Goal: Task Accomplishment & Management: Complete application form

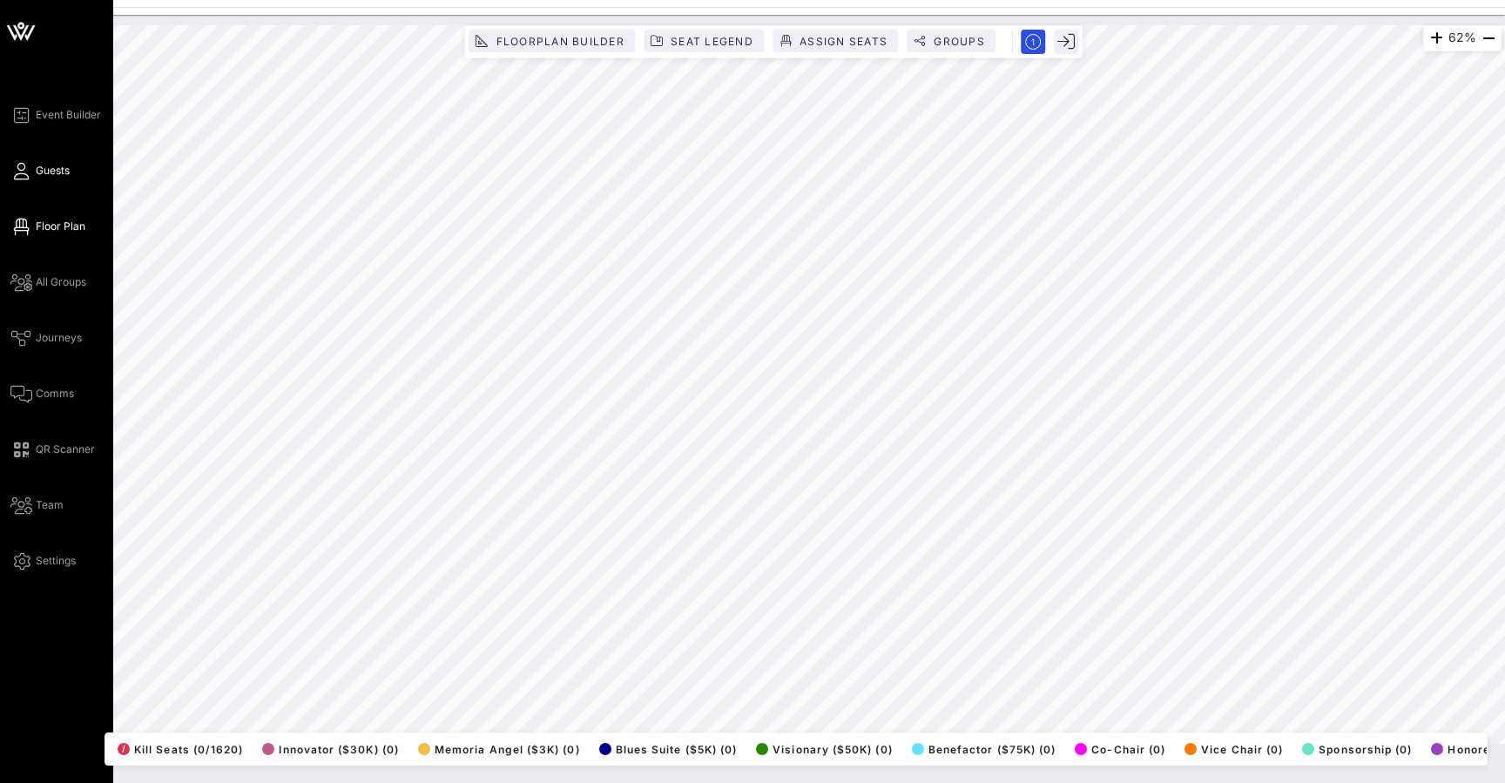
click at [26, 170] on icon at bounding box center [21, 171] width 22 height 3
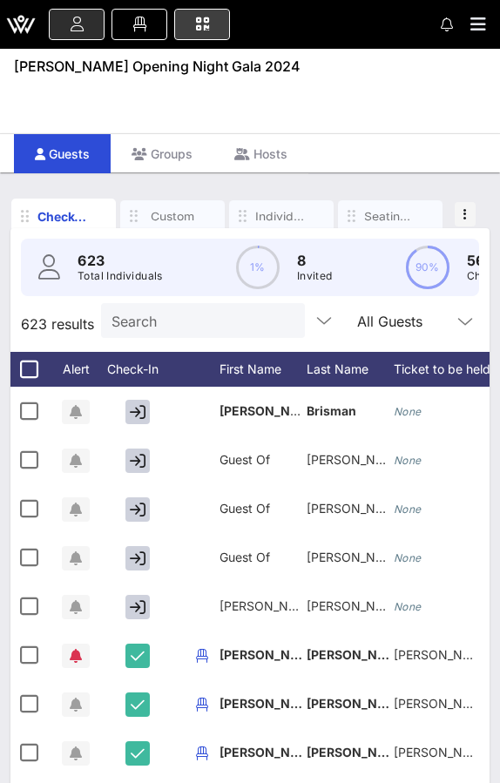
click at [198, 25] on icon at bounding box center [202, 25] width 19 height 2
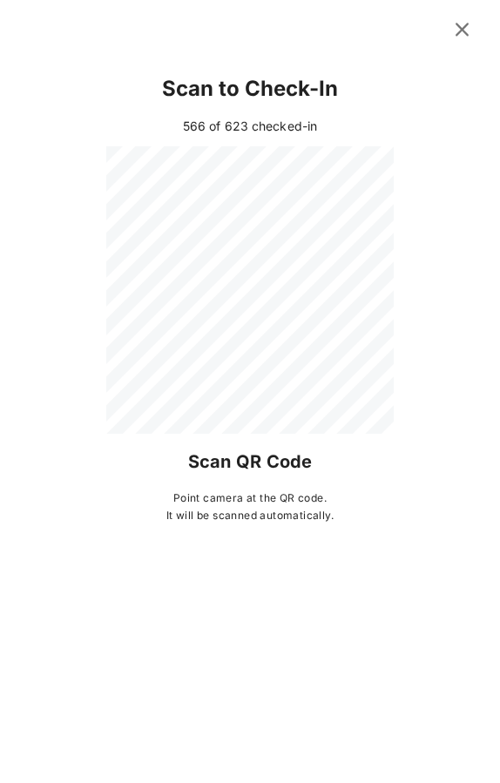
click at [462, 37] on icon at bounding box center [462, 29] width 24 height 22
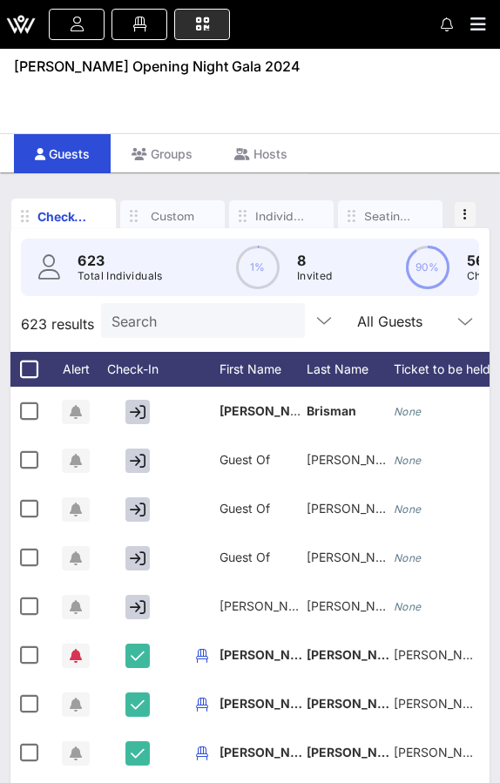
click at [188, 328] on input "Search" at bounding box center [201, 320] width 179 height 23
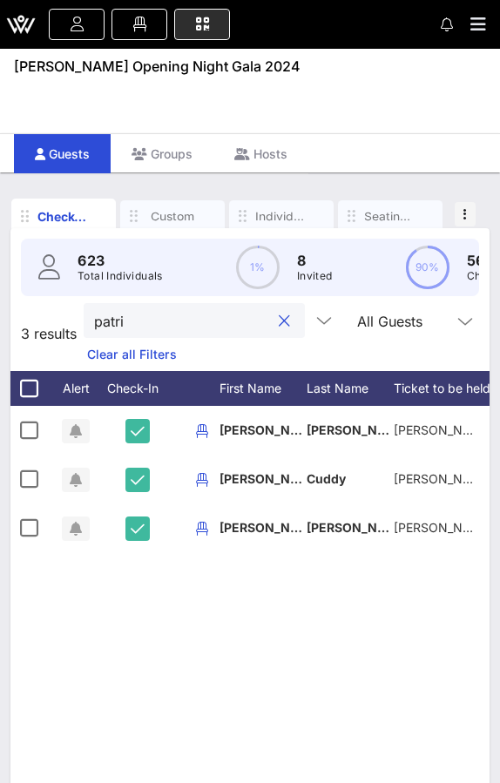
drag, startPoint x: 188, startPoint y: 328, endPoint x: 302, endPoint y: 321, distance: 114.4
click at [294, 321] on div at bounding box center [284, 321] width 21 height 21
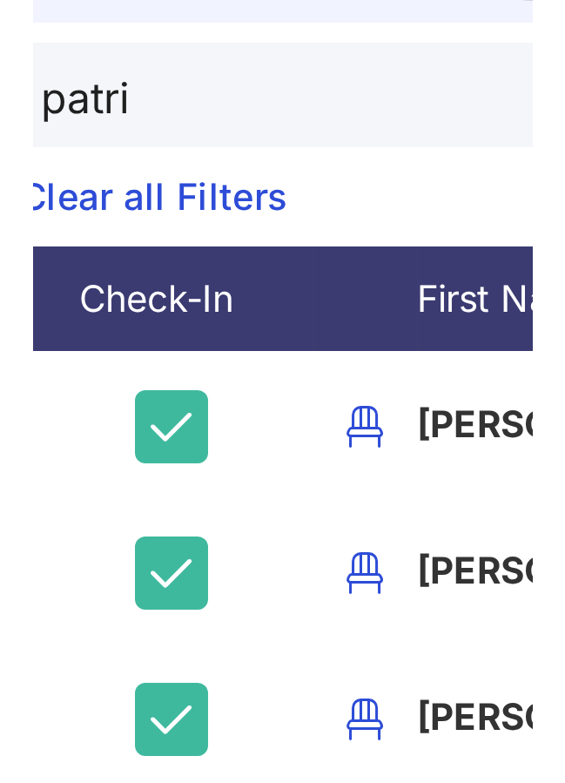
scroll to position [105, 0]
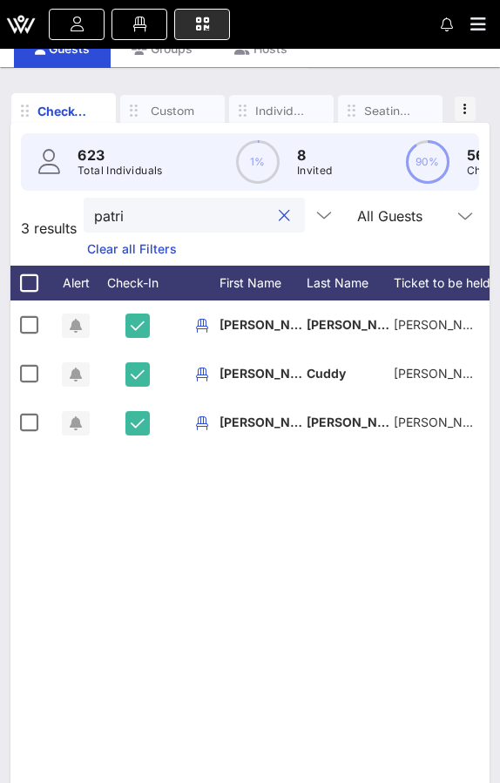
type input "patri"
click at [212, 24] on span at bounding box center [202, 25] width 44 height 2
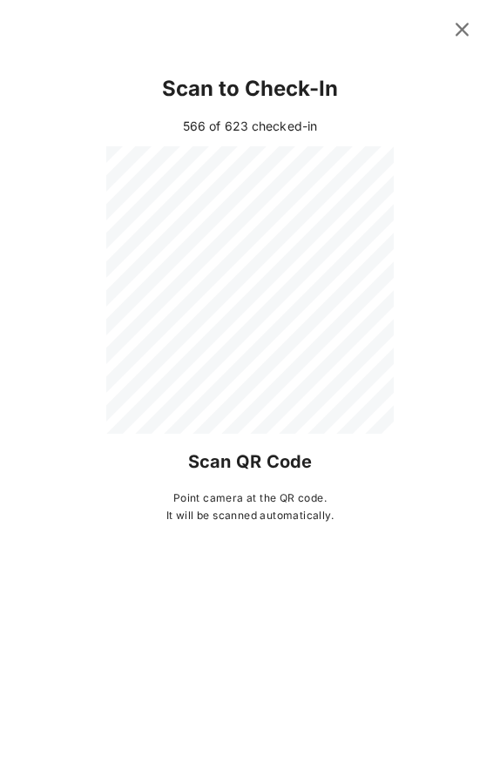
click at [461, 33] on icon at bounding box center [462, 30] width 25 height 24
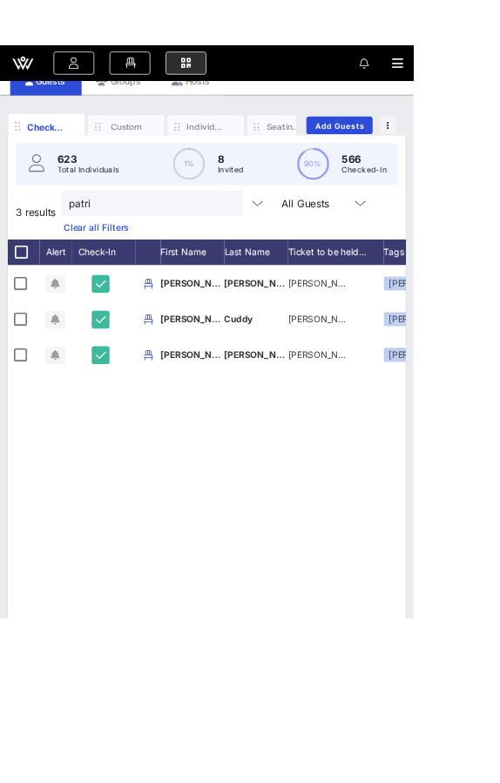
scroll to position [87, 0]
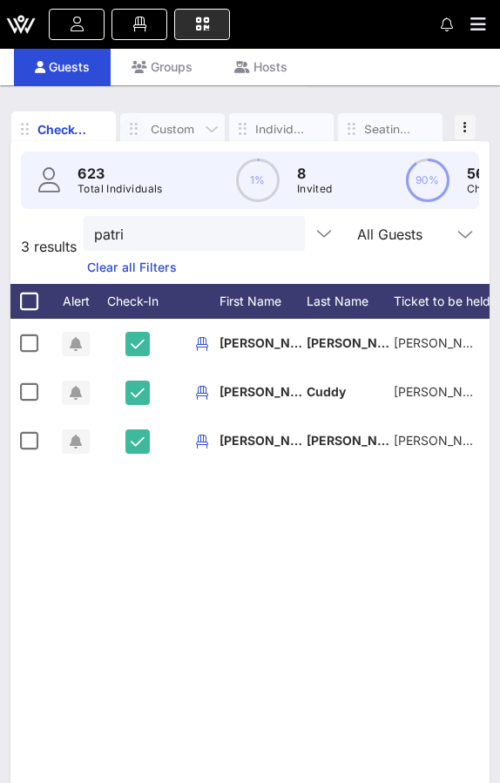
click at [130, 130] on icon "button" at bounding box center [133, 129] width 21 height 19
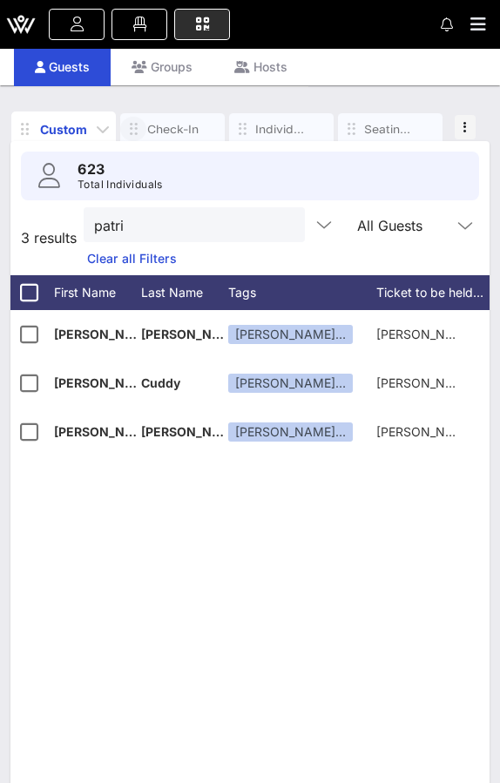
drag, startPoint x: 238, startPoint y: 129, endPoint x: 74, endPoint y: 132, distance: 163.8
click at [74, 132] on div "Custom Check-In Individuals Seating Requests Seating Ticket Held Under" at bounding box center [227, 127] width 433 height 39
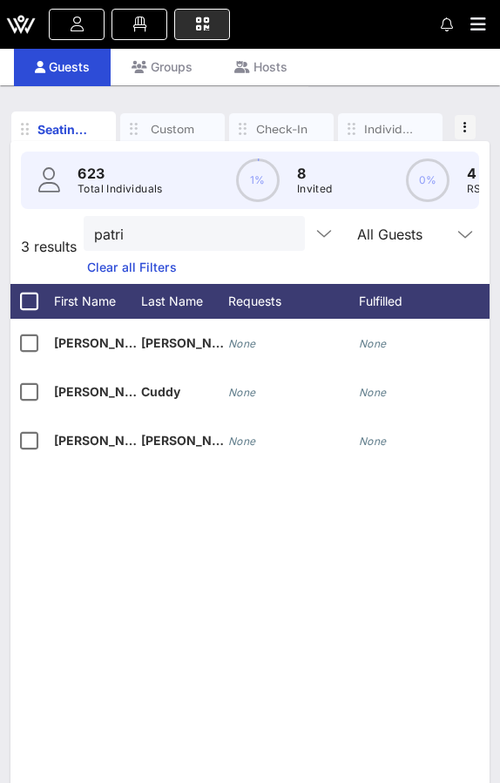
drag, startPoint x: 243, startPoint y: 128, endPoint x: 103, endPoint y: 164, distance: 144.7
click at [101, 164] on div "Seating Requests Custom Check-In Individuals Seating Ticket Held Under Add Gues…" at bounding box center [249, 472] width 479 height 739
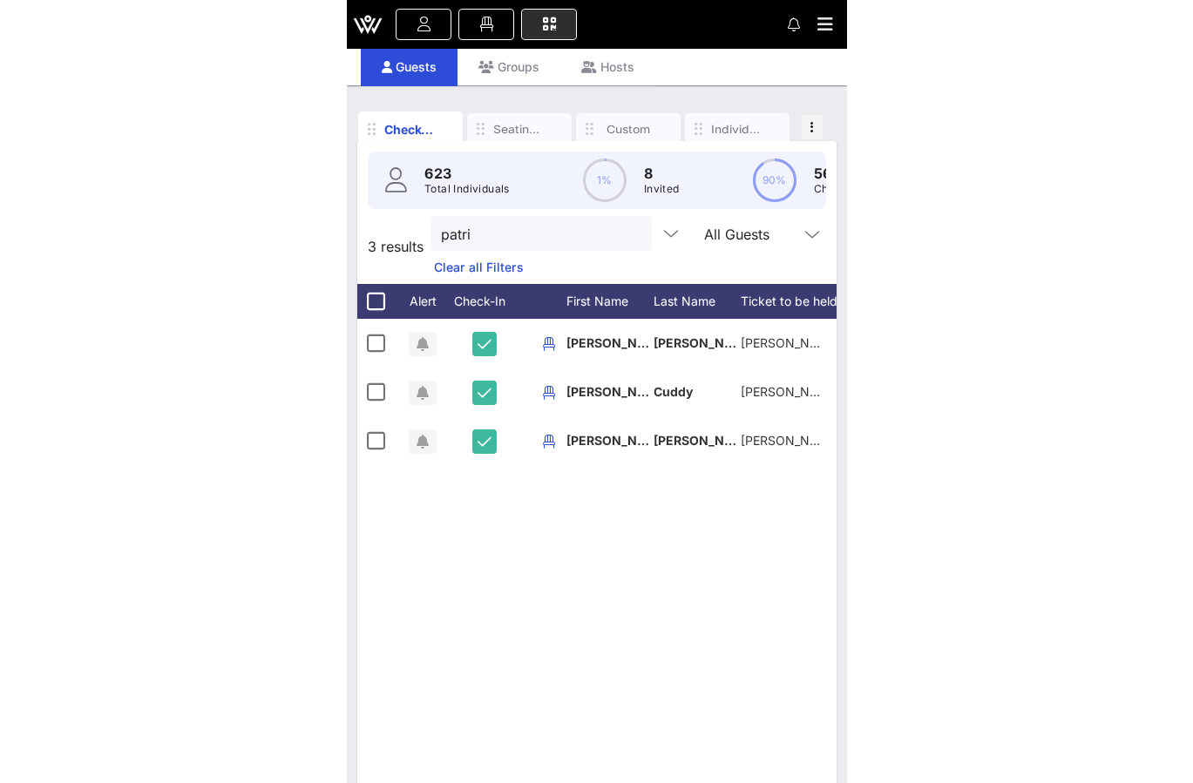
scroll to position [59, 0]
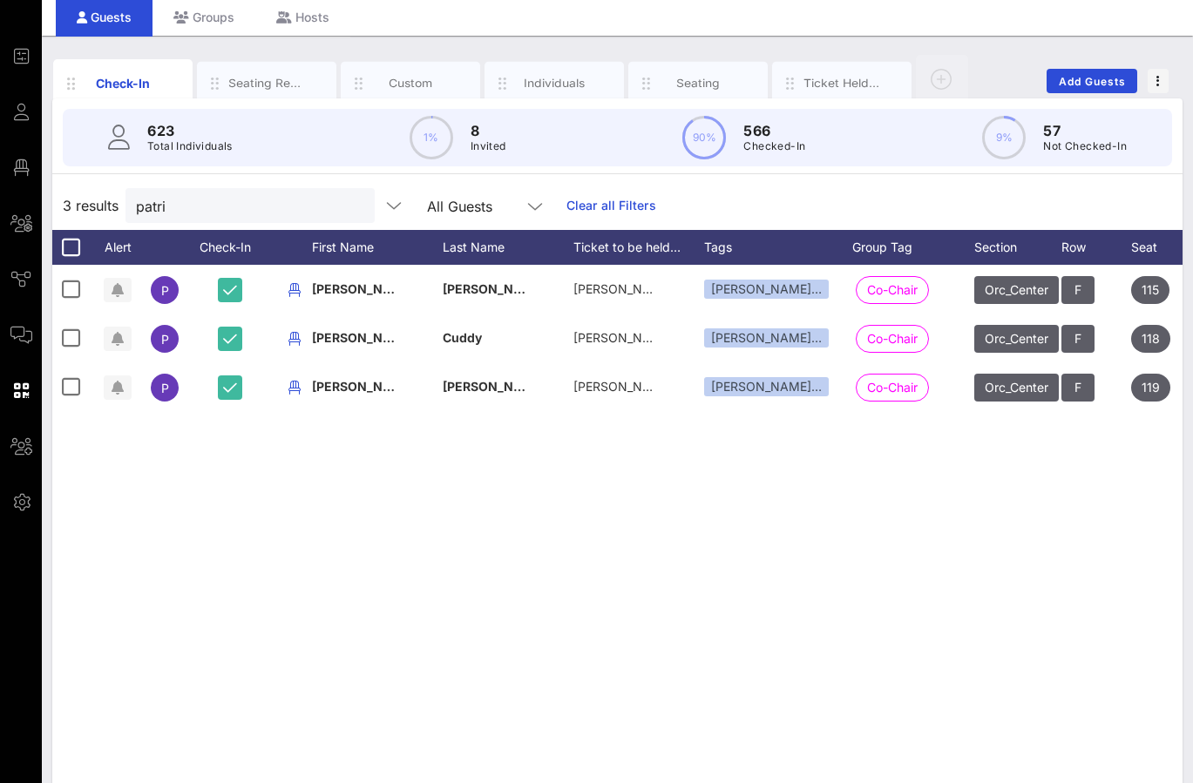
click at [364, 200] on div at bounding box center [353, 206] width 21 height 21
drag, startPoint x: 488, startPoint y: 4, endPoint x: 357, endPoint y: 202, distance: 237.0
click at [357, 202] on button "clear icon" at bounding box center [353, 206] width 11 height 17
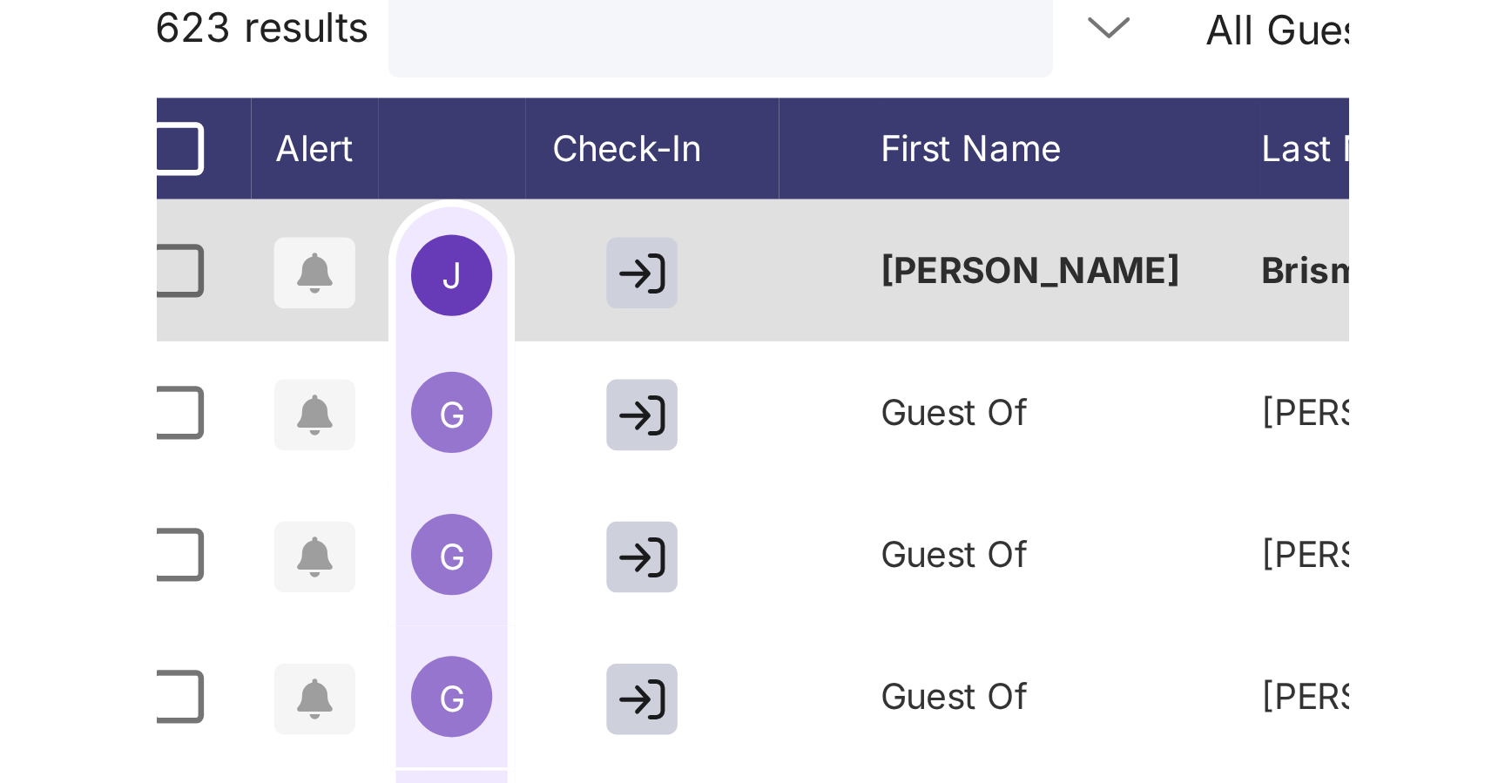
scroll to position [78, 0]
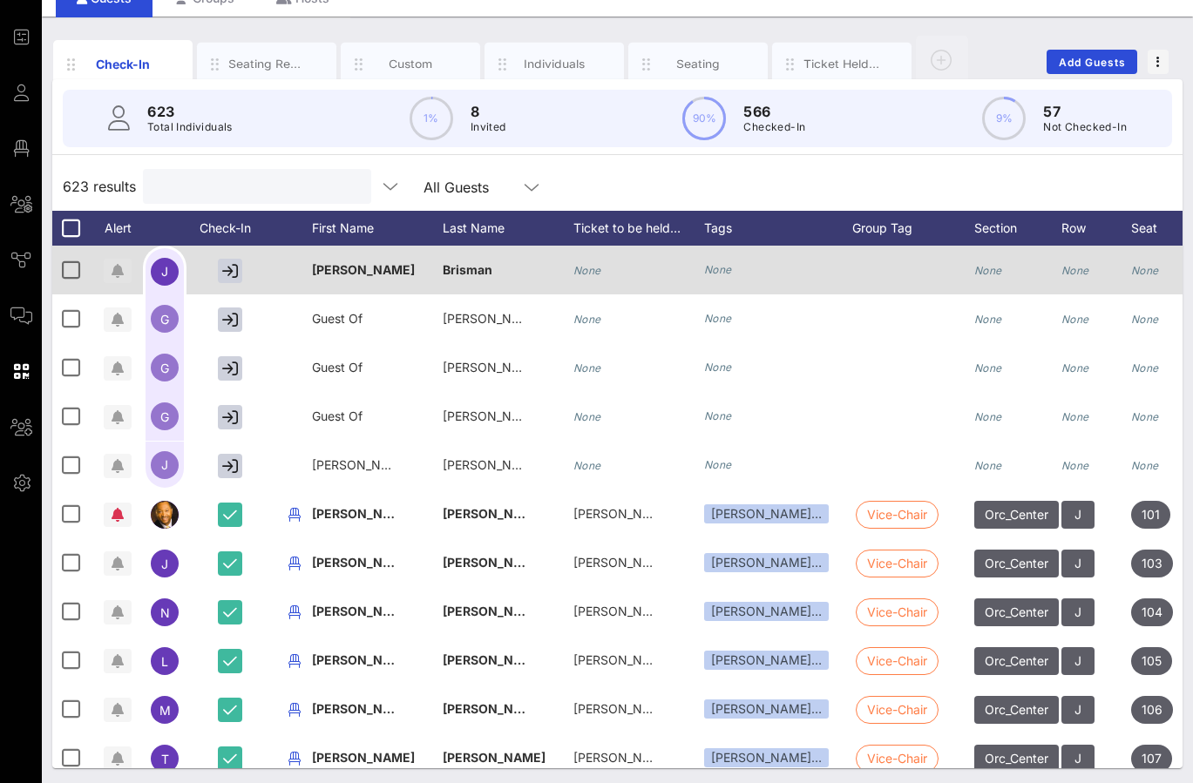
click at [117, 271] on icon "button" at bounding box center [118, 271] width 12 height 14
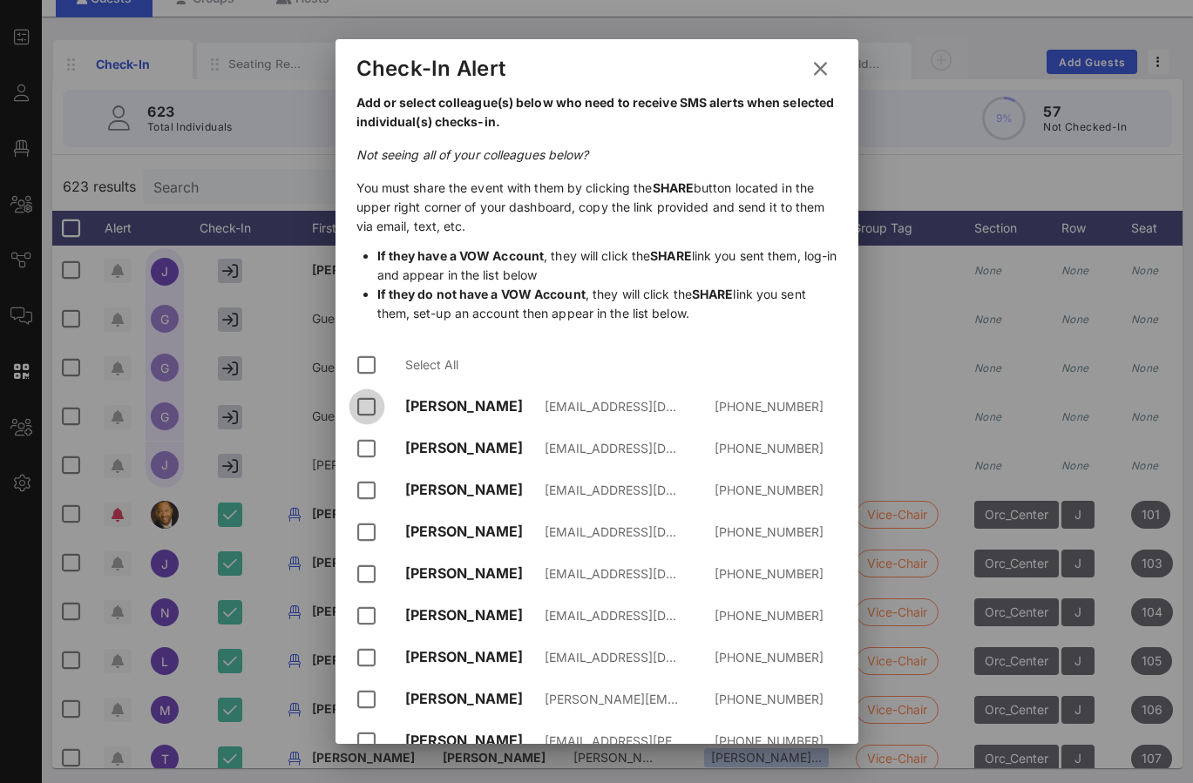
click at [378, 402] on div at bounding box center [367, 407] width 30 height 30
click at [374, 455] on div at bounding box center [367, 449] width 30 height 30
click at [371, 490] on div at bounding box center [367, 491] width 30 height 30
click at [369, 529] on div at bounding box center [367, 532] width 30 height 30
click at [369, 569] on div at bounding box center [367, 574] width 30 height 30
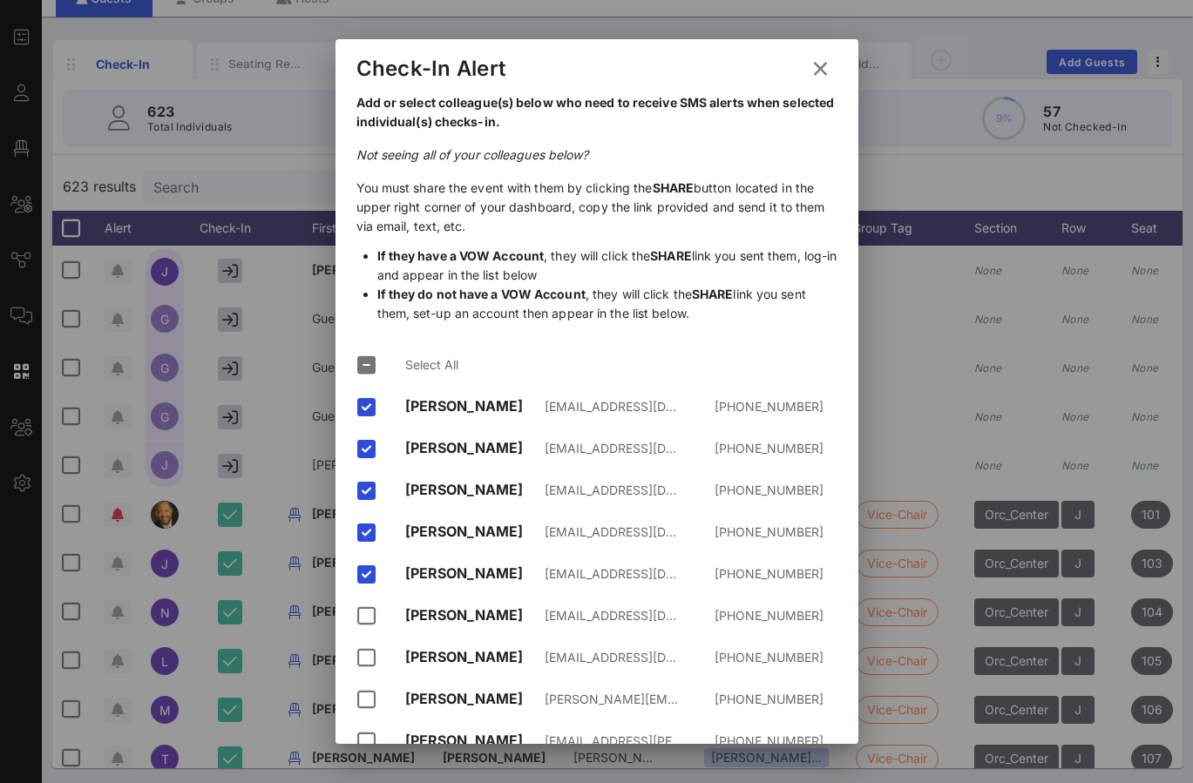
click at [820, 69] on icon at bounding box center [820, 69] width 26 height 24
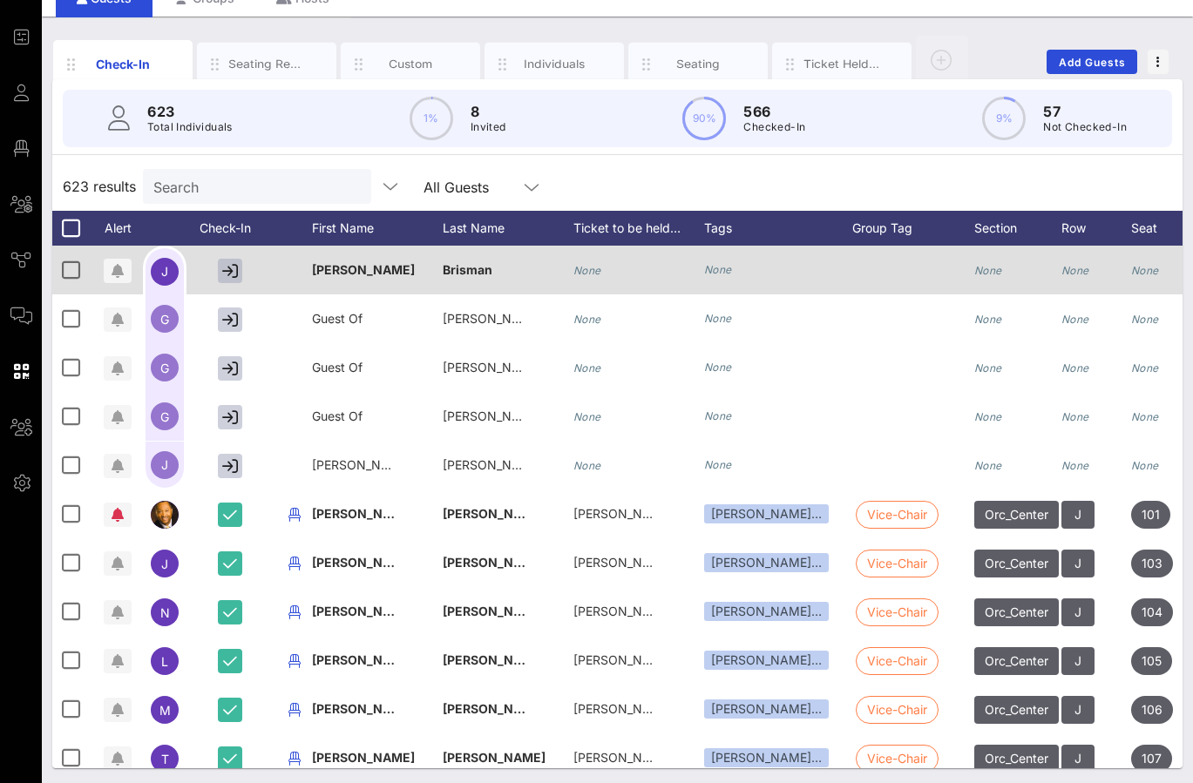
click at [228, 268] on icon "button" at bounding box center [230, 271] width 16 height 16
click at [233, 266] on icon "button" at bounding box center [230, 271] width 14 height 16
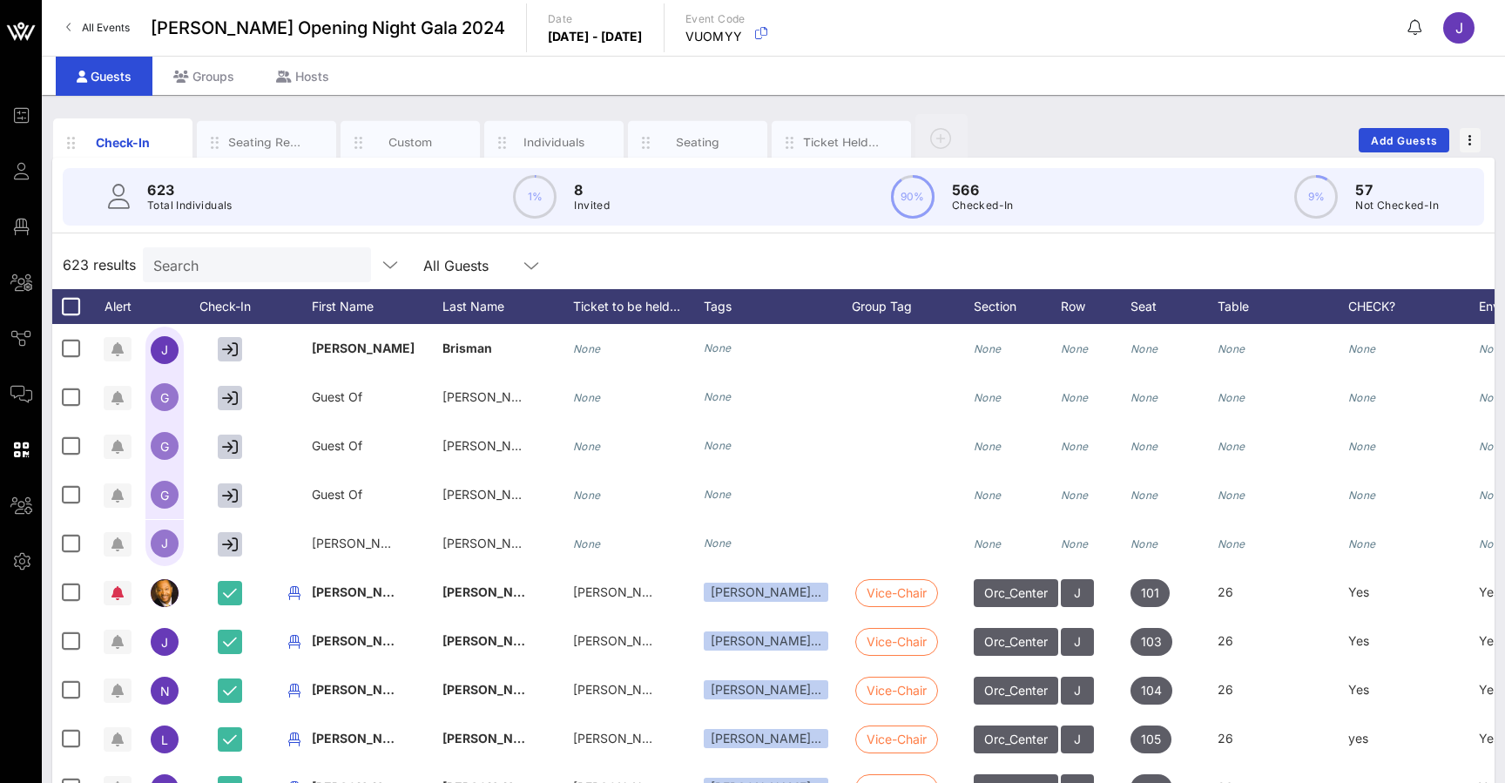
scroll to position [0, 0]
click at [1000, 100] on div "Check-In Seating Requests Custom Individuals Seating Ticket Held Under Add Gues…" at bounding box center [774, 479] width 1464 height 769
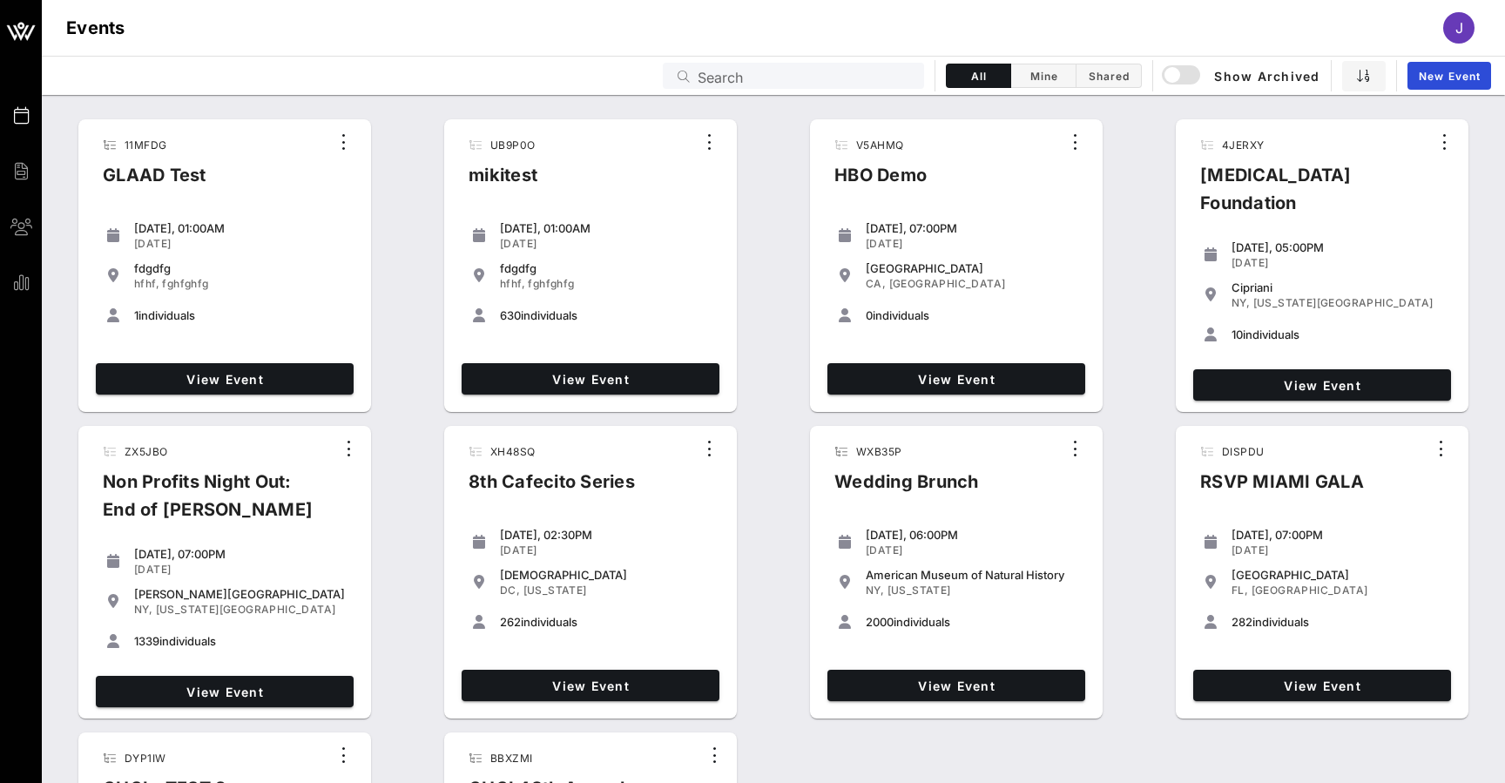
click at [834, 76] on input "Search" at bounding box center [806, 75] width 216 height 23
click at [822, 72] on input "text" at bounding box center [806, 75] width 216 height 23
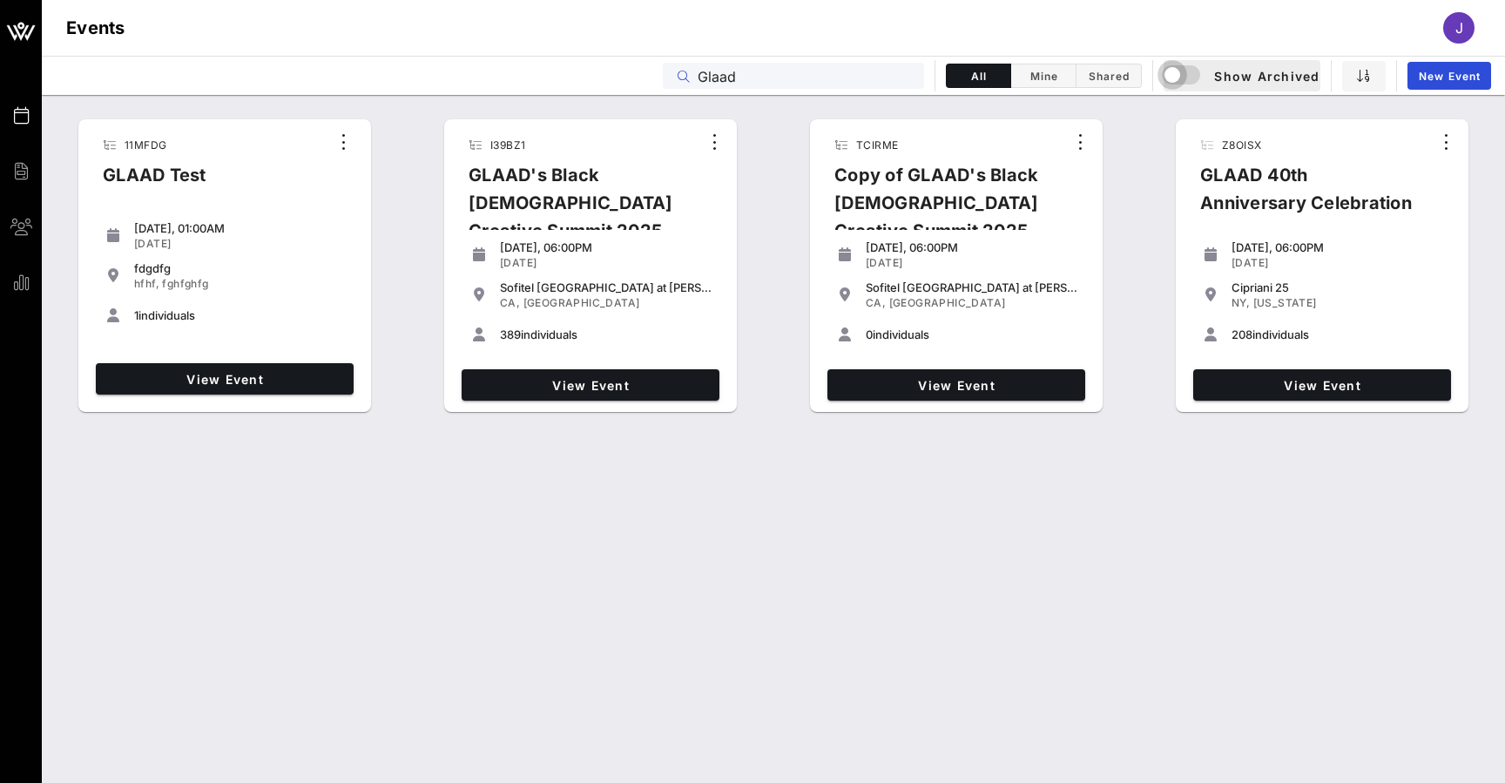
type input "Glaad"
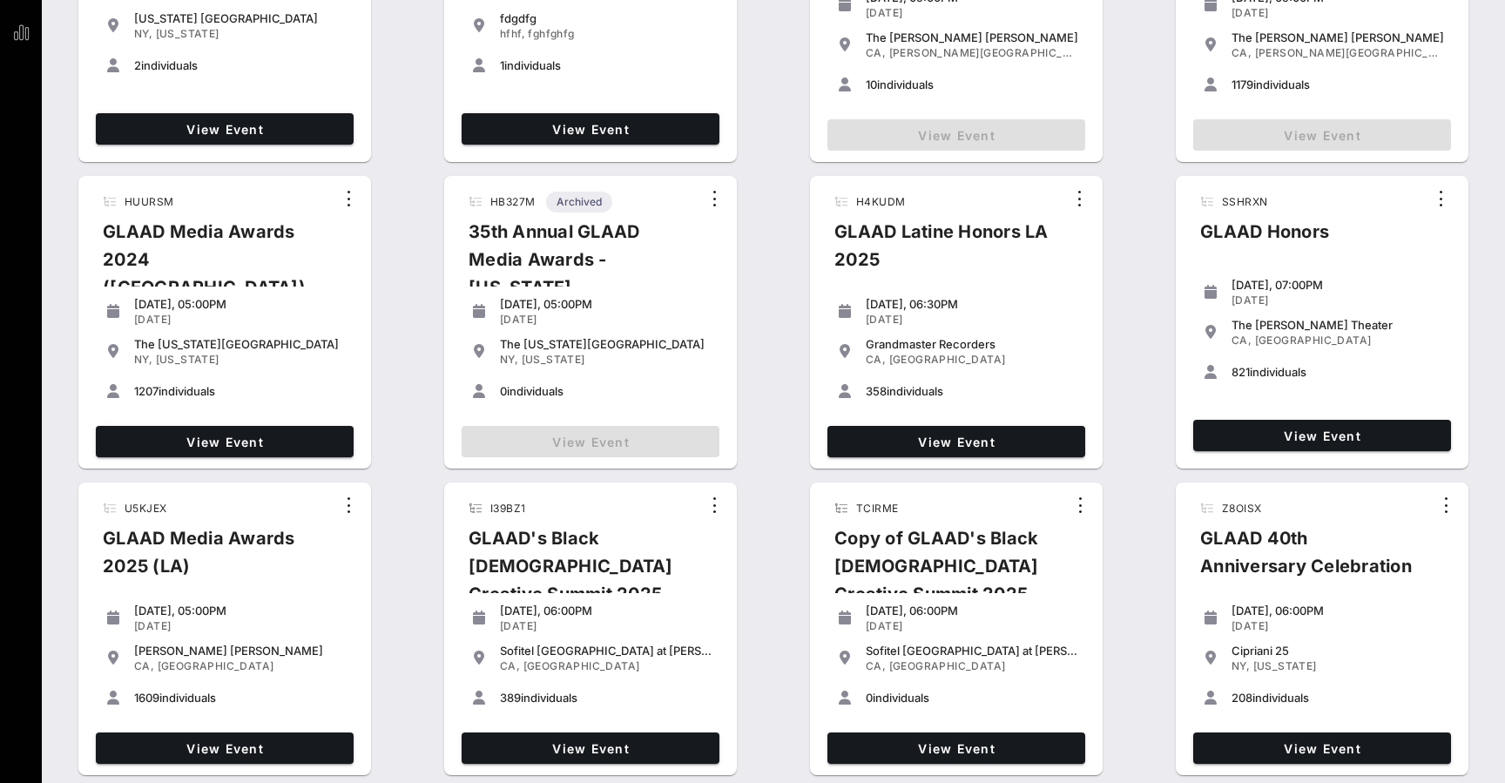
scroll to position [626, 0]
click at [265, 741] on span "View Event" at bounding box center [225, 748] width 244 height 15
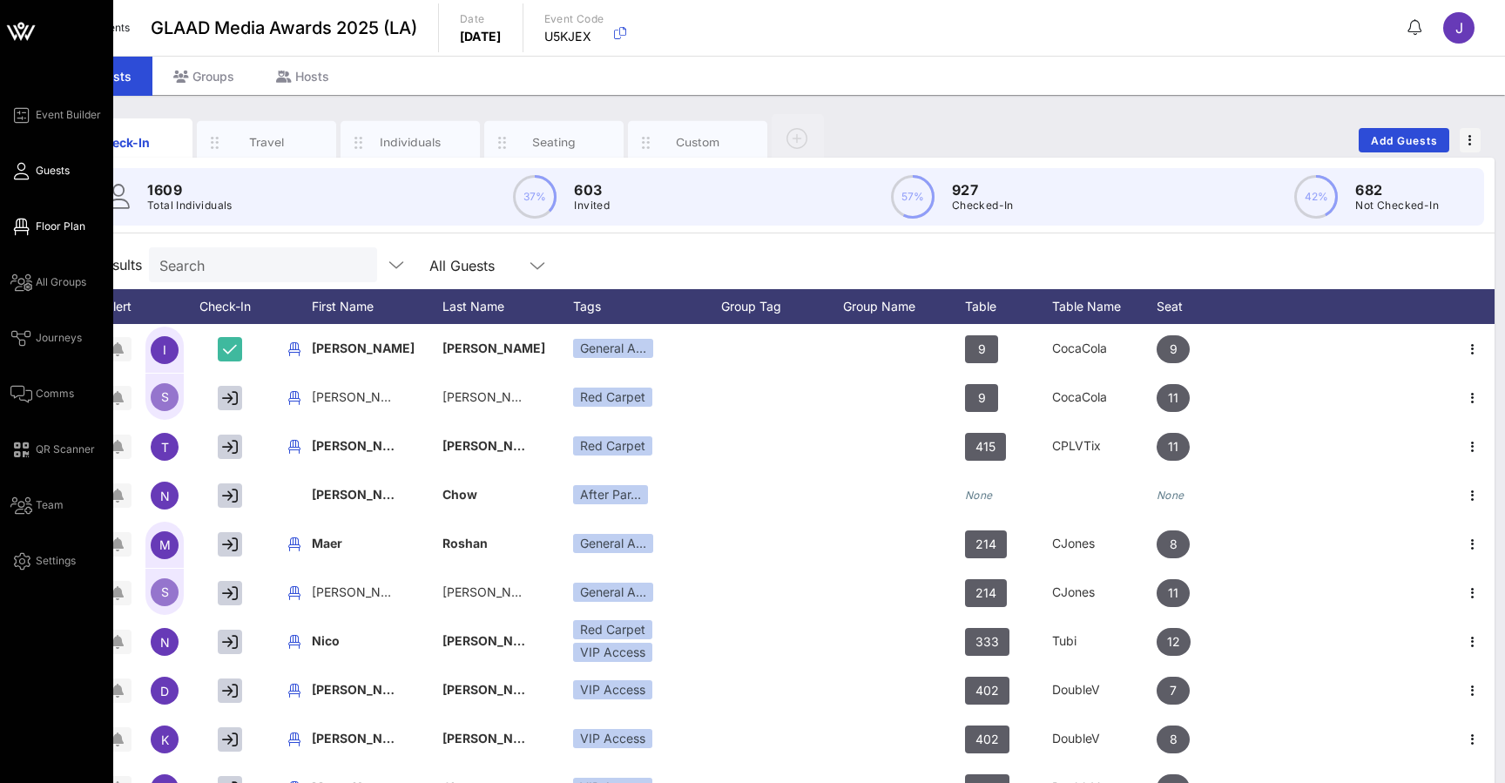
click at [30, 228] on link "Floor Plan" at bounding box center [47, 226] width 75 height 21
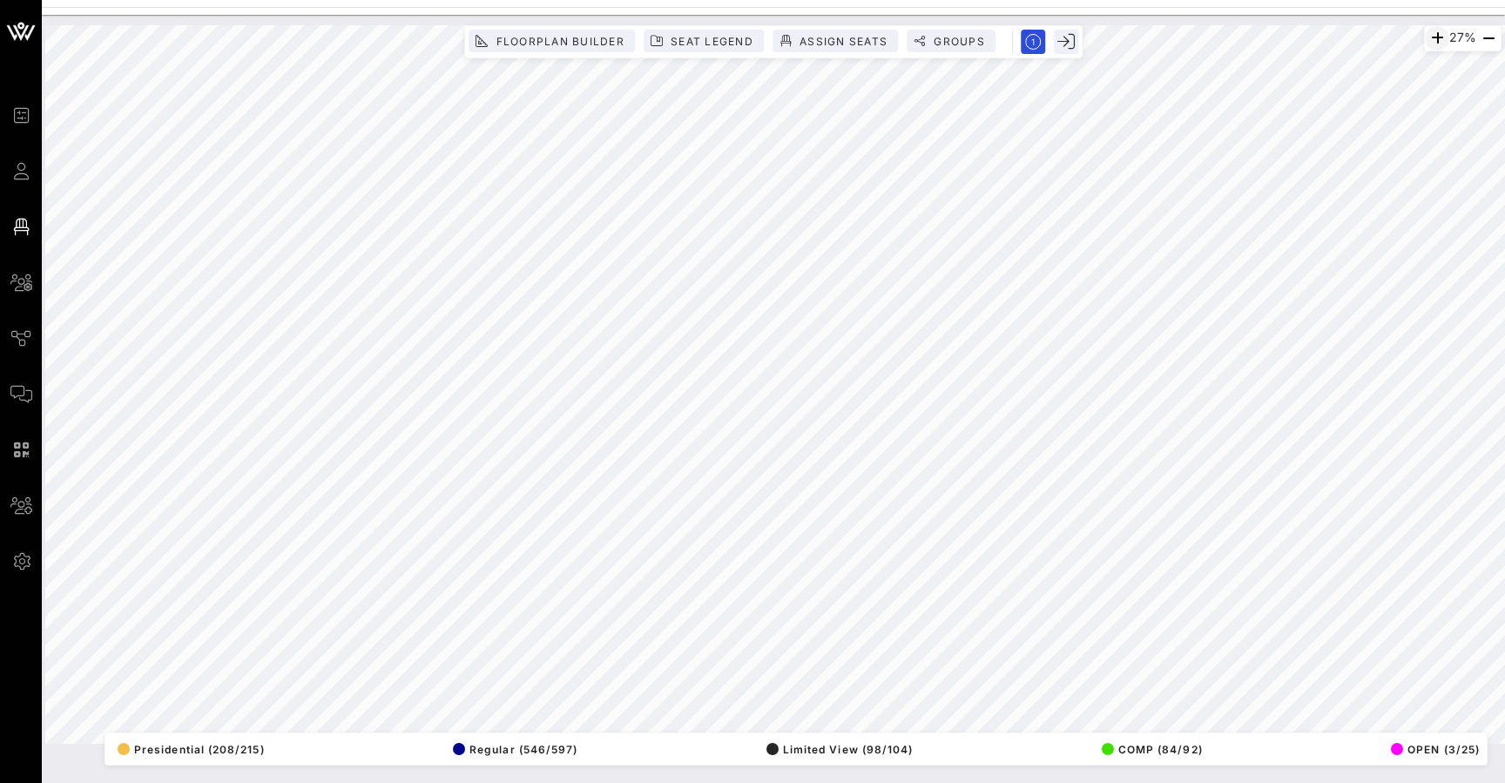
click at [1436, 37] on icon "button" at bounding box center [1437, 38] width 21 height 21
click at [1436, 37] on icon "button" at bounding box center [1436, 38] width 21 height 21
click at [541, 44] on span "Floorplan Builder" at bounding box center [560, 41] width 130 height 13
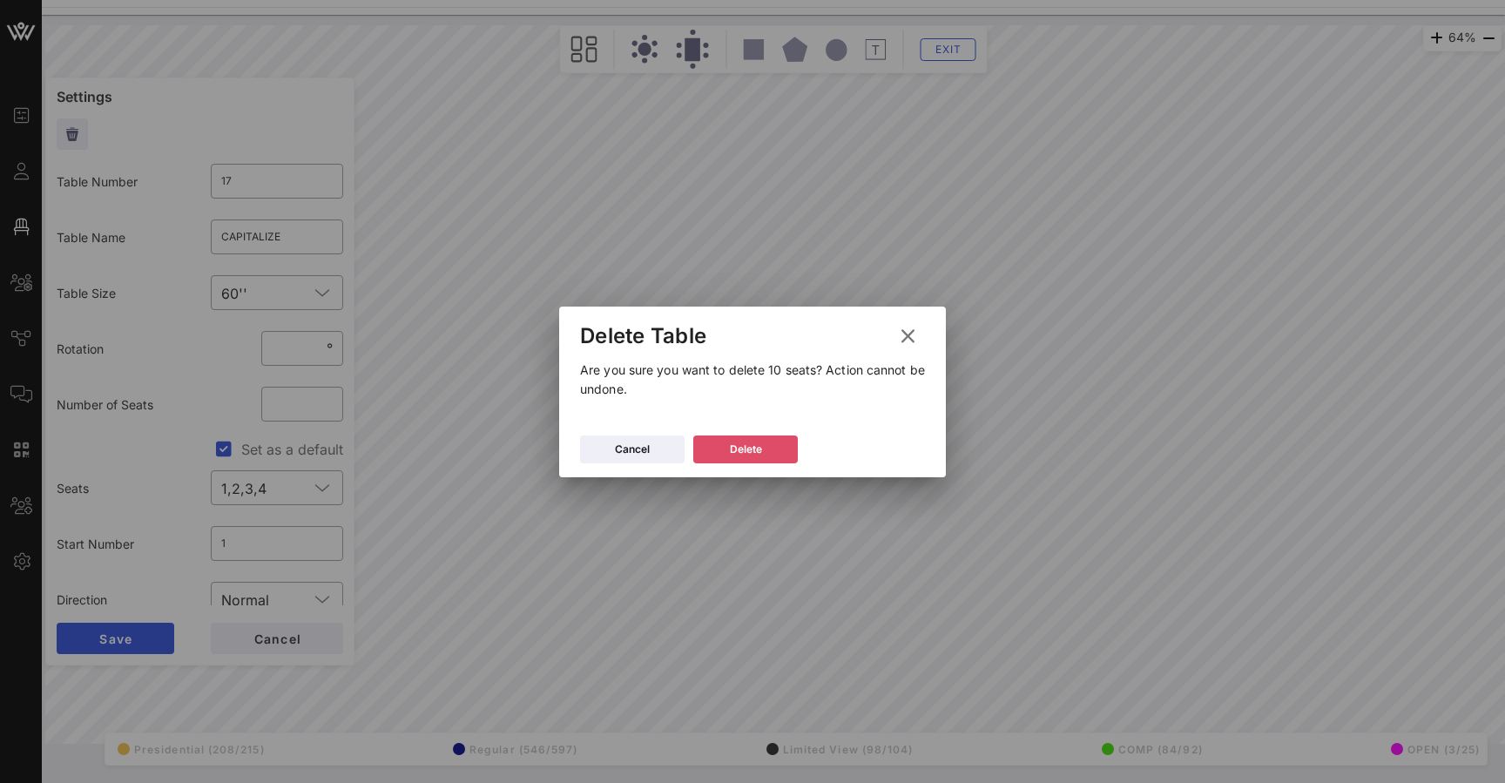
click at [761, 455] on div "Delete" at bounding box center [746, 449] width 32 height 17
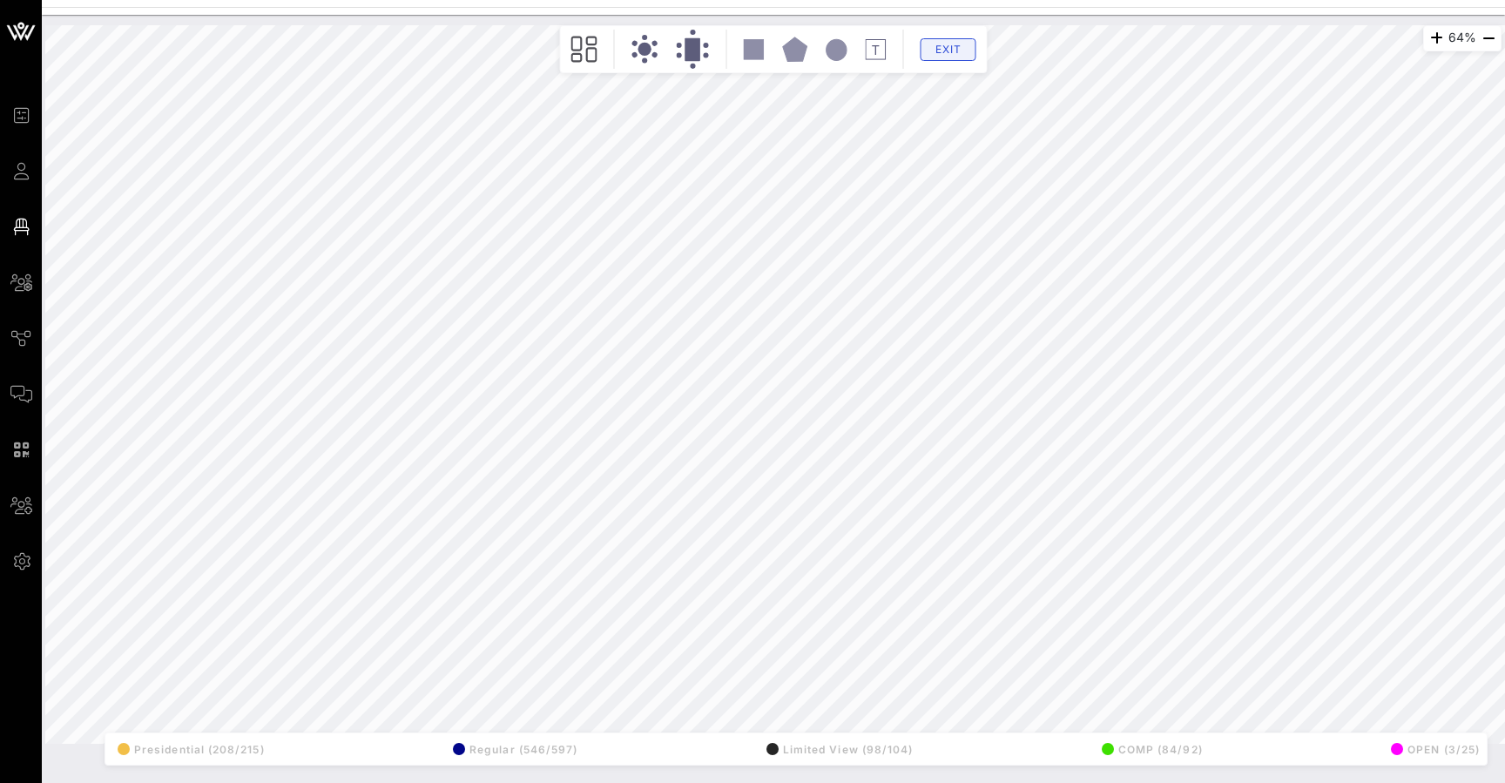
click at [950, 50] on span "Exit" at bounding box center [948, 49] width 33 height 13
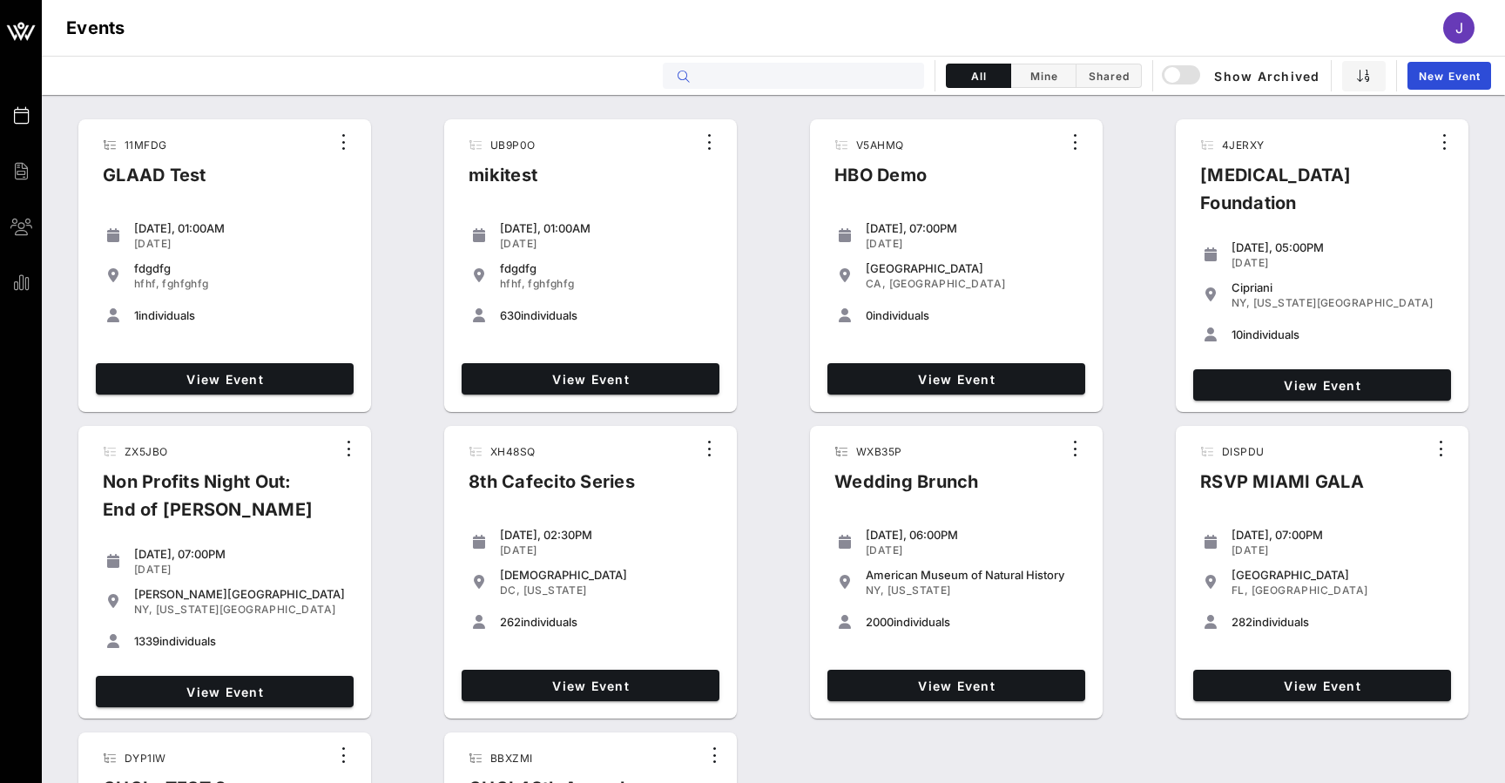
click at [878, 78] on input "text" at bounding box center [806, 75] width 216 height 23
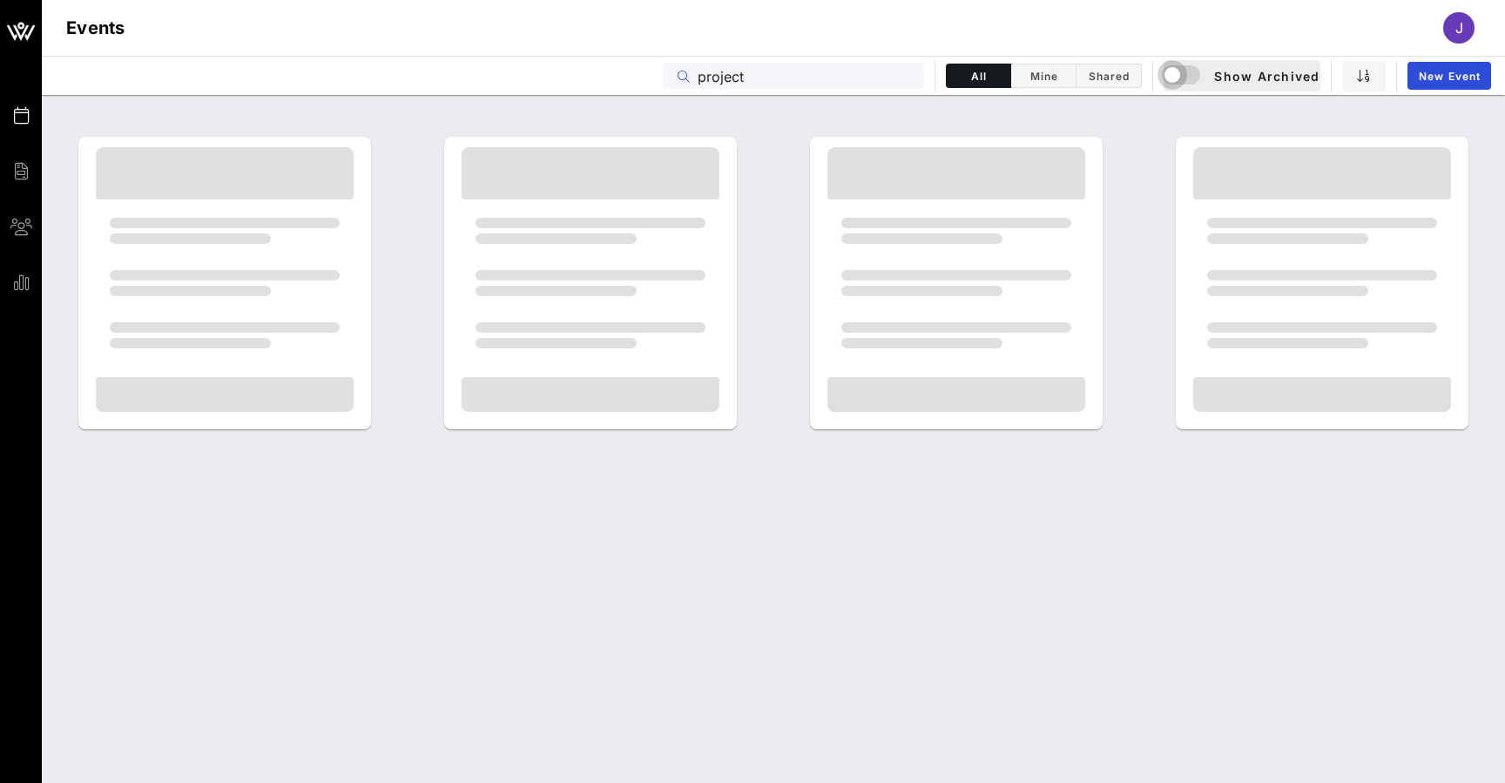
click at [1181, 72] on div "button" at bounding box center [1172, 75] width 24 height 24
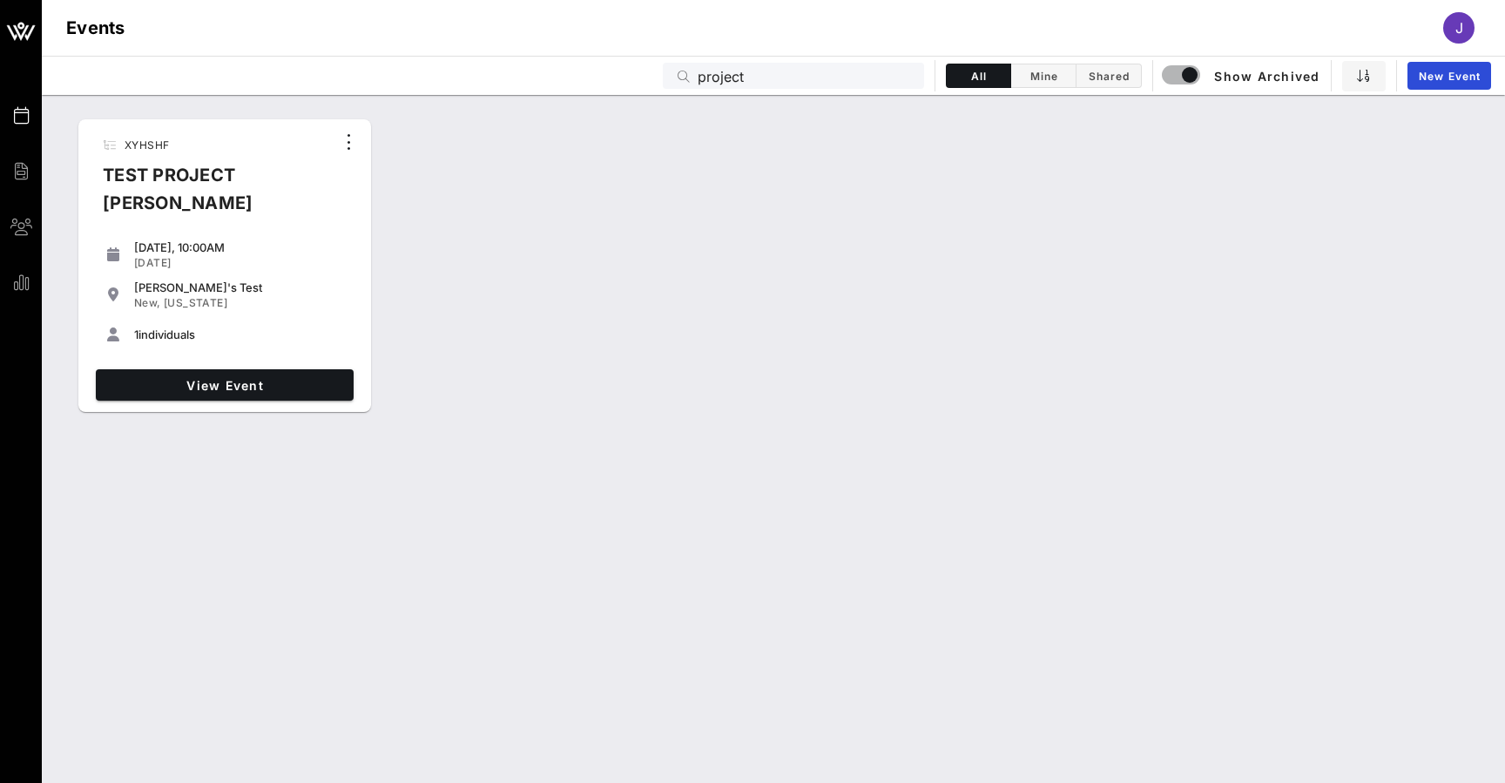
click at [849, 71] on input "project" at bounding box center [806, 75] width 216 height 23
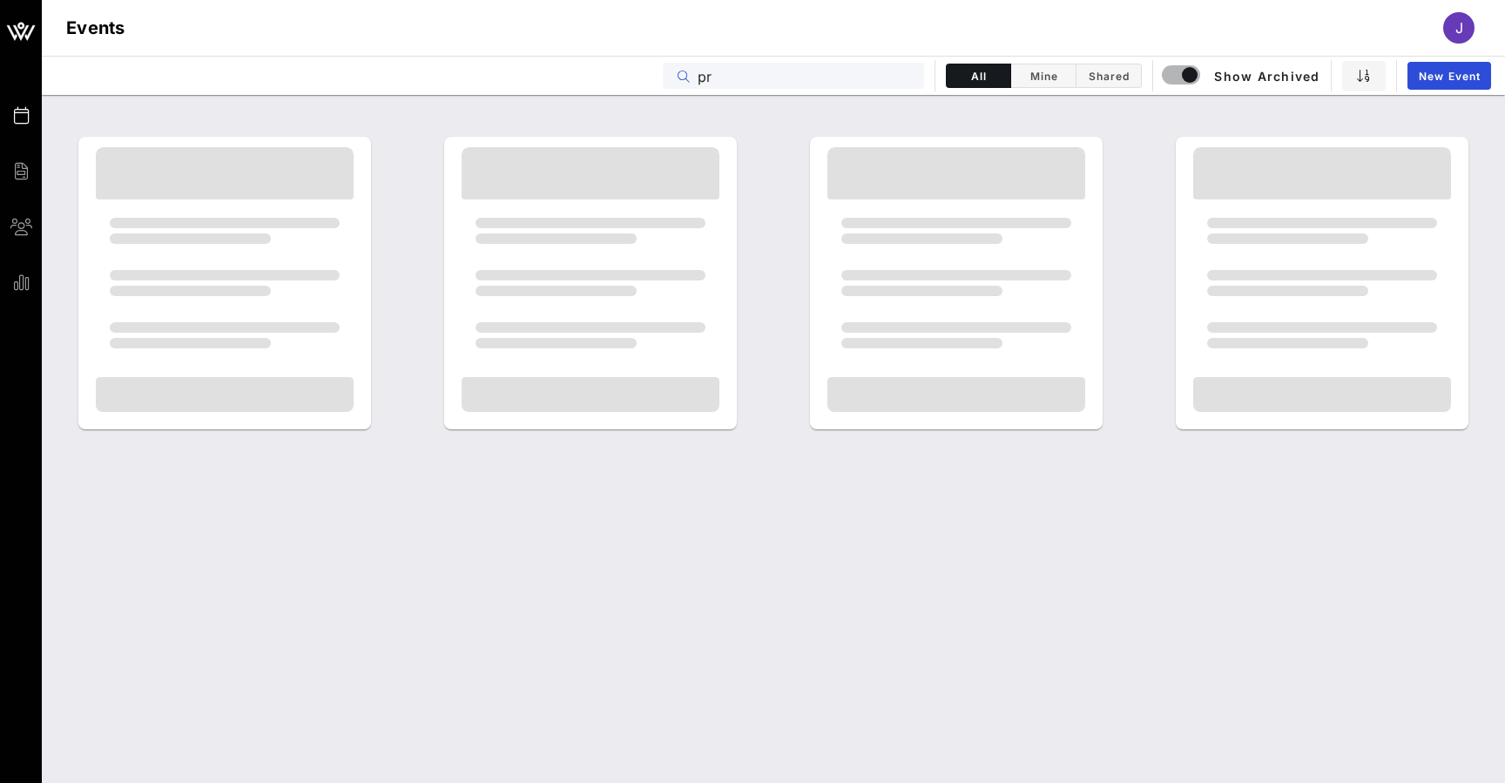
type input "p"
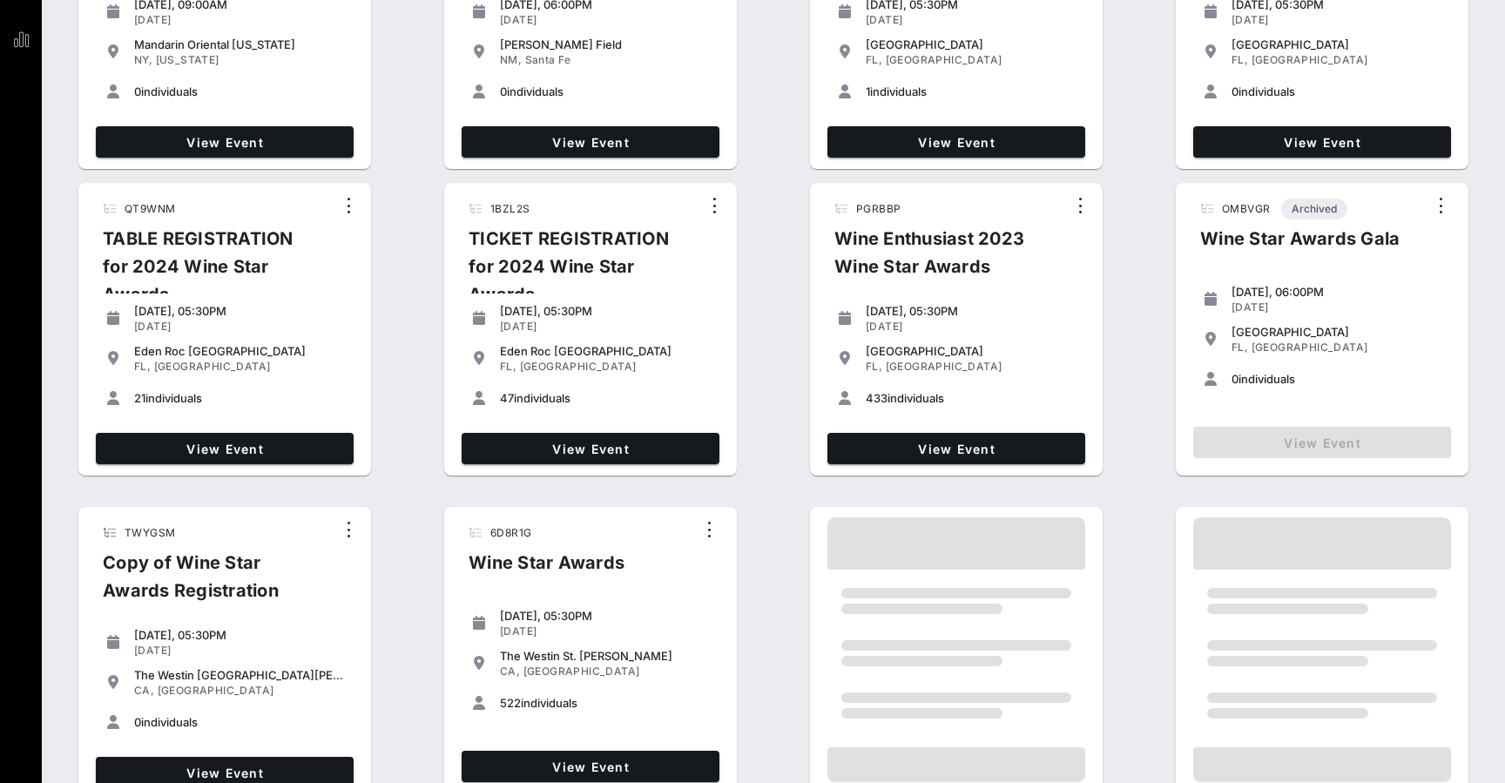
scroll to position [243, 0]
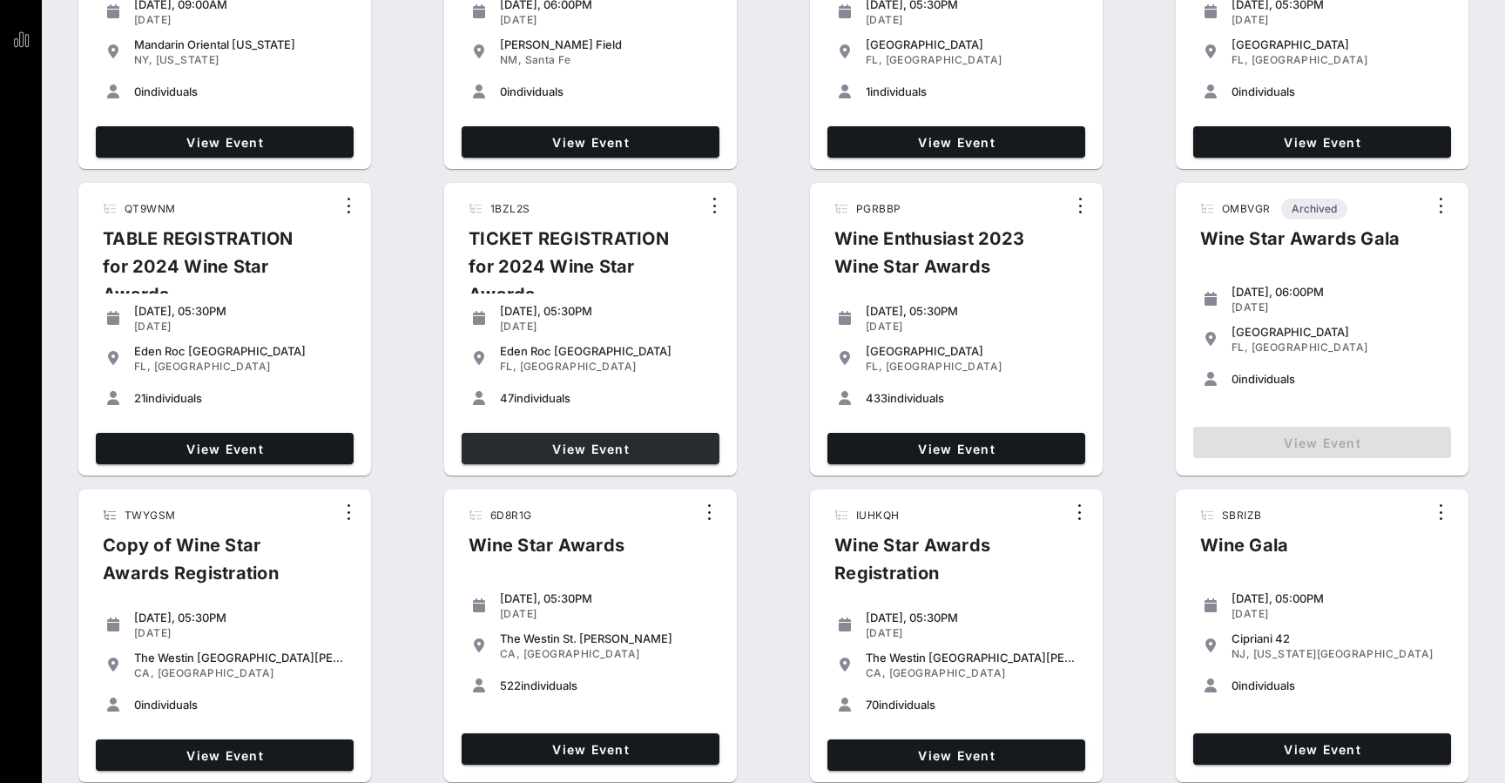
type input "wine"
click at [654, 437] on link "View Event" at bounding box center [591, 448] width 258 height 31
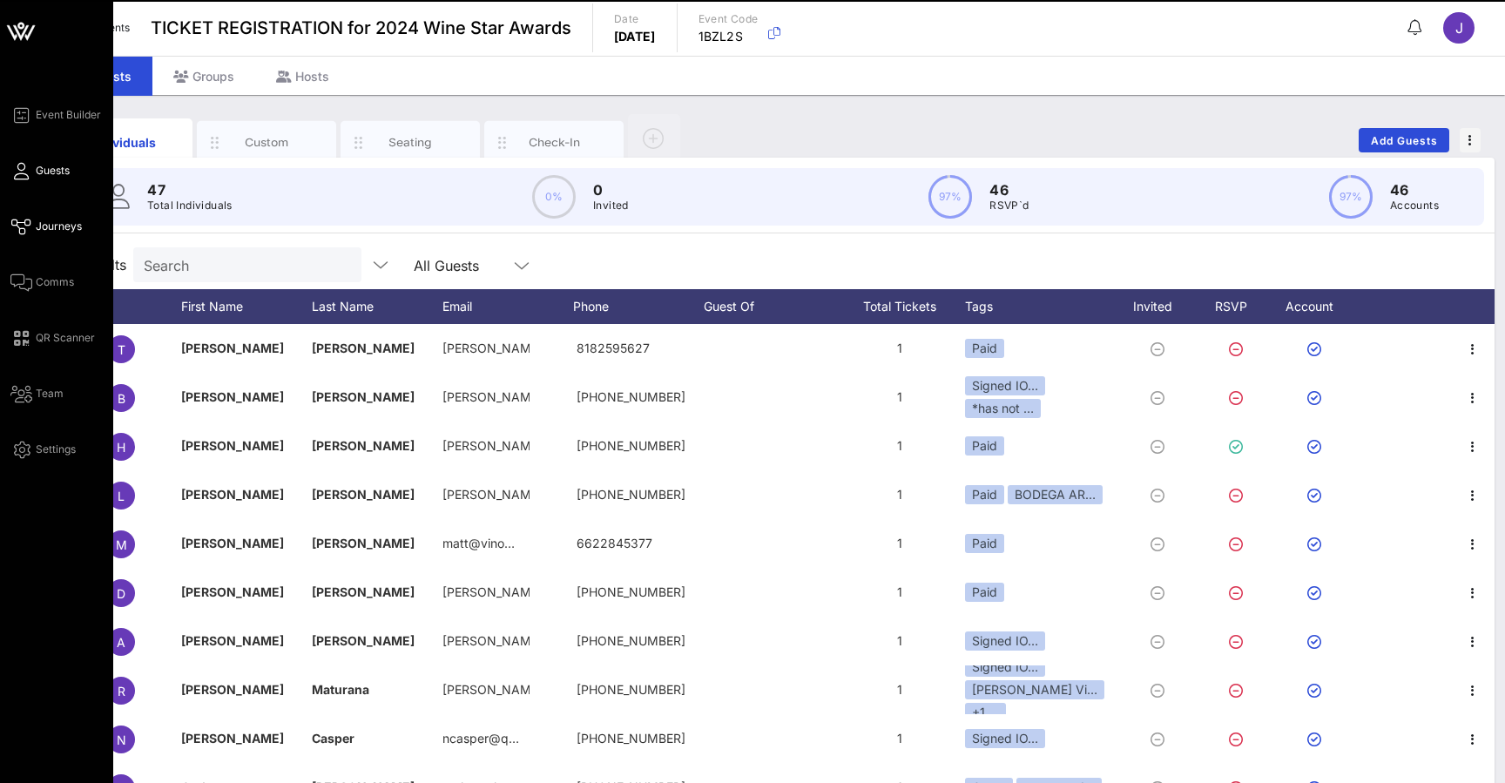
click at [26, 226] on icon at bounding box center [21, 227] width 22 height 3
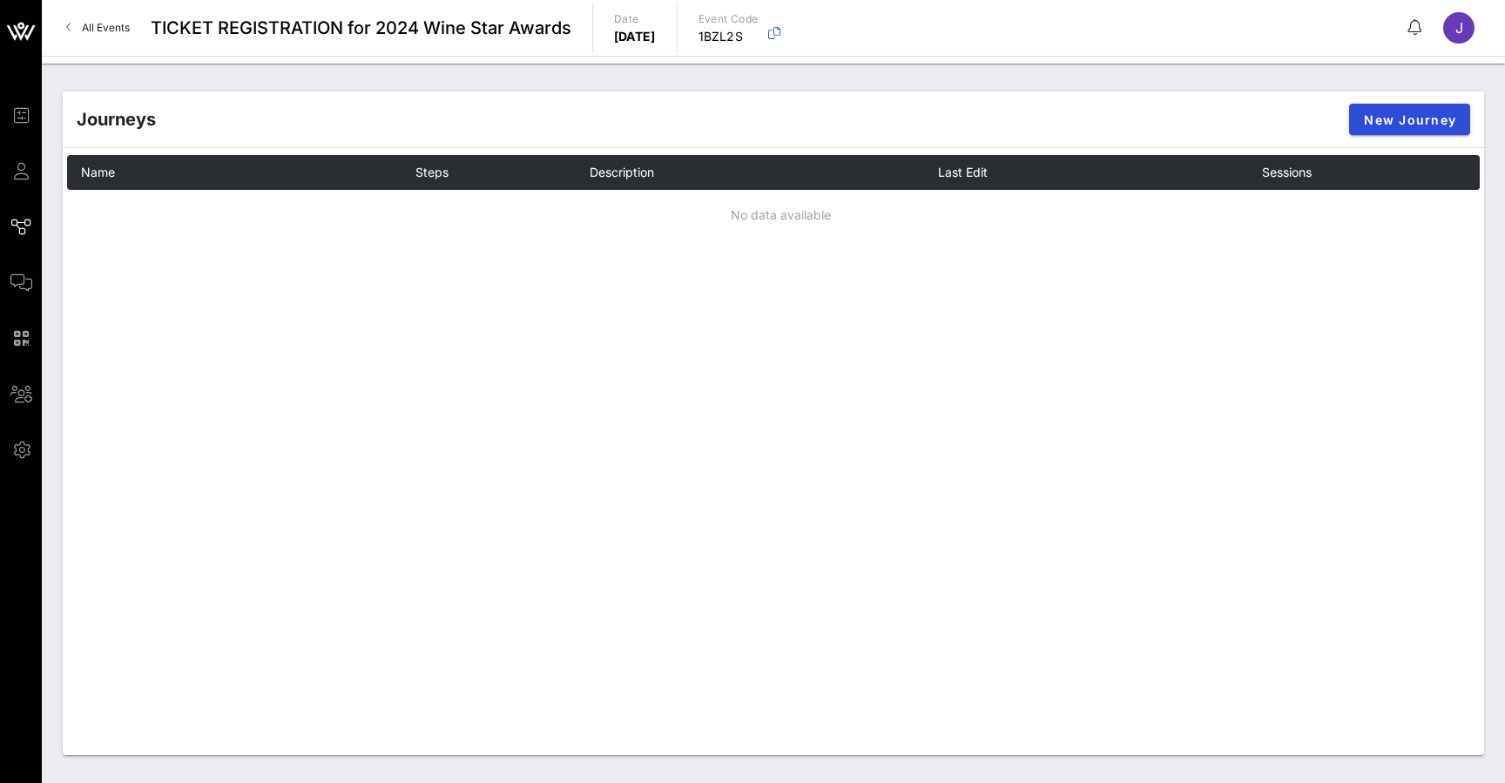
click at [118, 31] on span "All Events" at bounding box center [106, 27] width 48 height 13
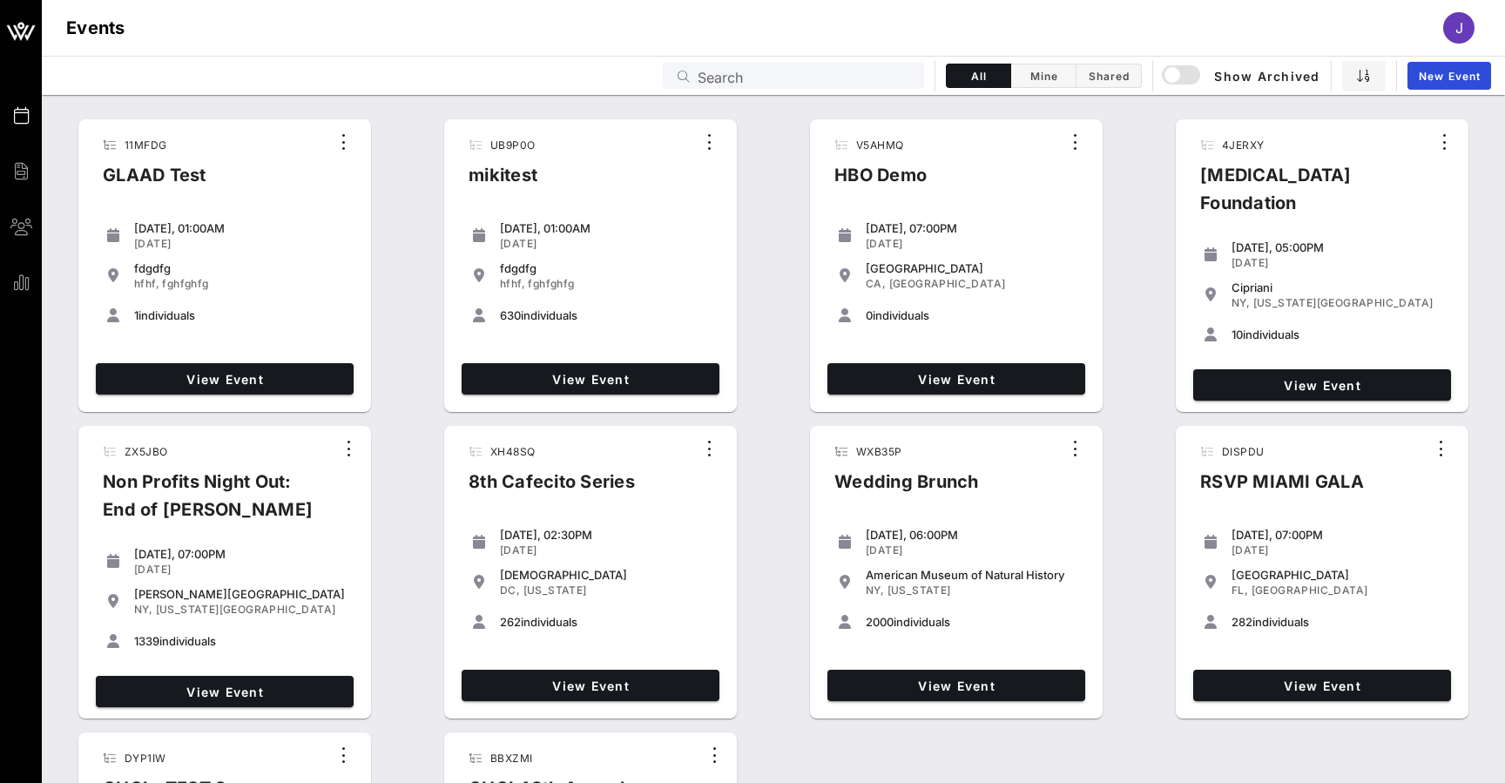
click at [866, 57] on div "Events Search All Mine Shared Show Archived New Event" at bounding box center [774, 75] width 1464 height 39
click at [868, 75] on input "text" at bounding box center [806, 75] width 216 height 23
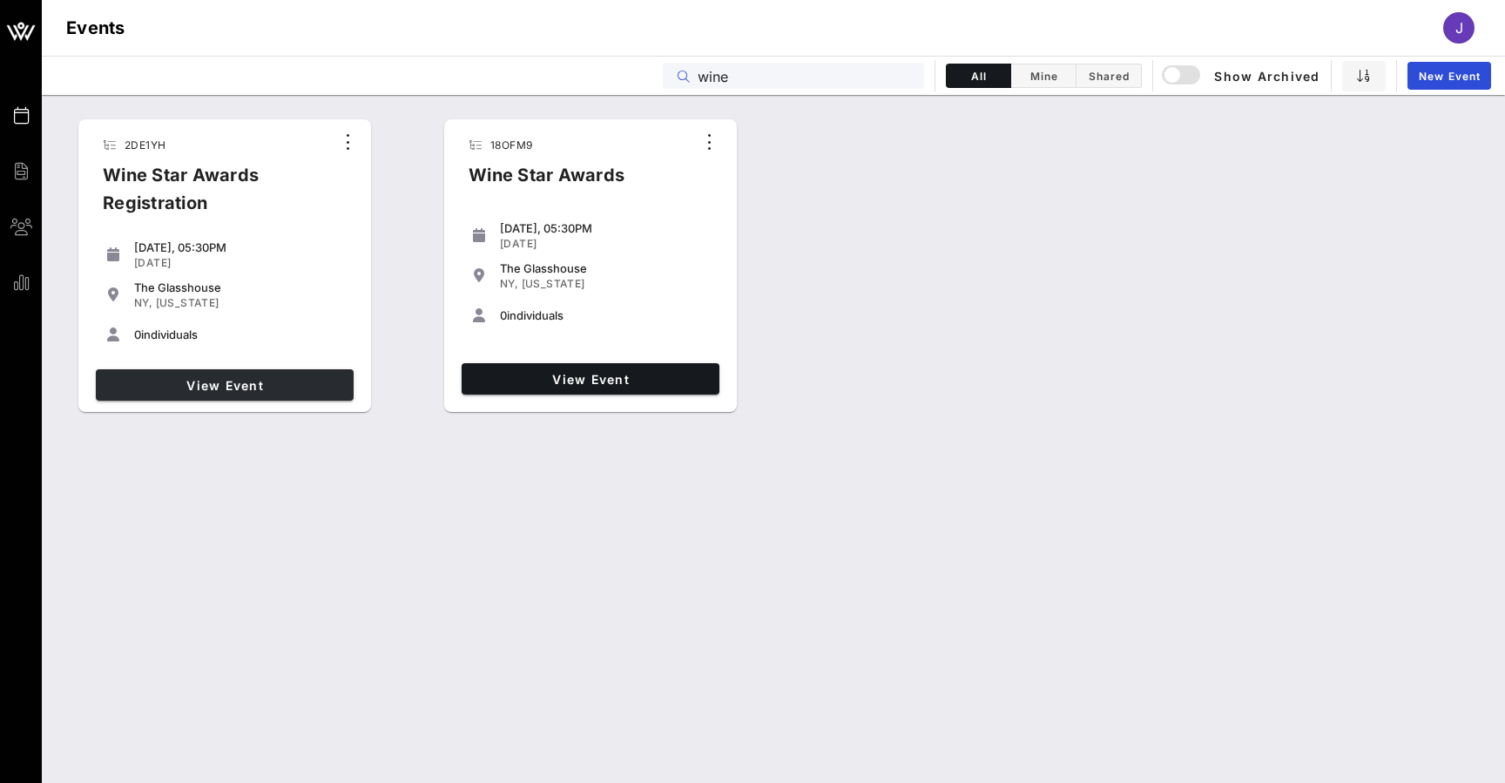
type input "wine"
click at [297, 386] on span "View Event" at bounding box center [225, 385] width 244 height 15
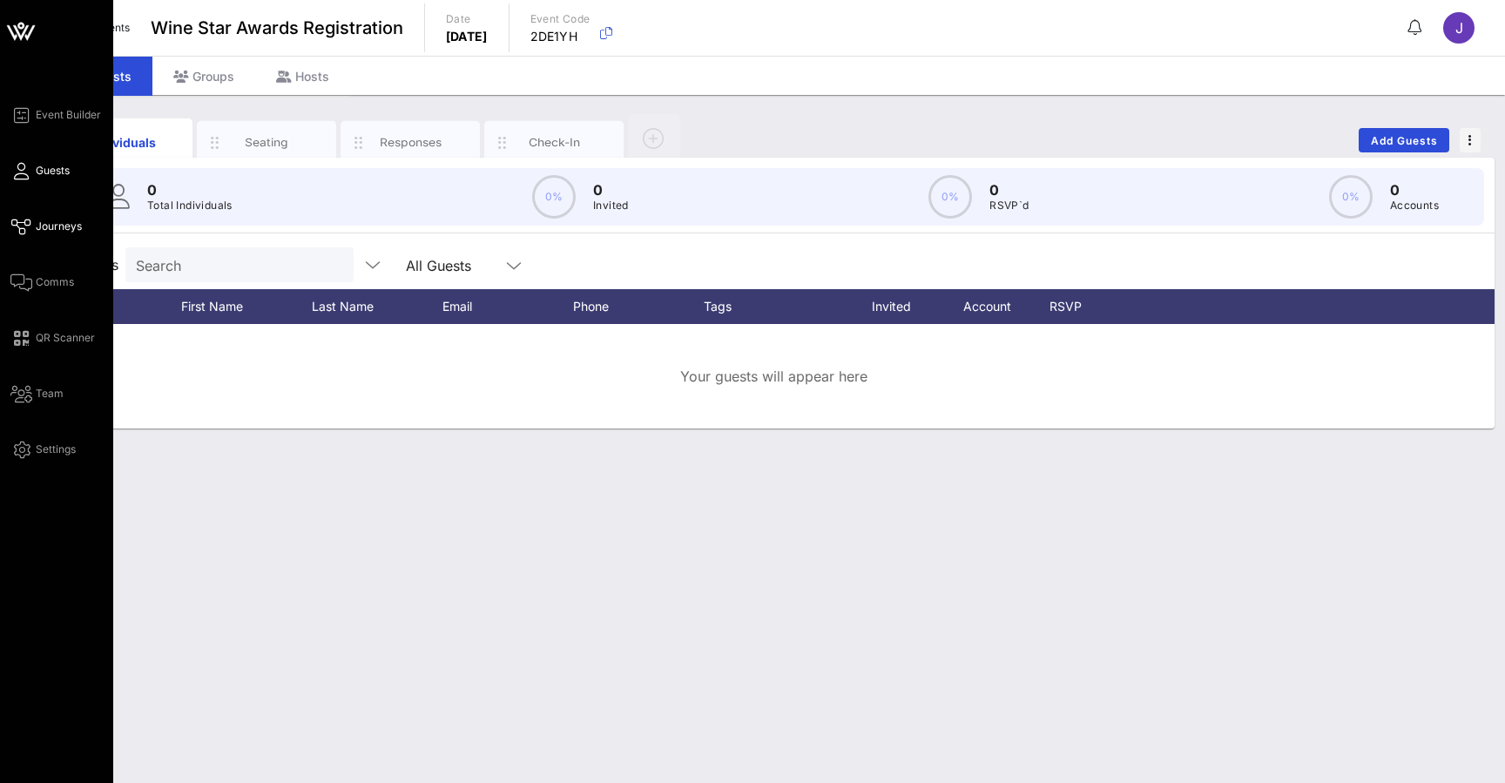
click at [30, 226] on icon at bounding box center [21, 227] width 22 height 3
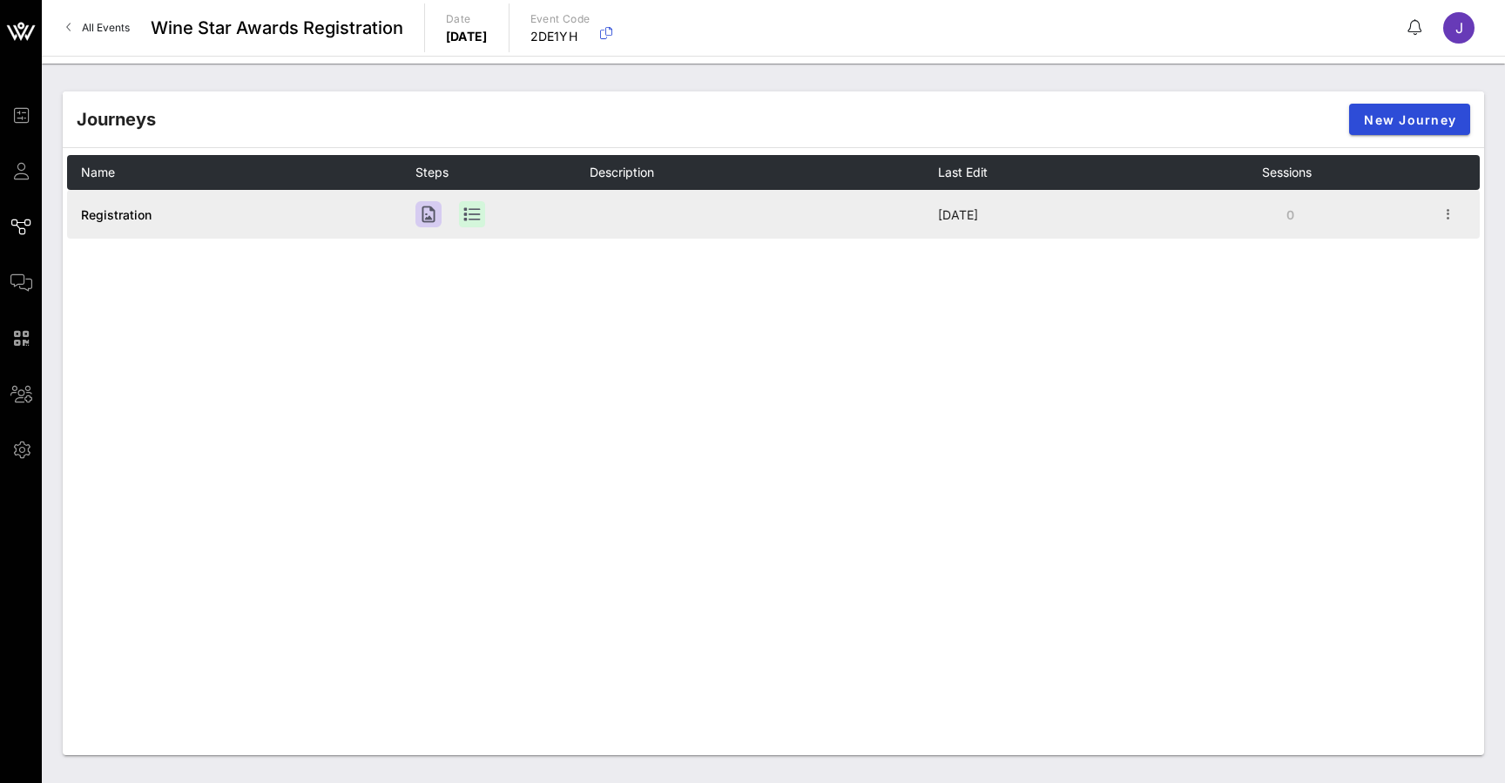
click at [110, 213] on span "Registration" at bounding box center [116, 214] width 71 height 15
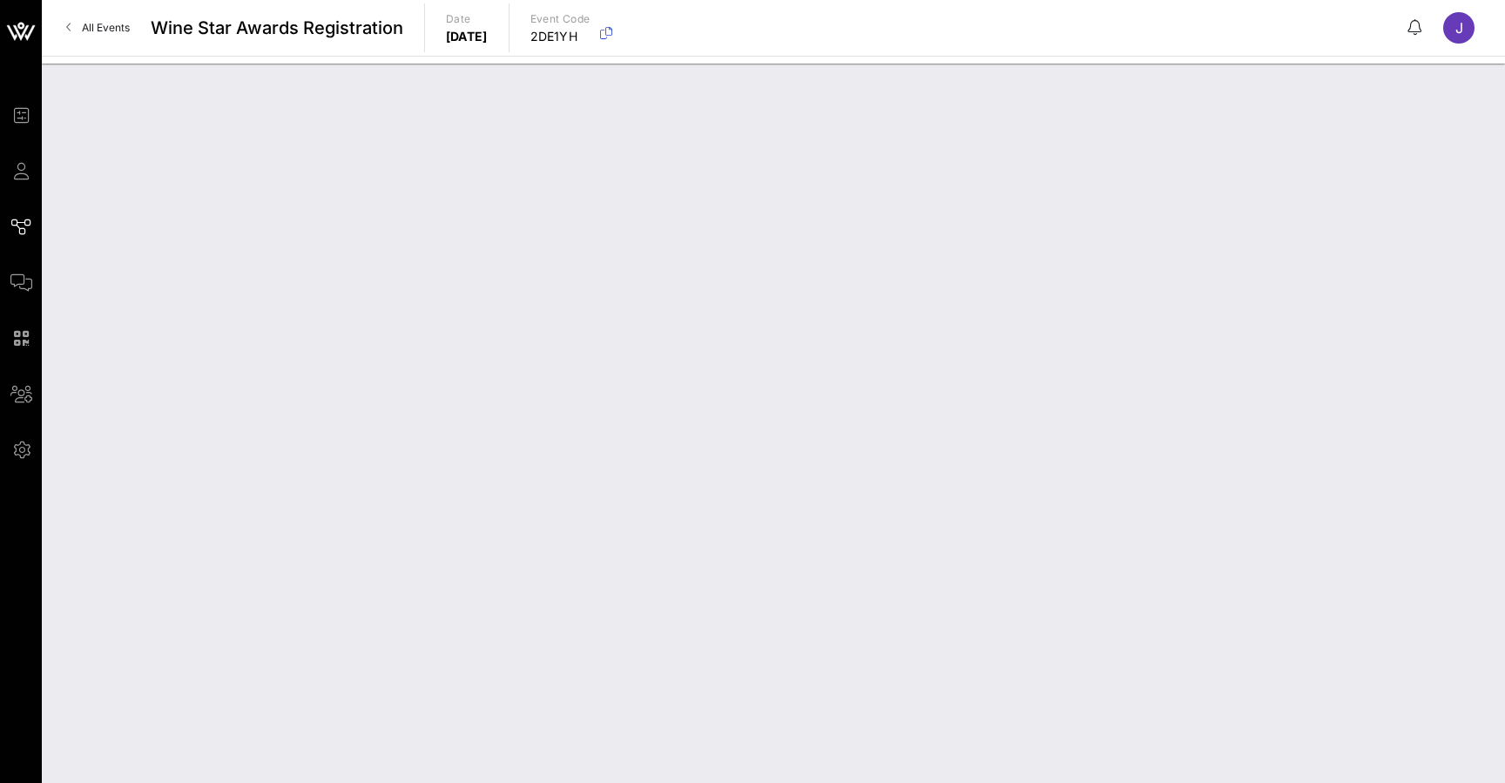
type input "Registration"
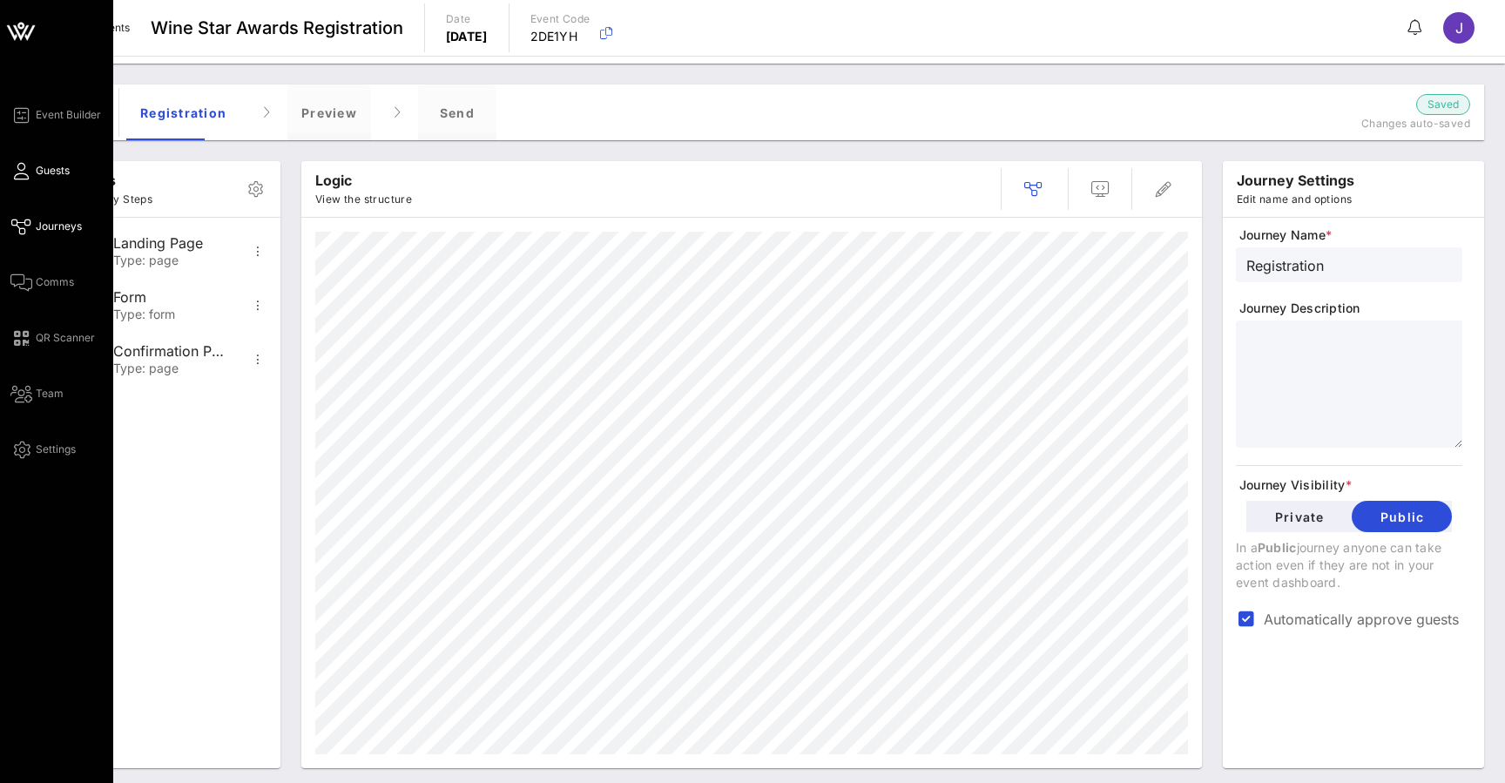
click at [47, 167] on span "Guests" at bounding box center [53, 171] width 34 height 16
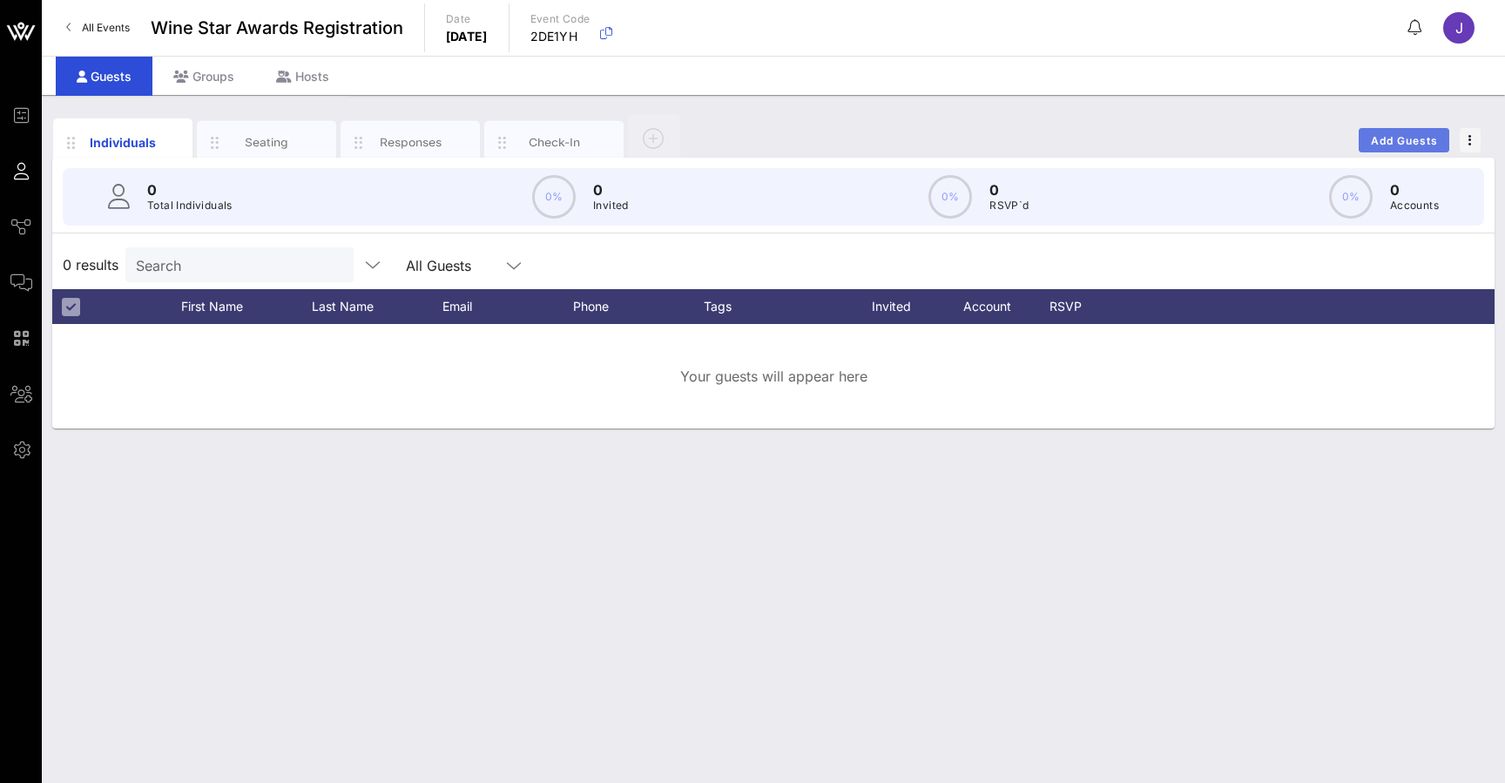
click at [1385, 141] on span "Add Guests" at bounding box center [1404, 140] width 69 height 13
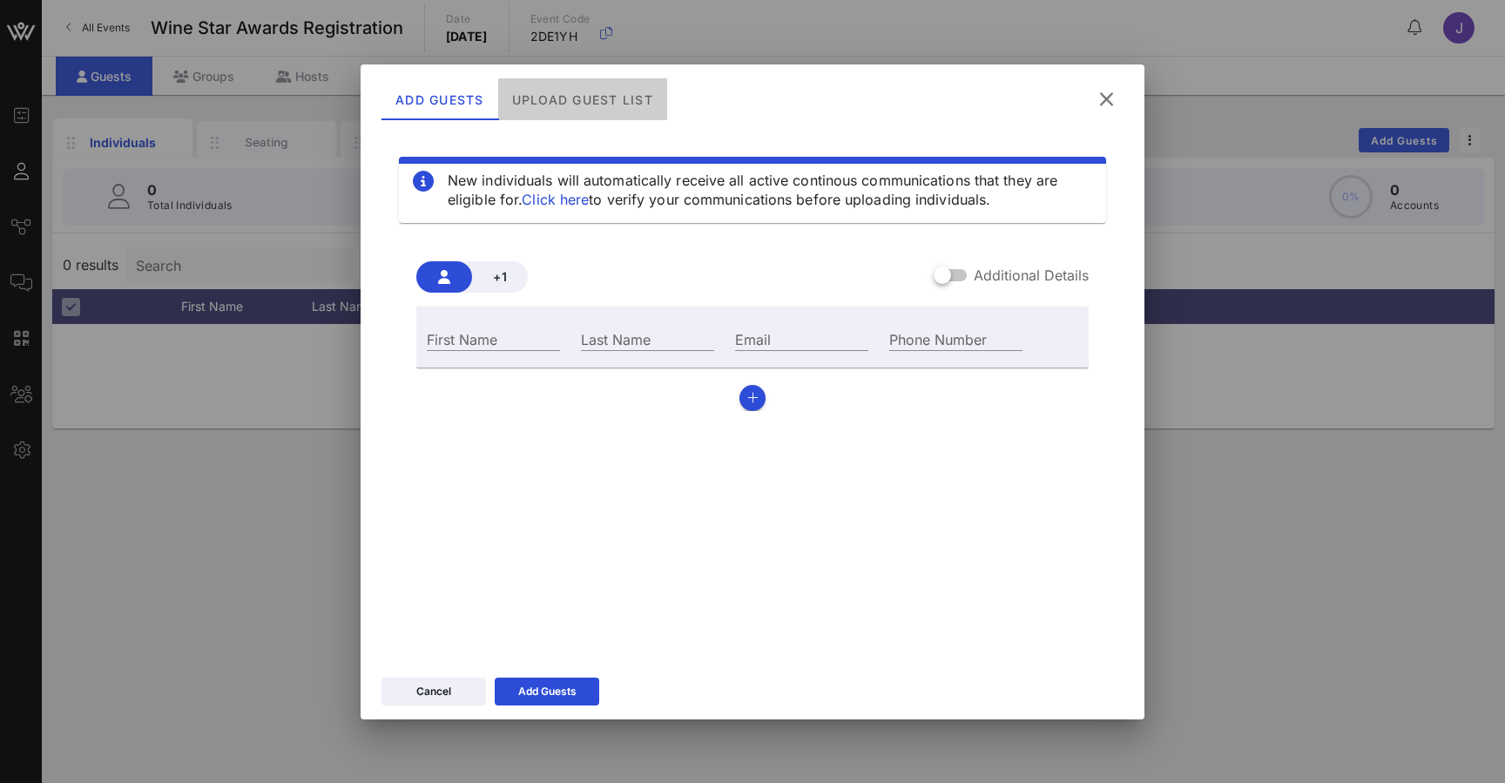
click at [601, 91] on div "Upload Guest List" at bounding box center [582, 99] width 169 height 42
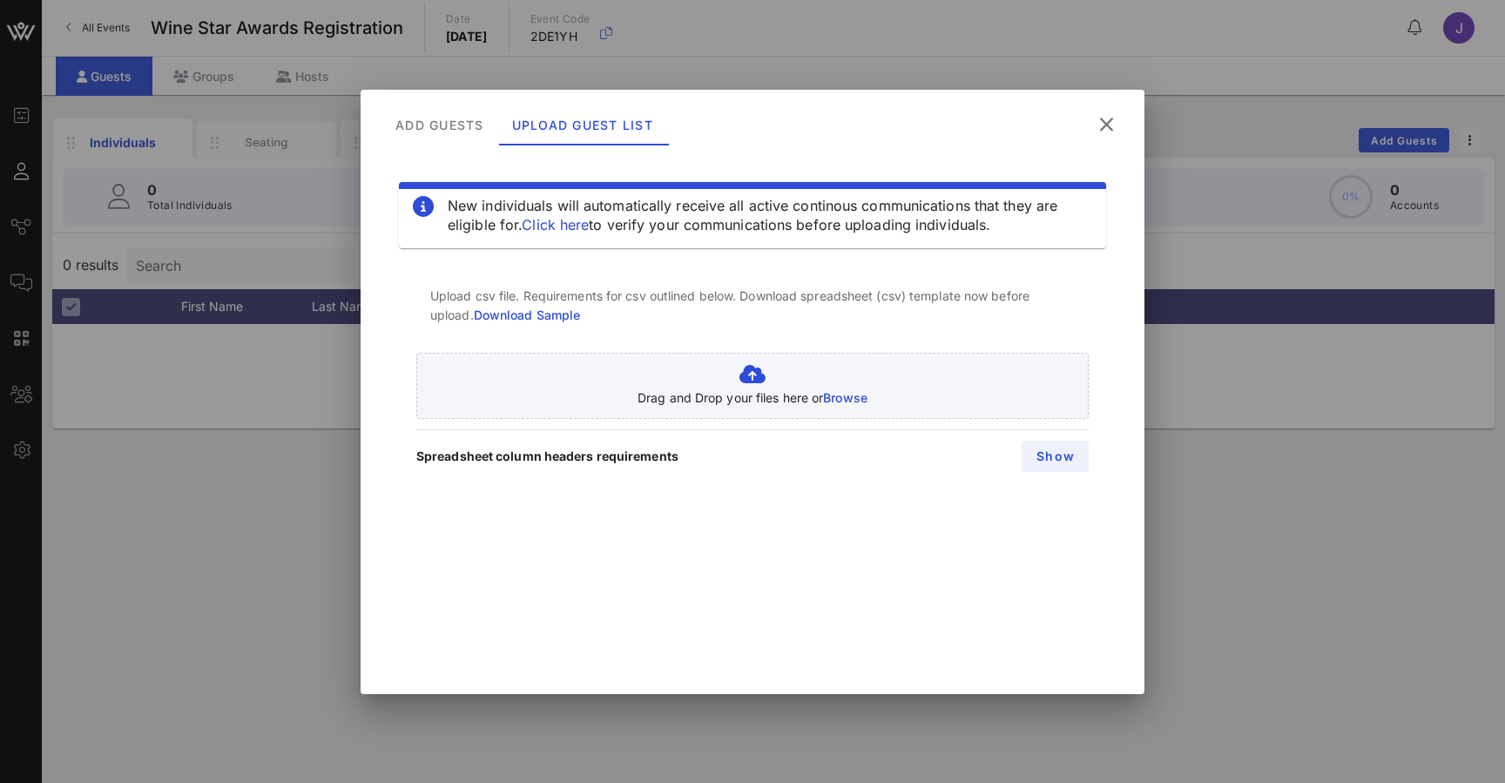
click at [1045, 459] on span "Show" at bounding box center [1055, 456] width 39 height 15
click at [128, 155] on div at bounding box center [752, 391] width 1505 height 783
click at [1110, 134] on icon at bounding box center [1107, 124] width 24 height 21
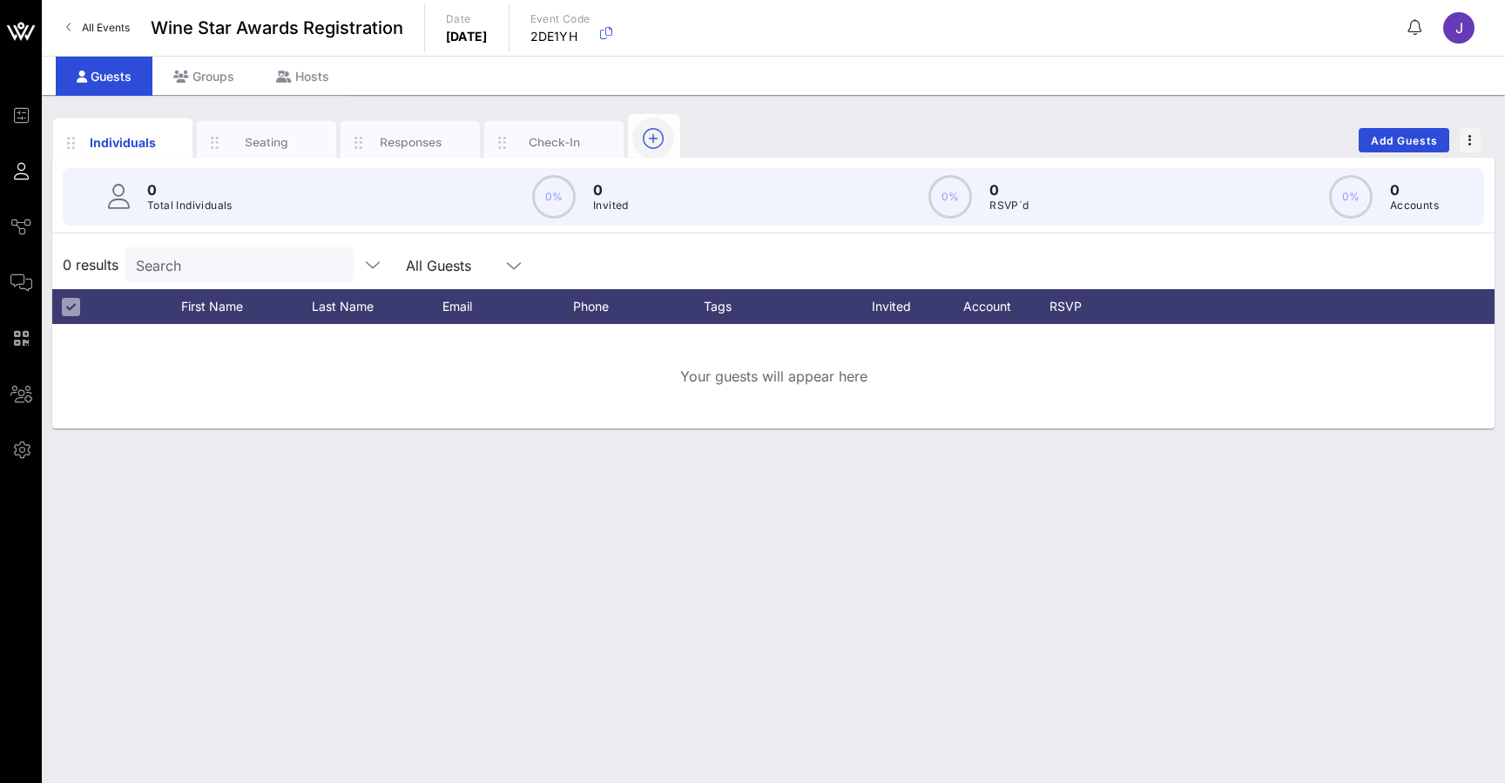
click at [653, 136] on icon "button" at bounding box center [653, 138] width 21 height 21
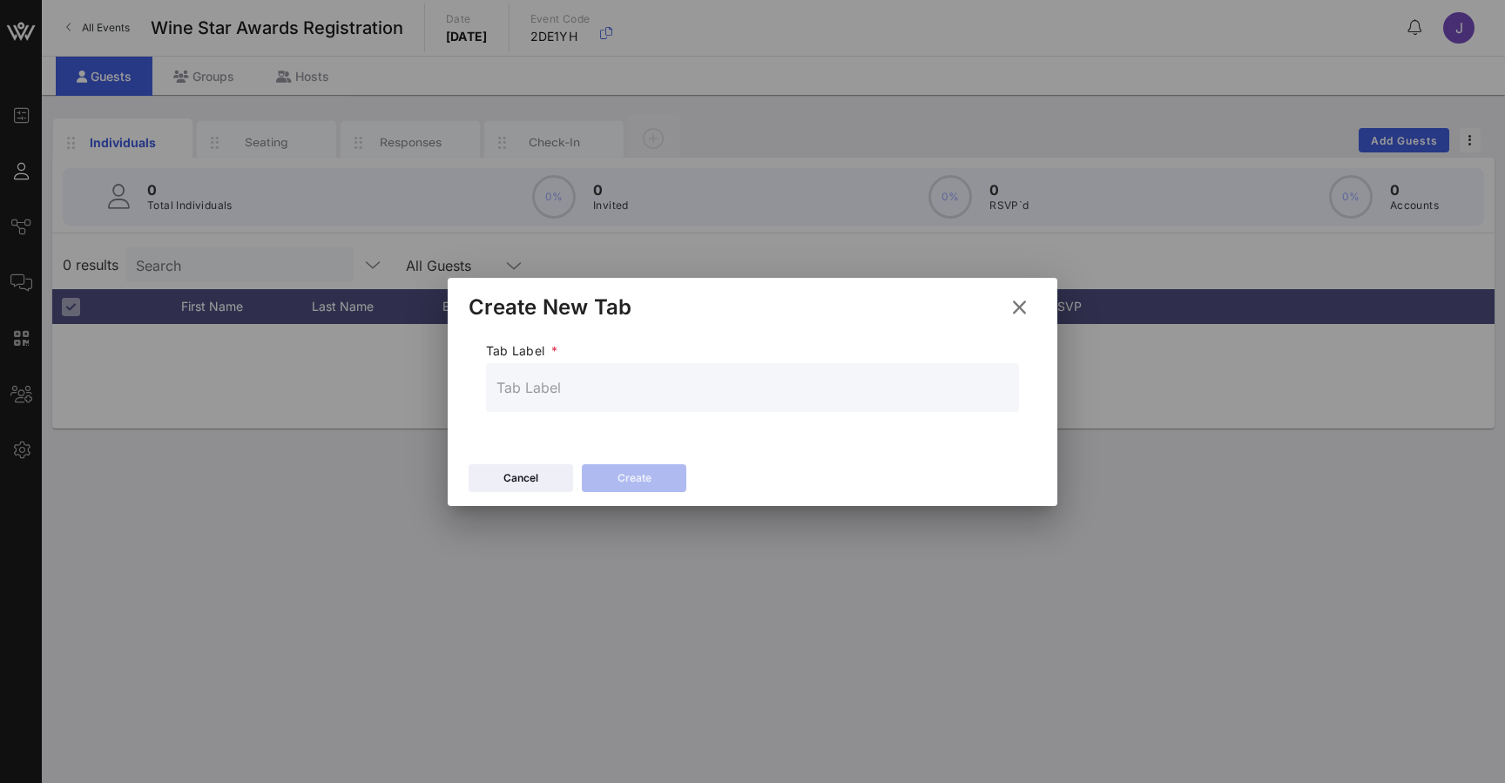
click at [603, 392] on input "text" at bounding box center [753, 388] width 512 height 28
type input "T"
click at [1019, 307] on icon at bounding box center [1019, 306] width 27 height 25
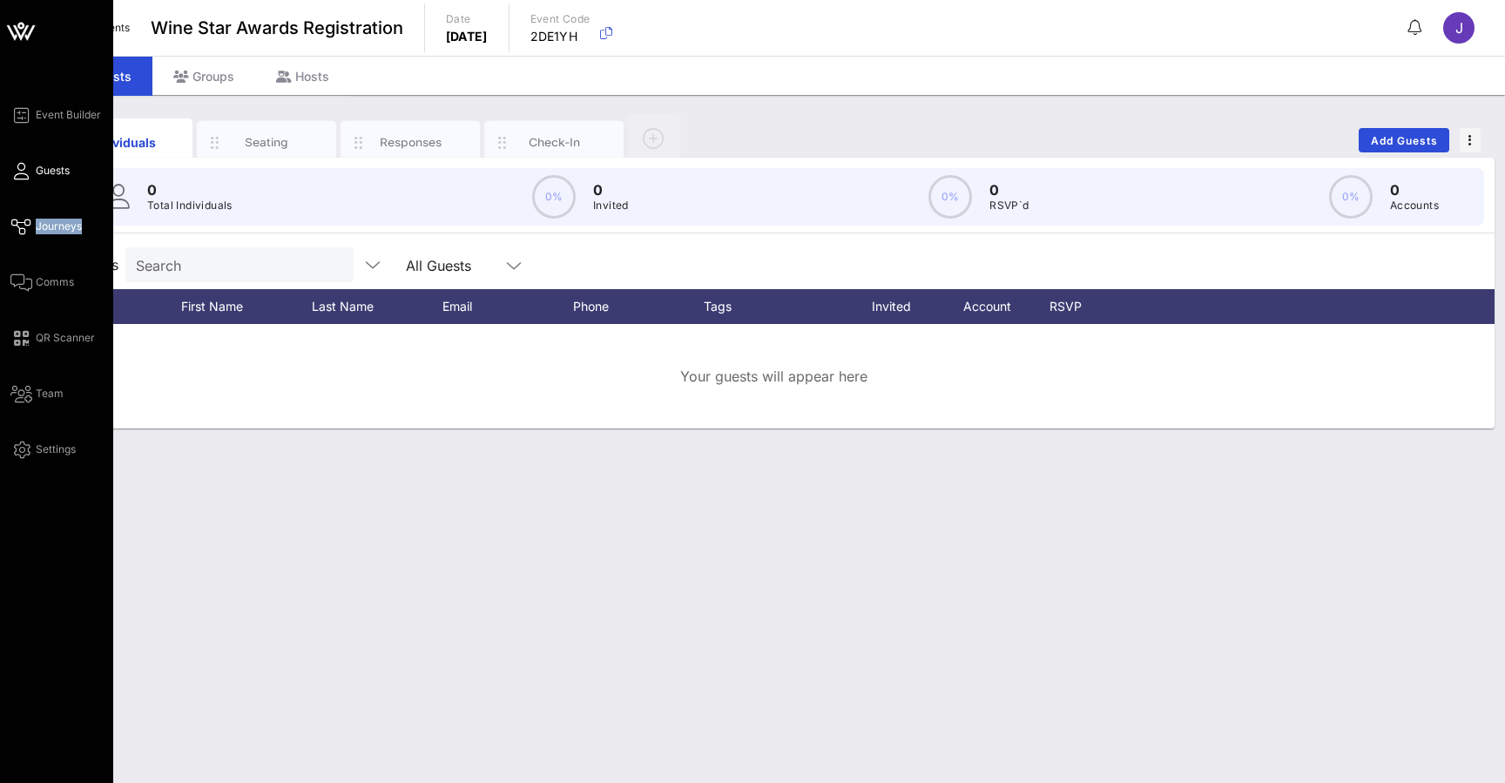
click at [11, 227] on icon at bounding box center [21, 227] width 22 height 3
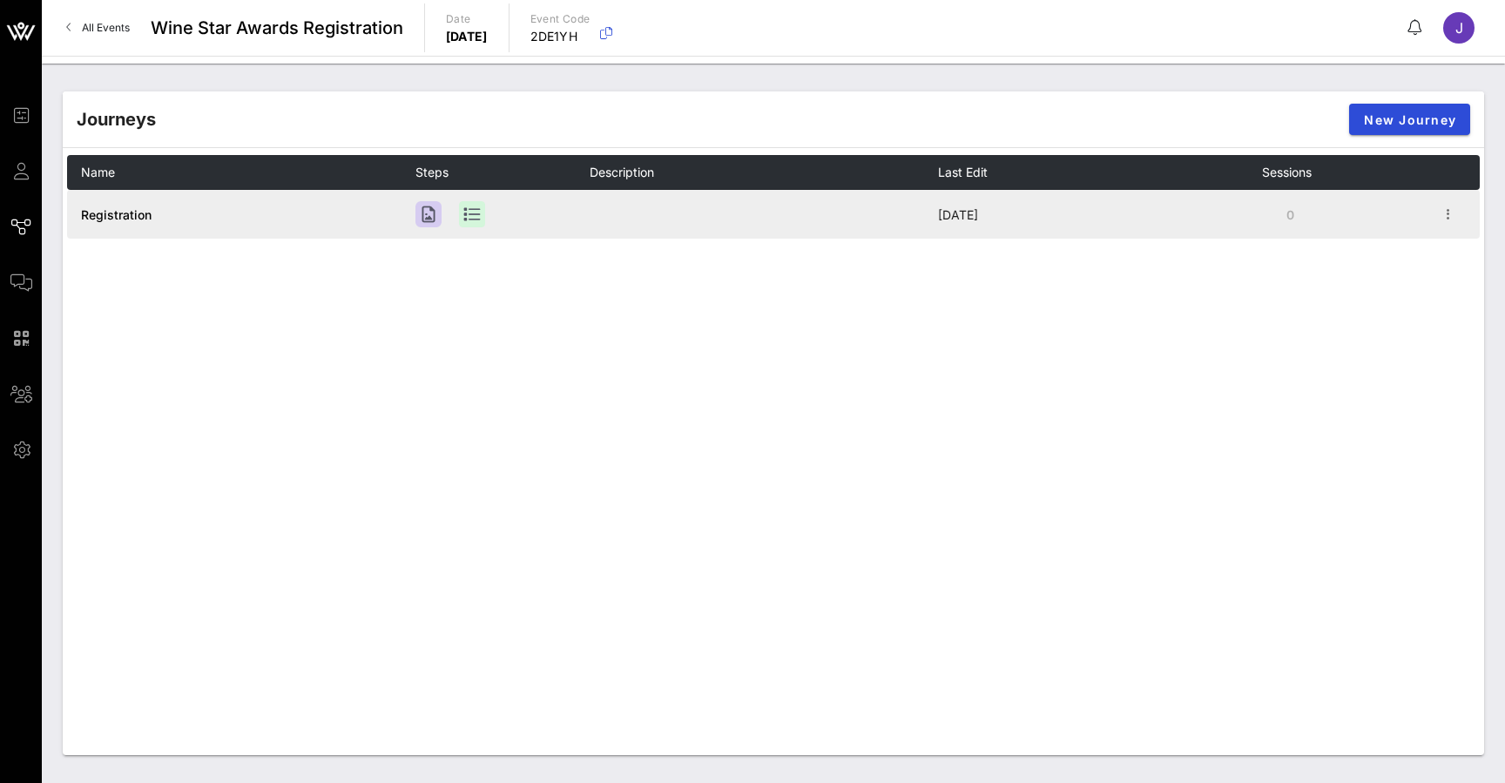
click at [168, 214] on td "Registration" at bounding box center [241, 214] width 348 height 49
click at [130, 211] on span "Registration" at bounding box center [116, 214] width 71 height 15
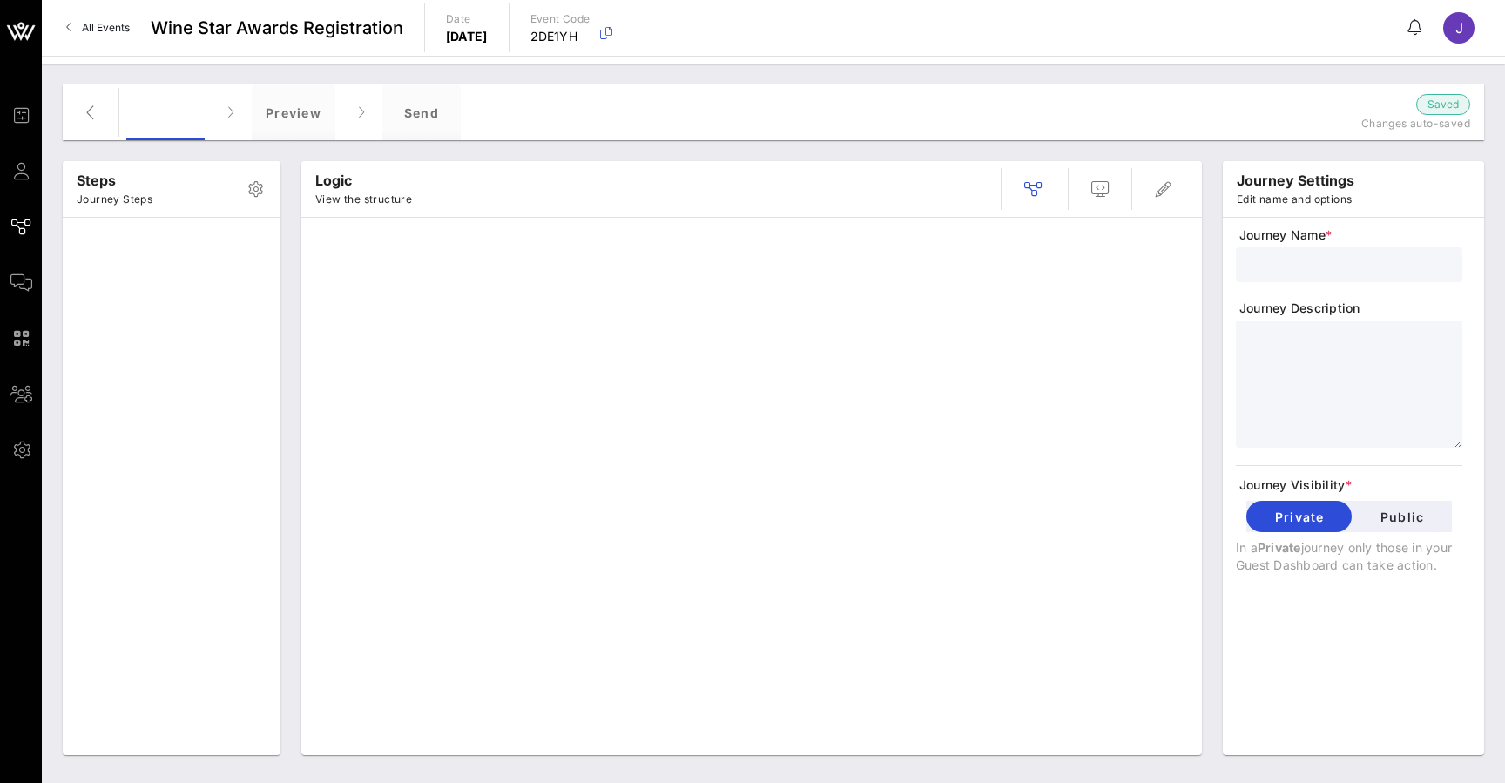
type input "Registration"
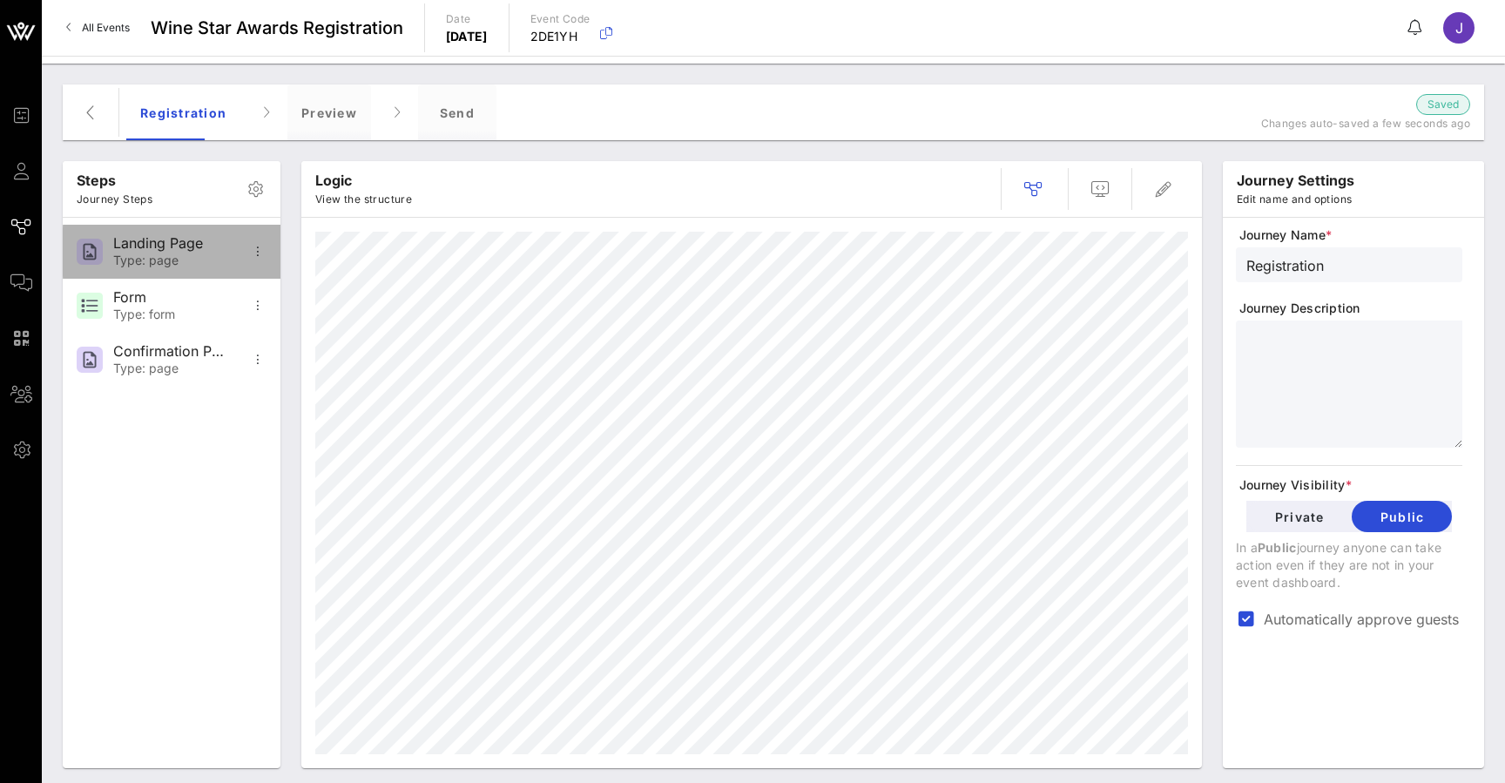
click at [145, 247] on div "Landing Page" at bounding box center [170, 243] width 115 height 17
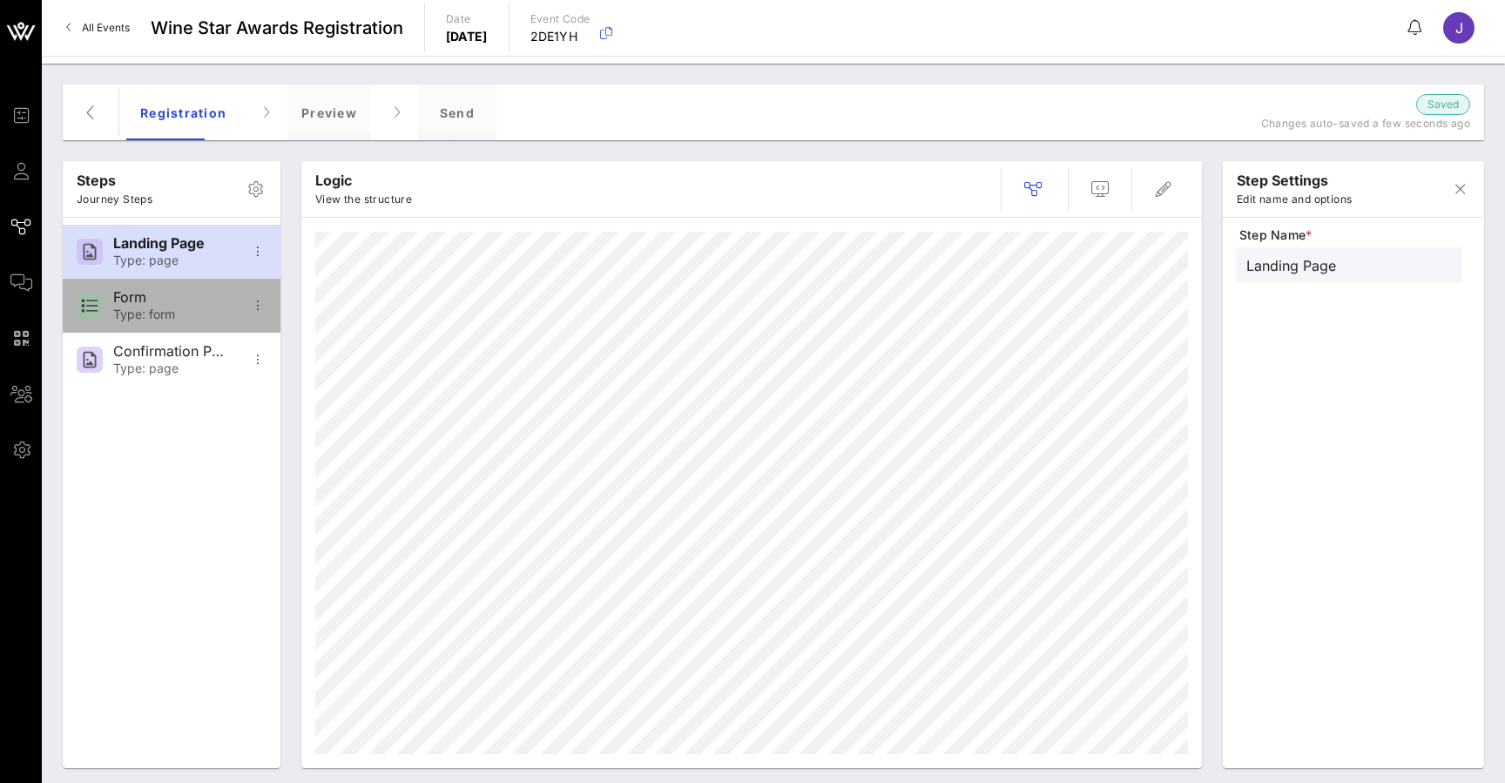
click at [137, 306] on div "Form" at bounding box center [170, 297] width 115 height 17
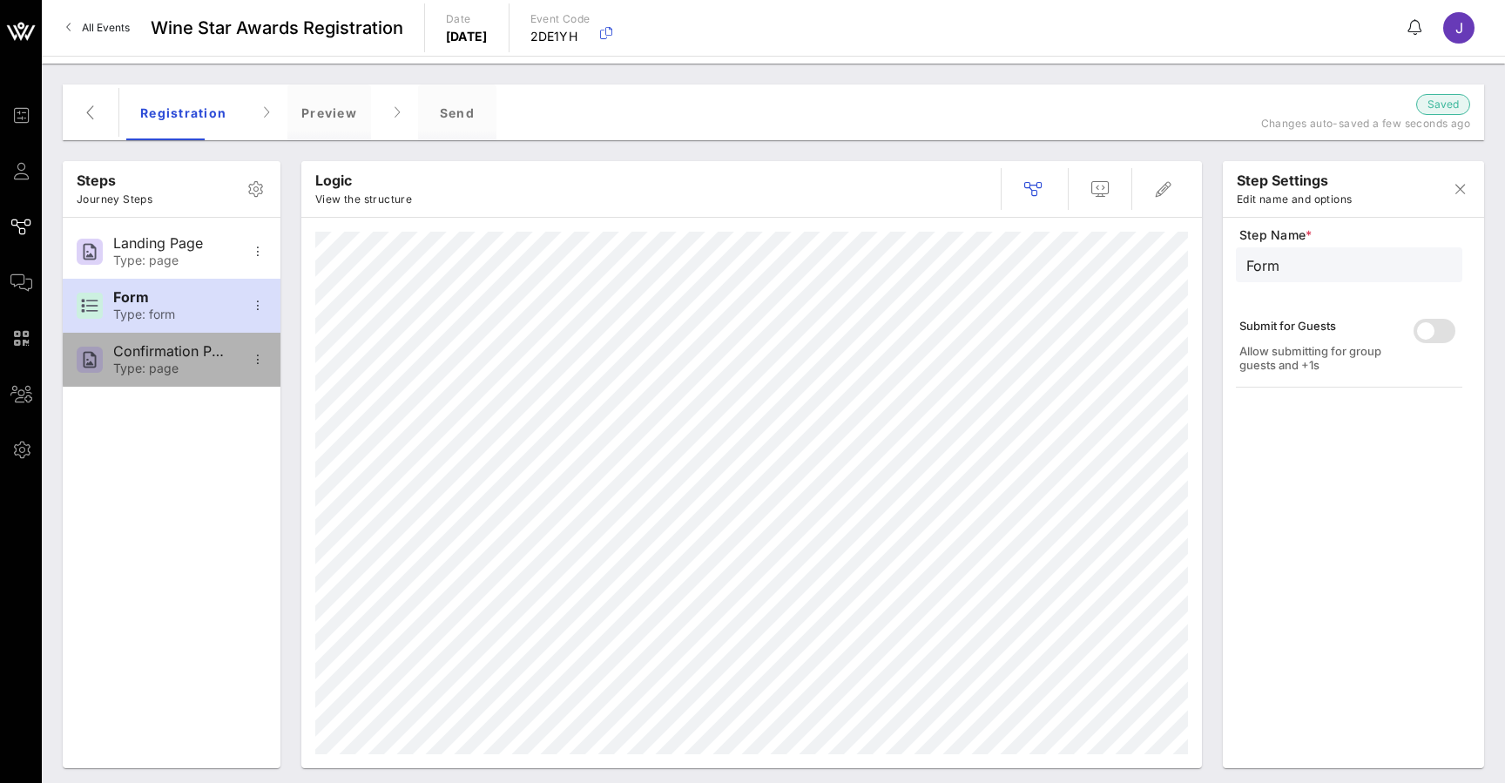
click at [152, 372] on div "Type: page" at bounding box center [170, 369] width 115 height 15
type input "Confirmation Page"
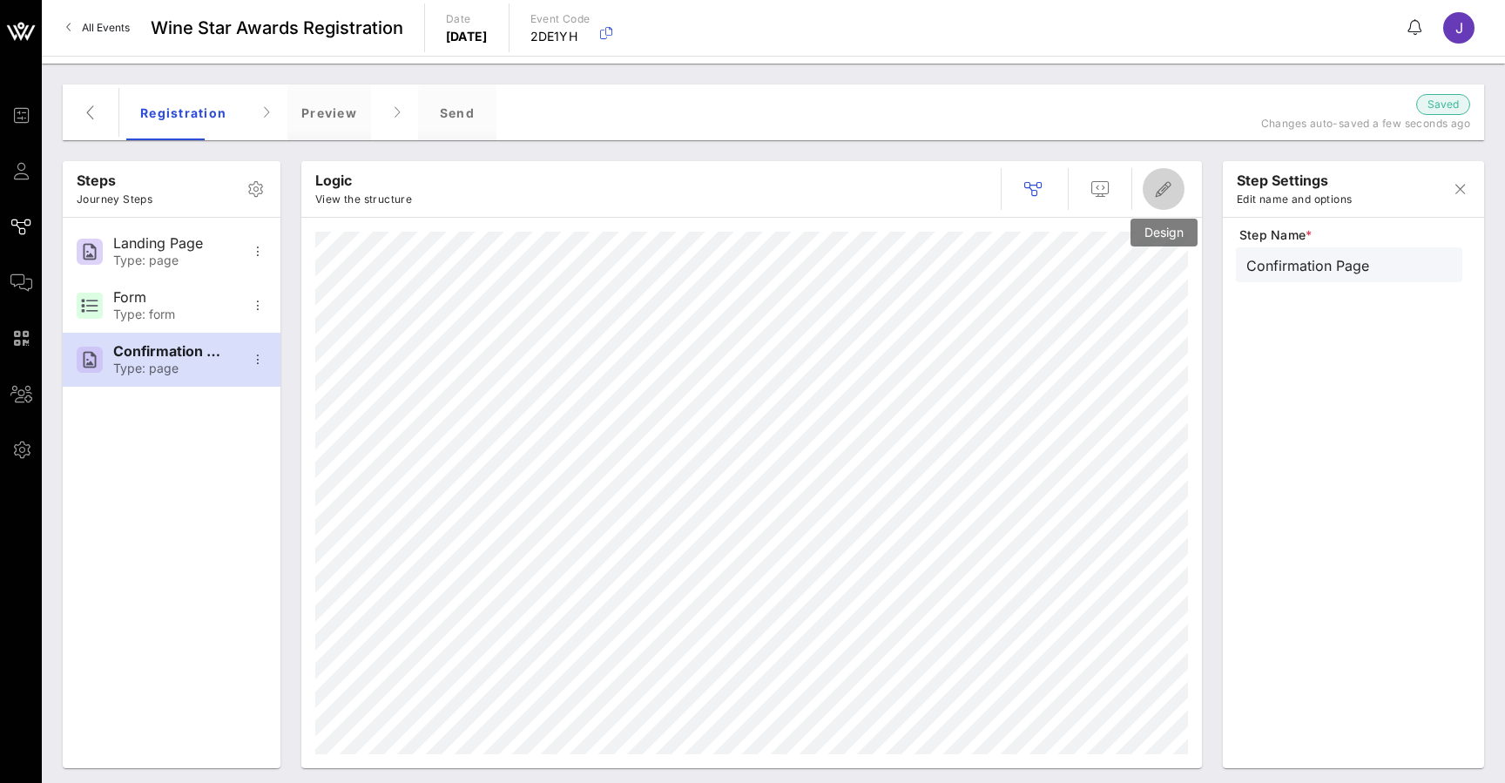
click at [1166, 197] on icon "button" at bounding box center [1163, 189] width 21 height 21
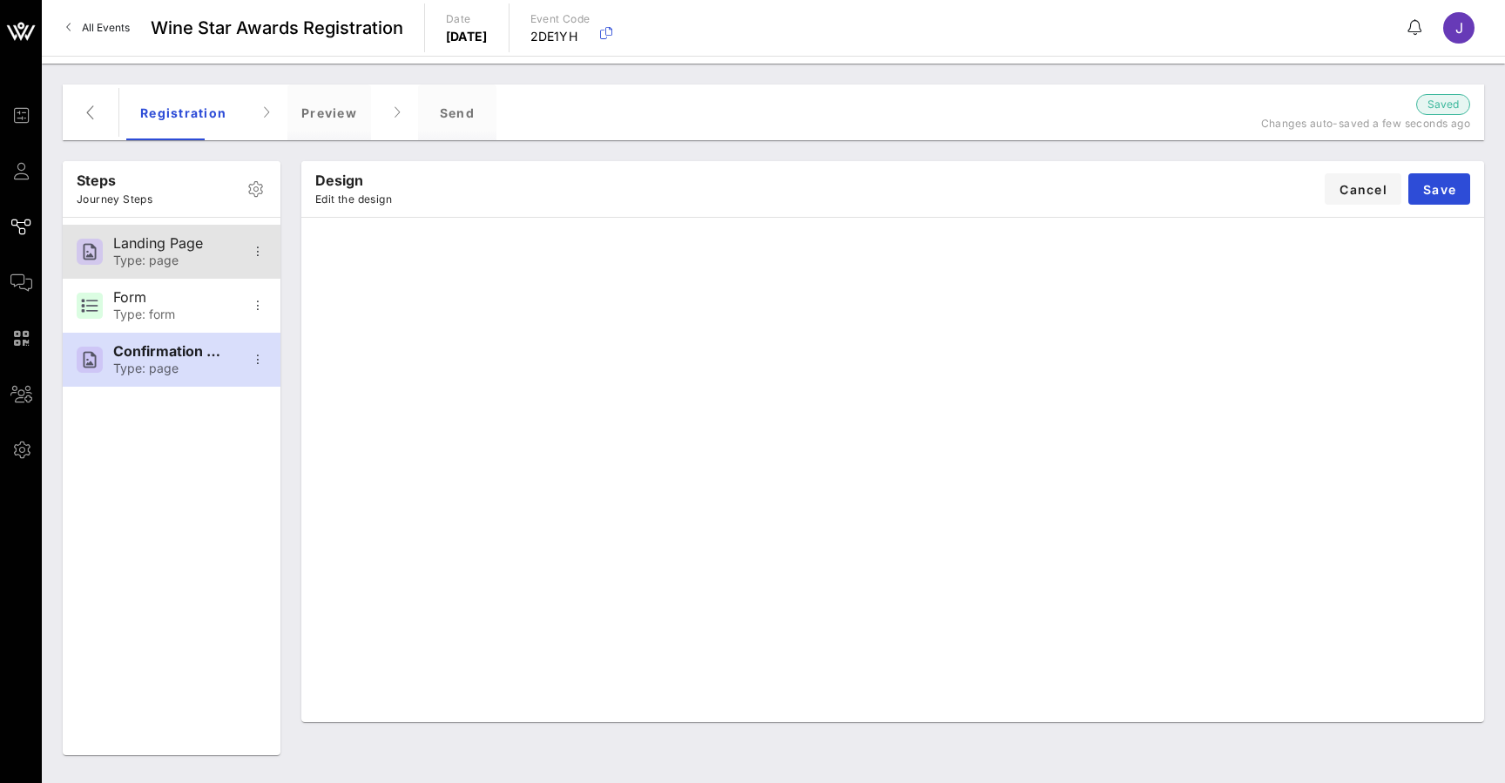
click at [141, 255] on div "Type: page" at bounding box center [170, 261] width 115 height 15
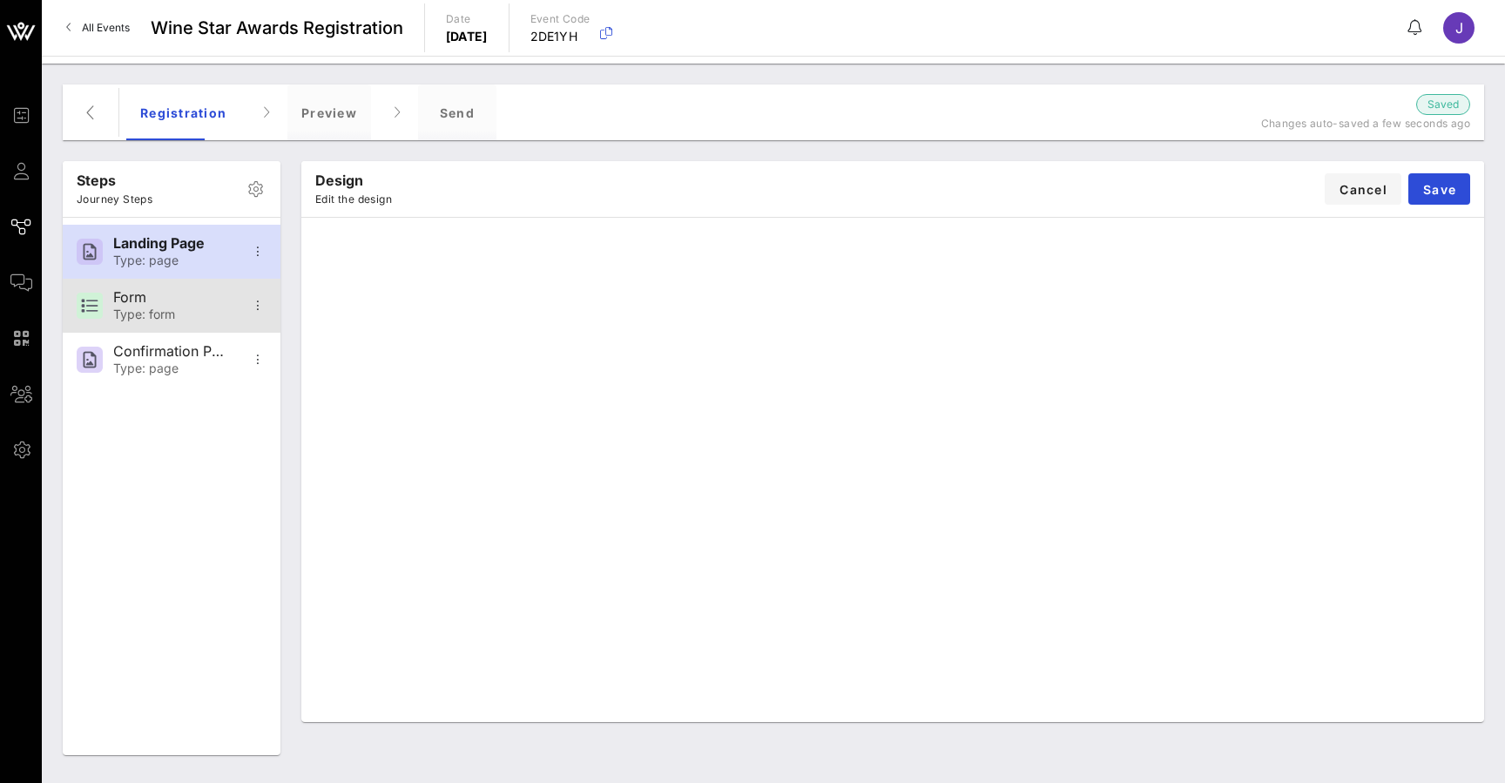
click at [159, 312] on div "Type: form" at bounding box center [170, 315] width 115 height 15
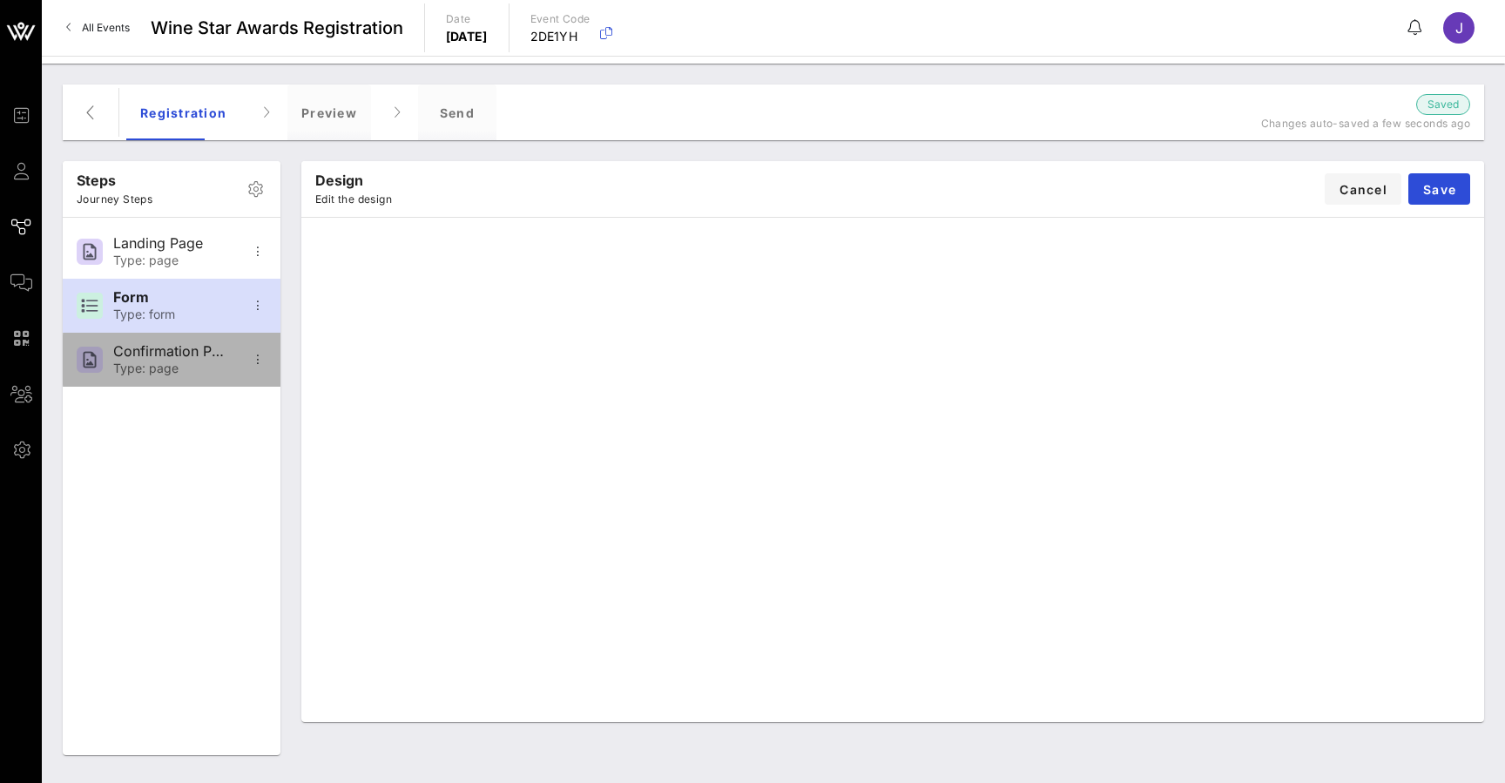
click at [179, 348] on div "Confirmation Page" at bounding box center [170, 351] width 115 height 17
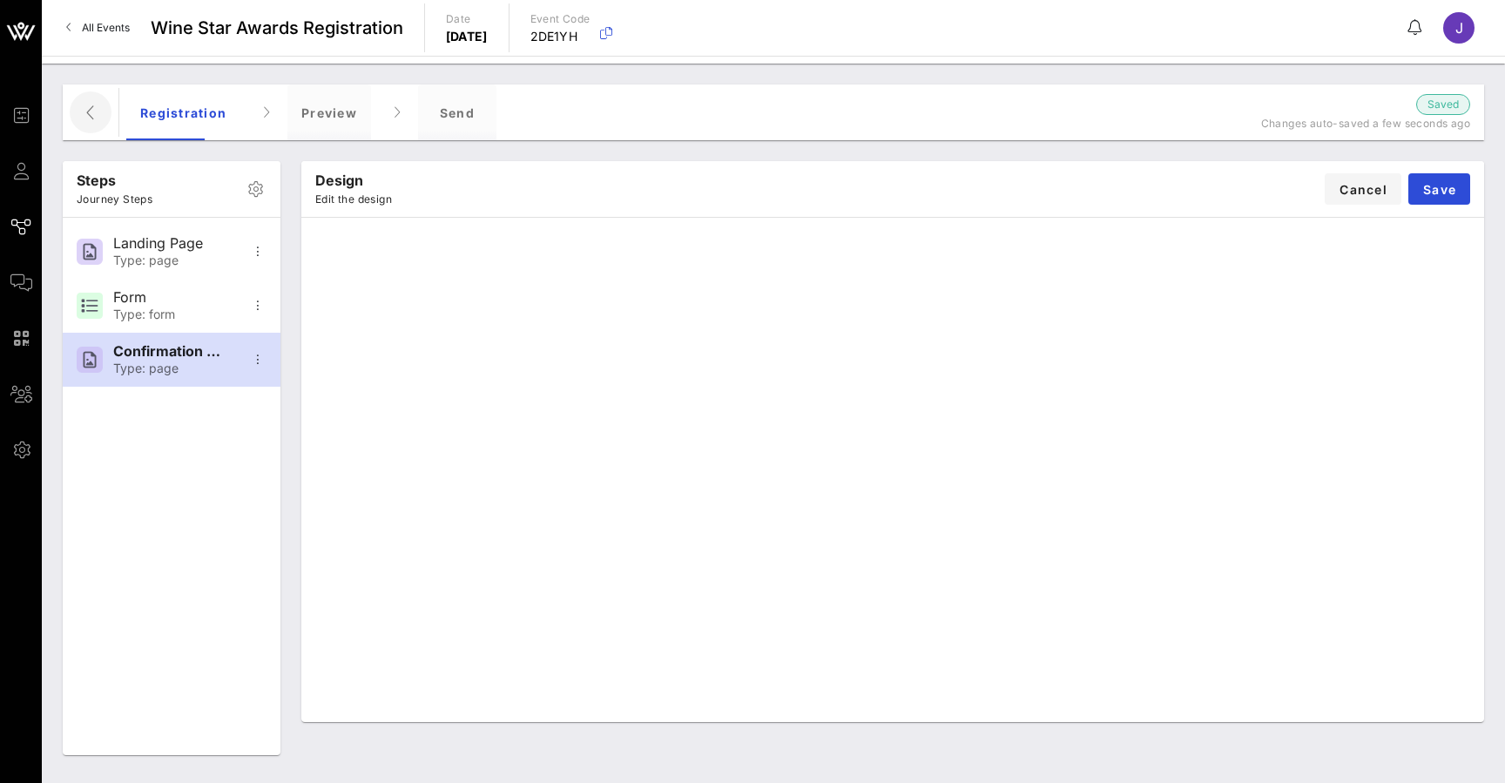
click at [98, 97] on button "button" at bounding box center [91, 112] width 42 height 42
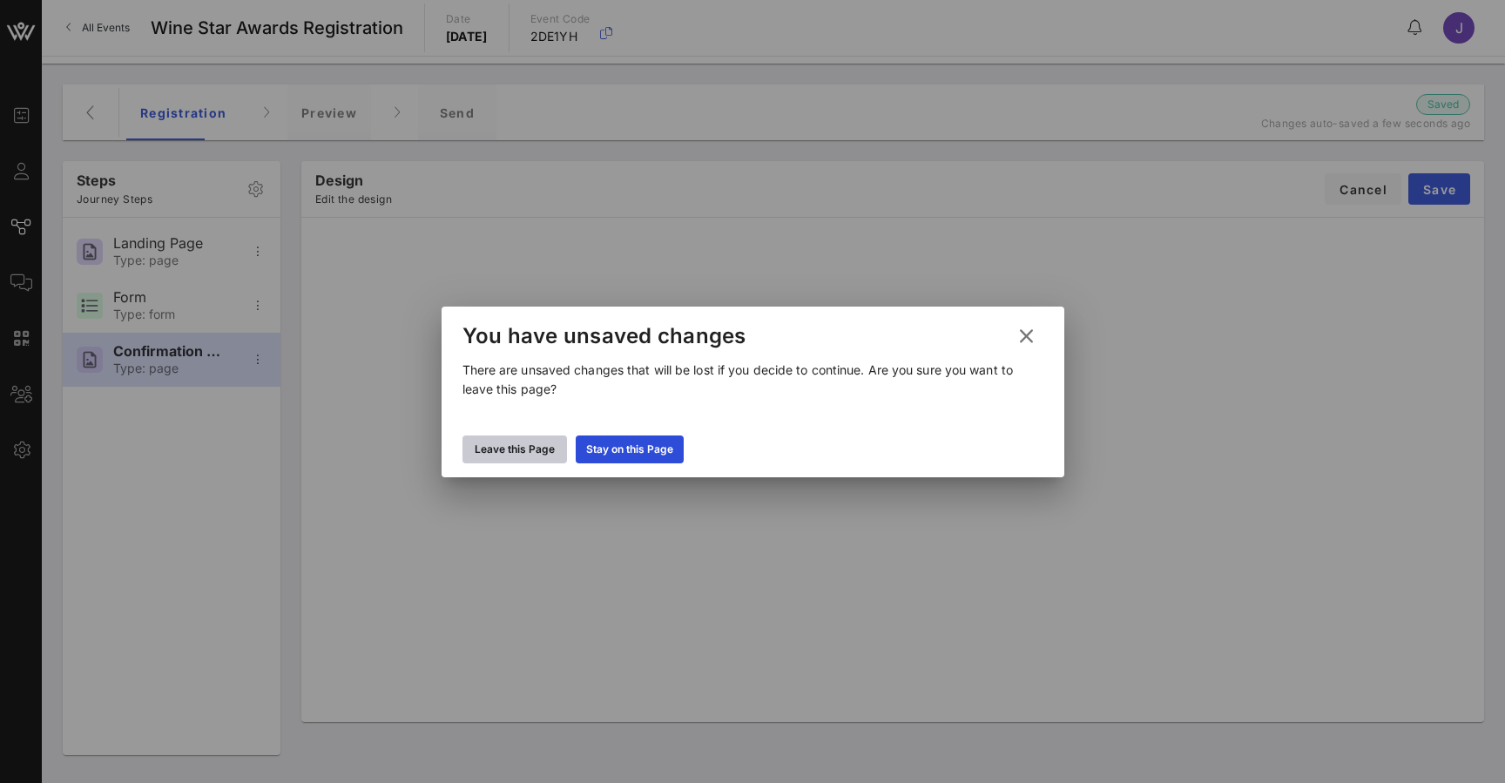
click at [545, 446] on div "Leave this Page" at bounding box center [515, 449] width 80 height 17
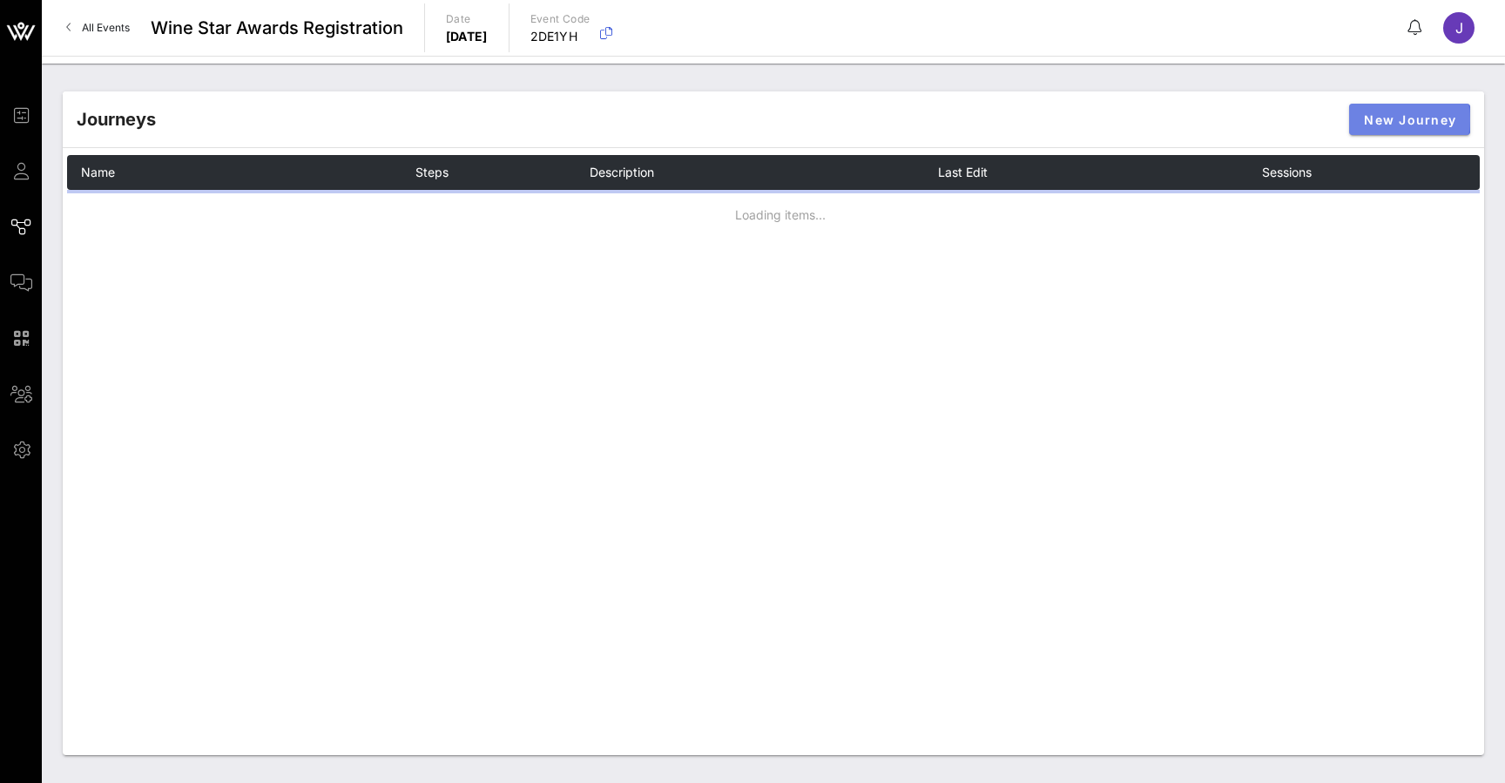
click at [1424, 109] on button "New Journey" at bounding box center [1409, 119] width 121 height 31
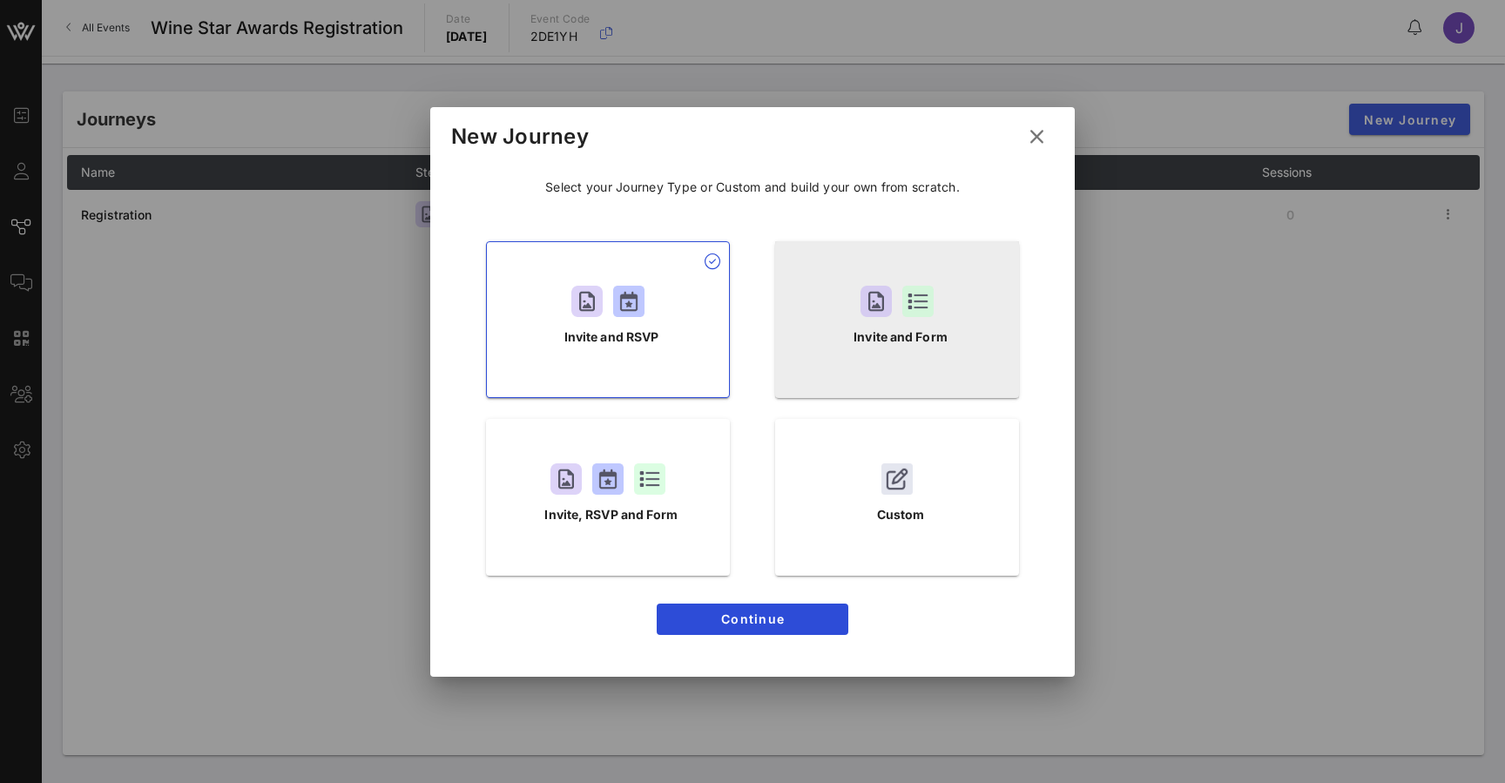
click at [897, 322] on div "Invite and Form" at bounding box center [897, 319] width 244 height 157
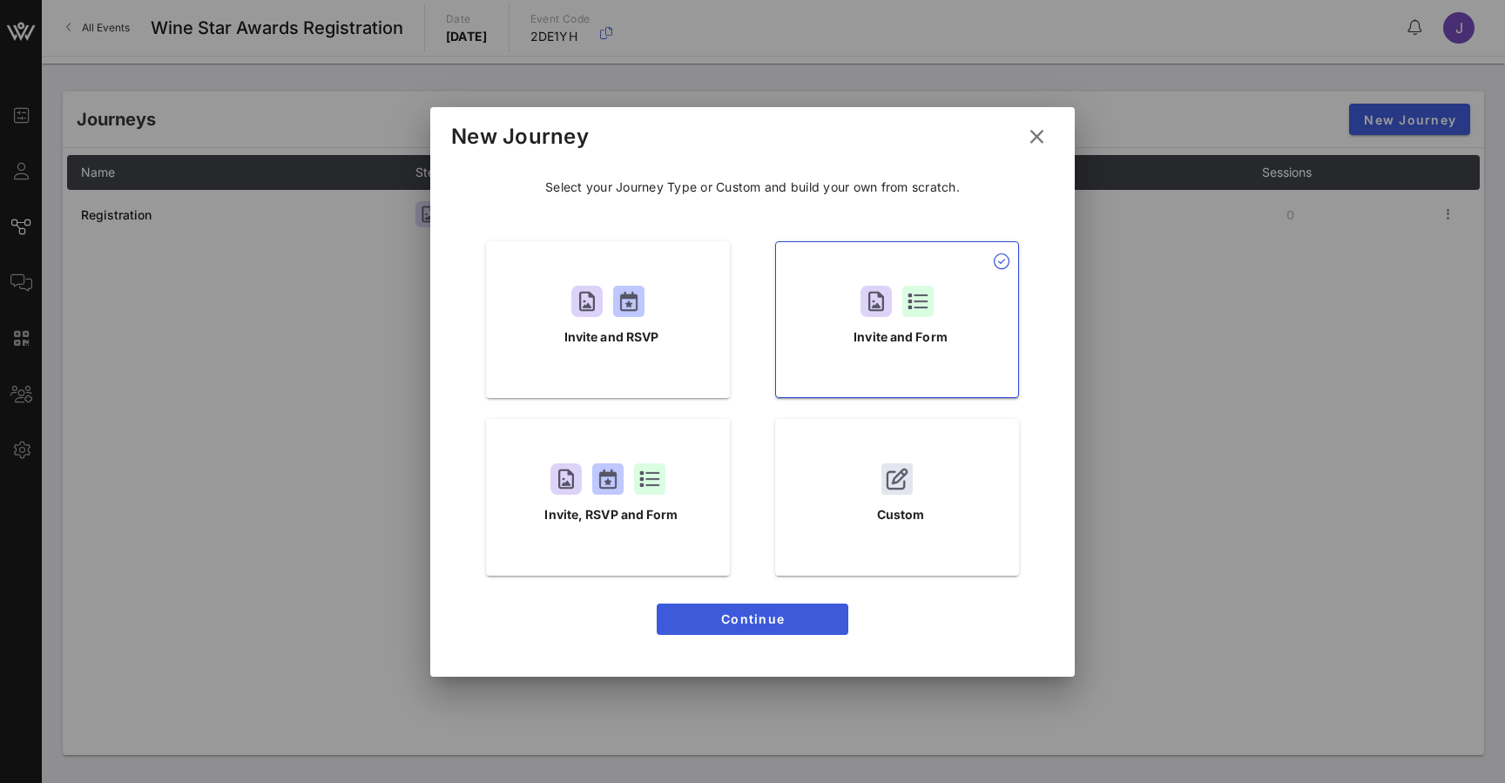
click at [774, 625] on span "Continue" at bounding box center [753, 619] width 164 height 15
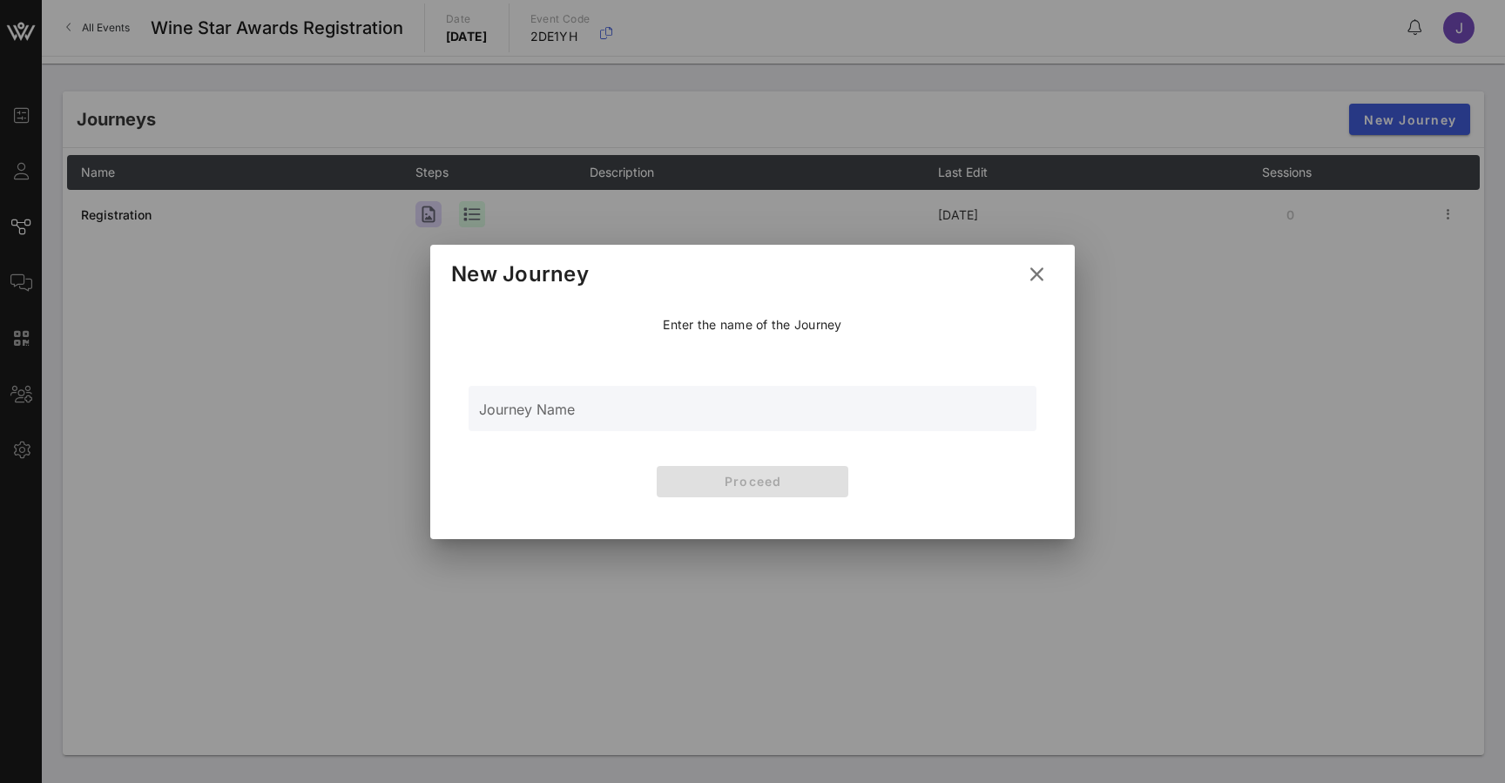
click at [700, 413] on input "Journey Name" at bounding box center [752, 418] width 547 height 26
type input "Main Form"
click at [823, 482] on span "Proceed" at bounding box center [753, 481] width 164 height 15
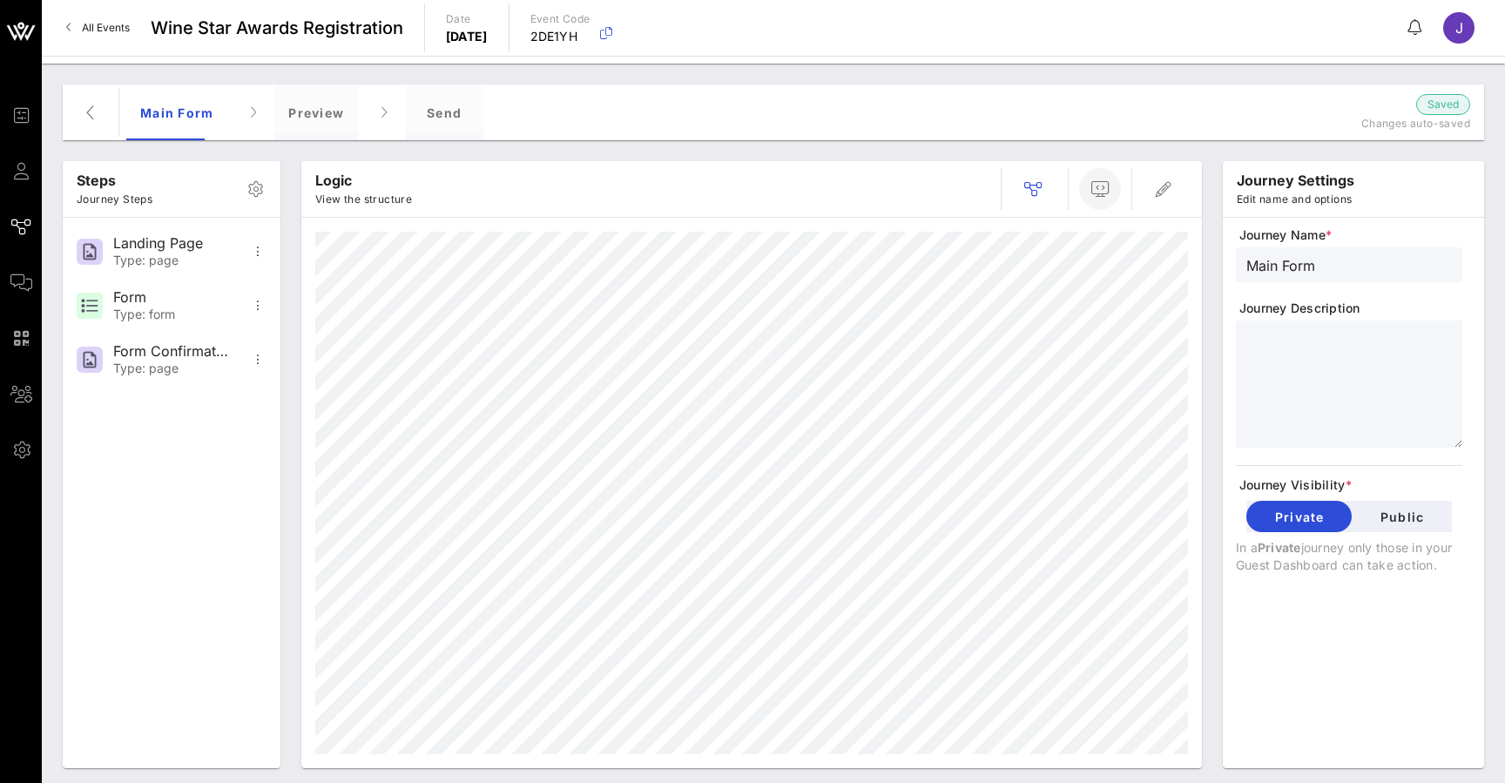
click at [1111, 186] on span "button" at bounding box center [1100, 189] width 42 height 21
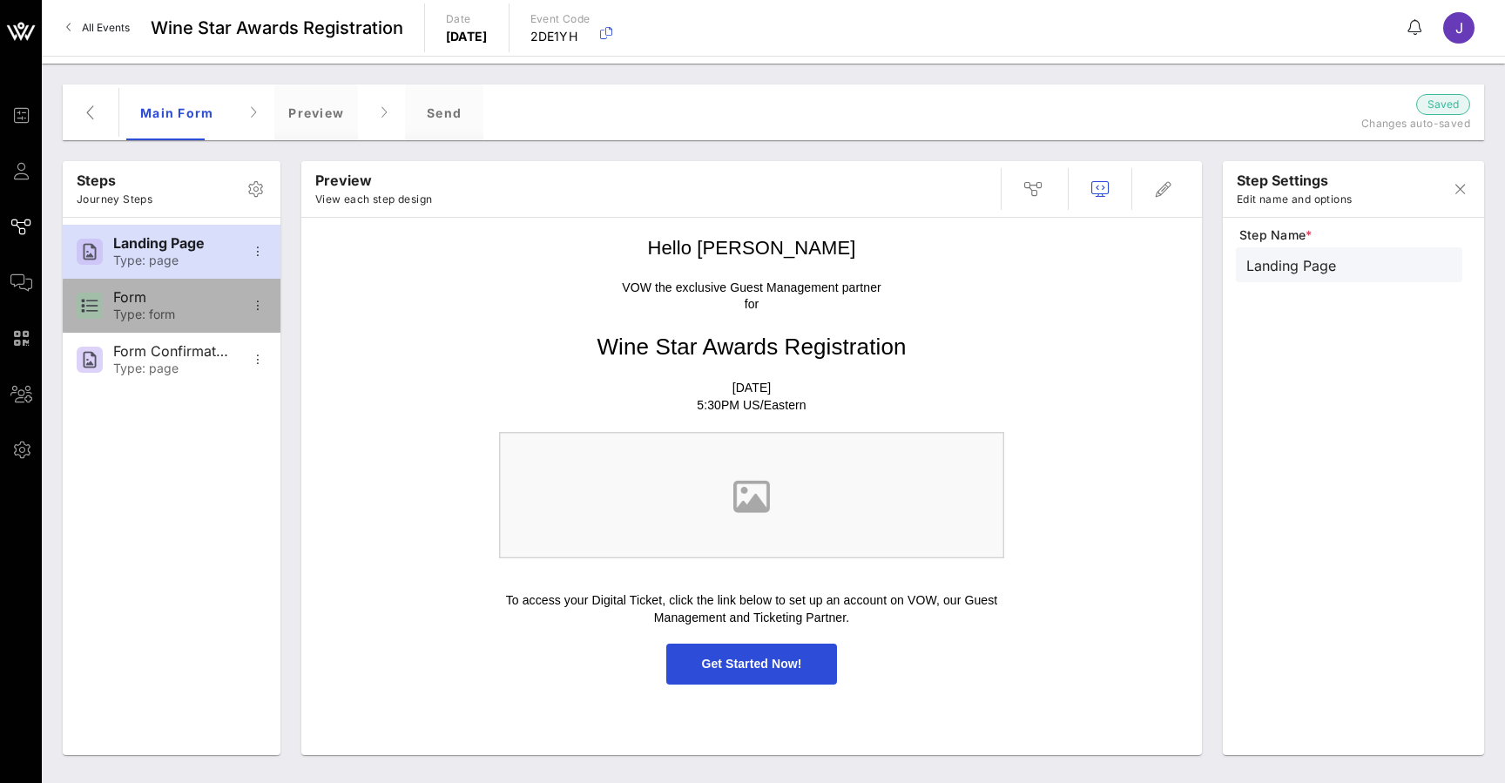
click at [196, 283] on div "Form Type: form" at bounding box center [170, 306] width 115 height 54
type input "Form"
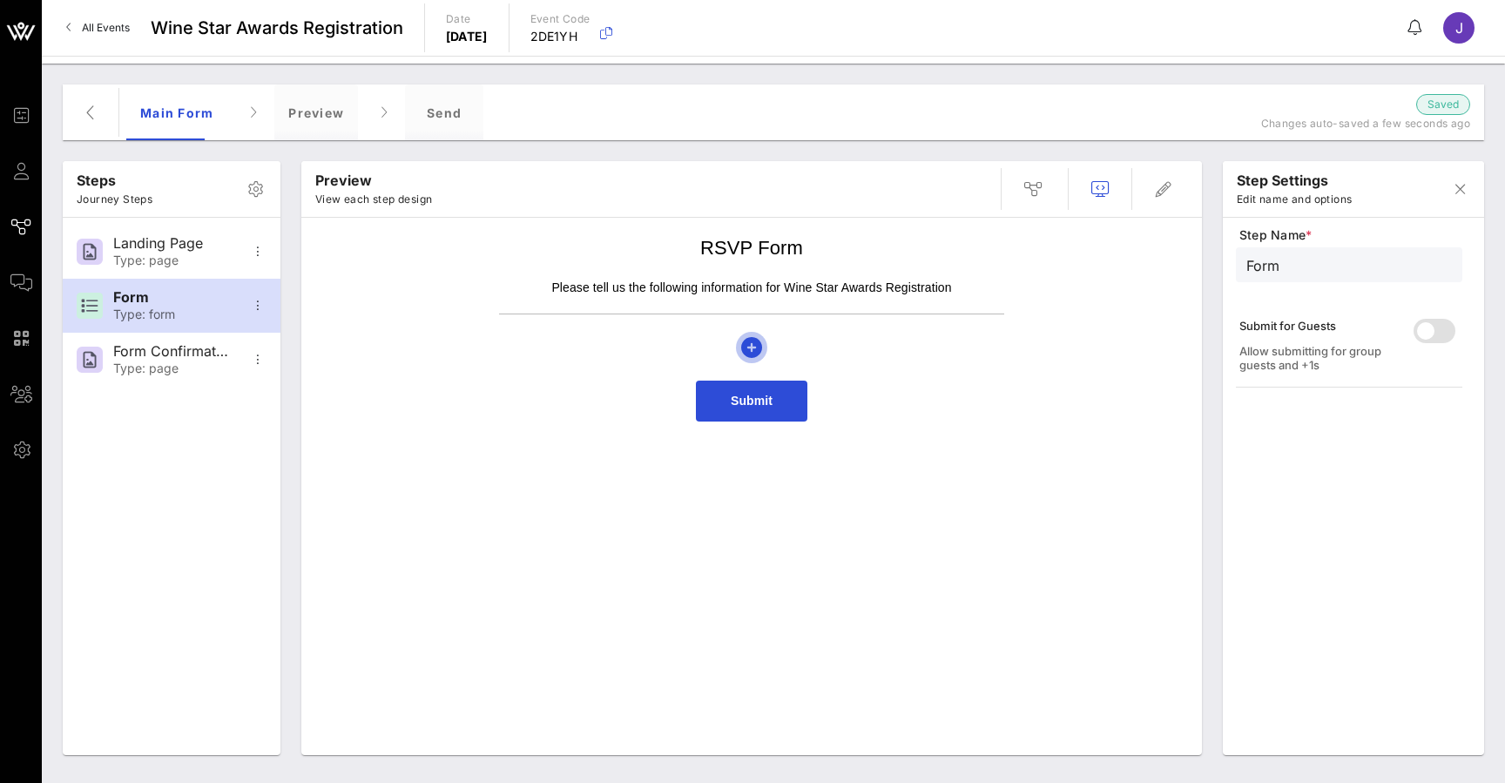
click at [751, 351] on icon "button" at bounding box center [751, 347] width 21 height 21
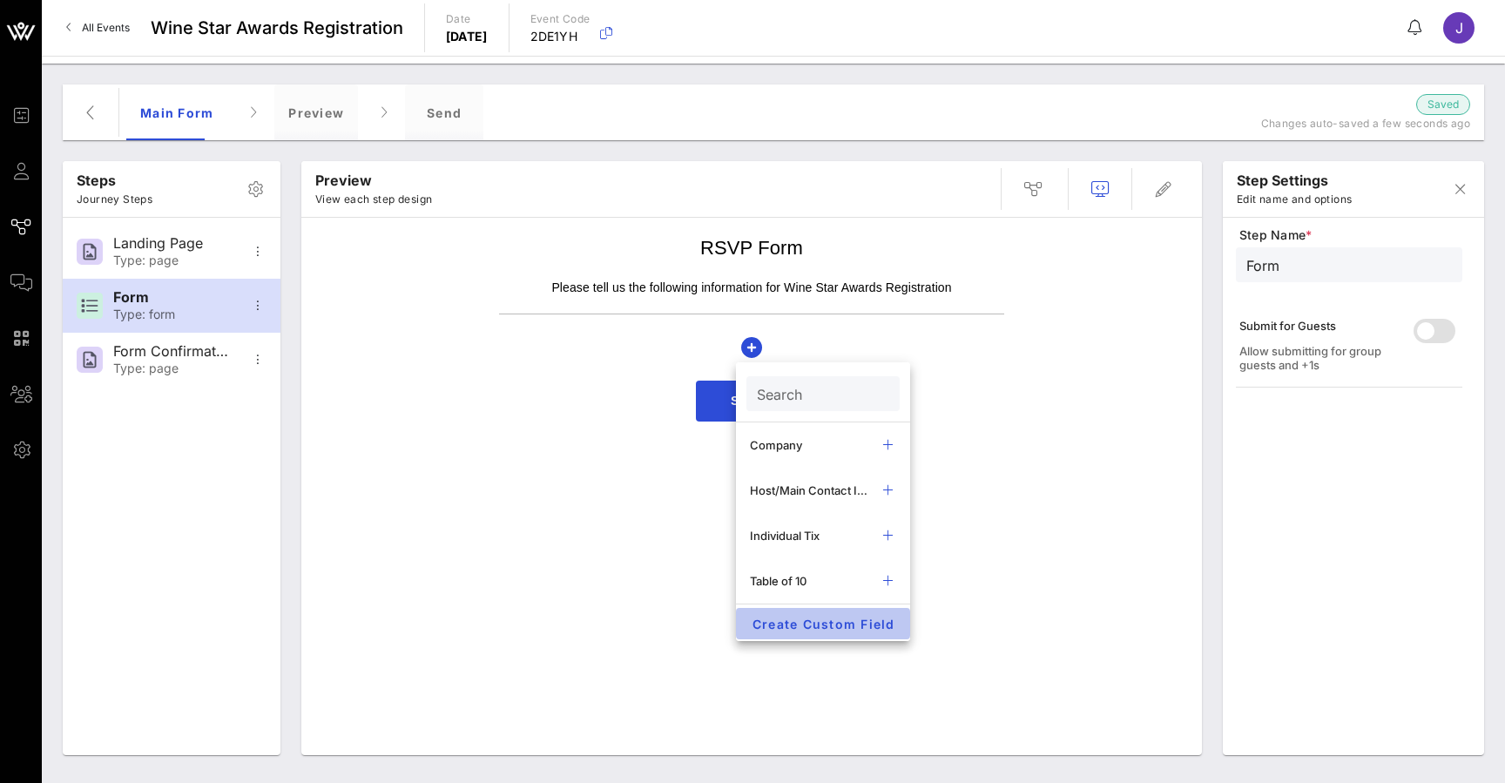
click at [834, 629] on span "Create Custom Field" at bounding box center [823, 624] width 146 height 15
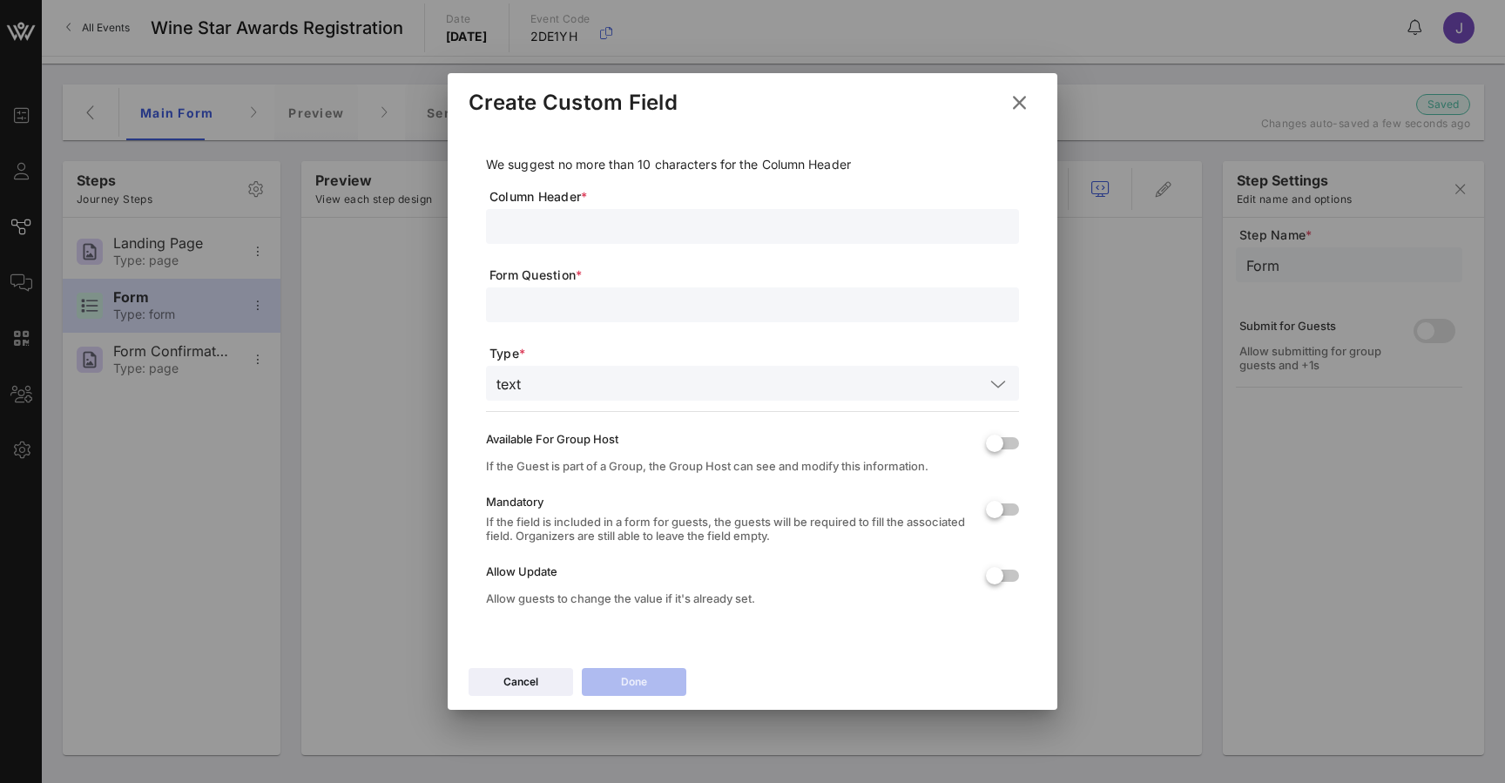
click at [551, 233] on input "text" at bounding box center [753, 226] width 512 height 23
type input "Photography"
click at [567, 360] on span "Type *" at bounding box center [755, 353] width 530 height 17
click at [567, 382] on input "text" at bounding box center [756, 383] width 456 height 23
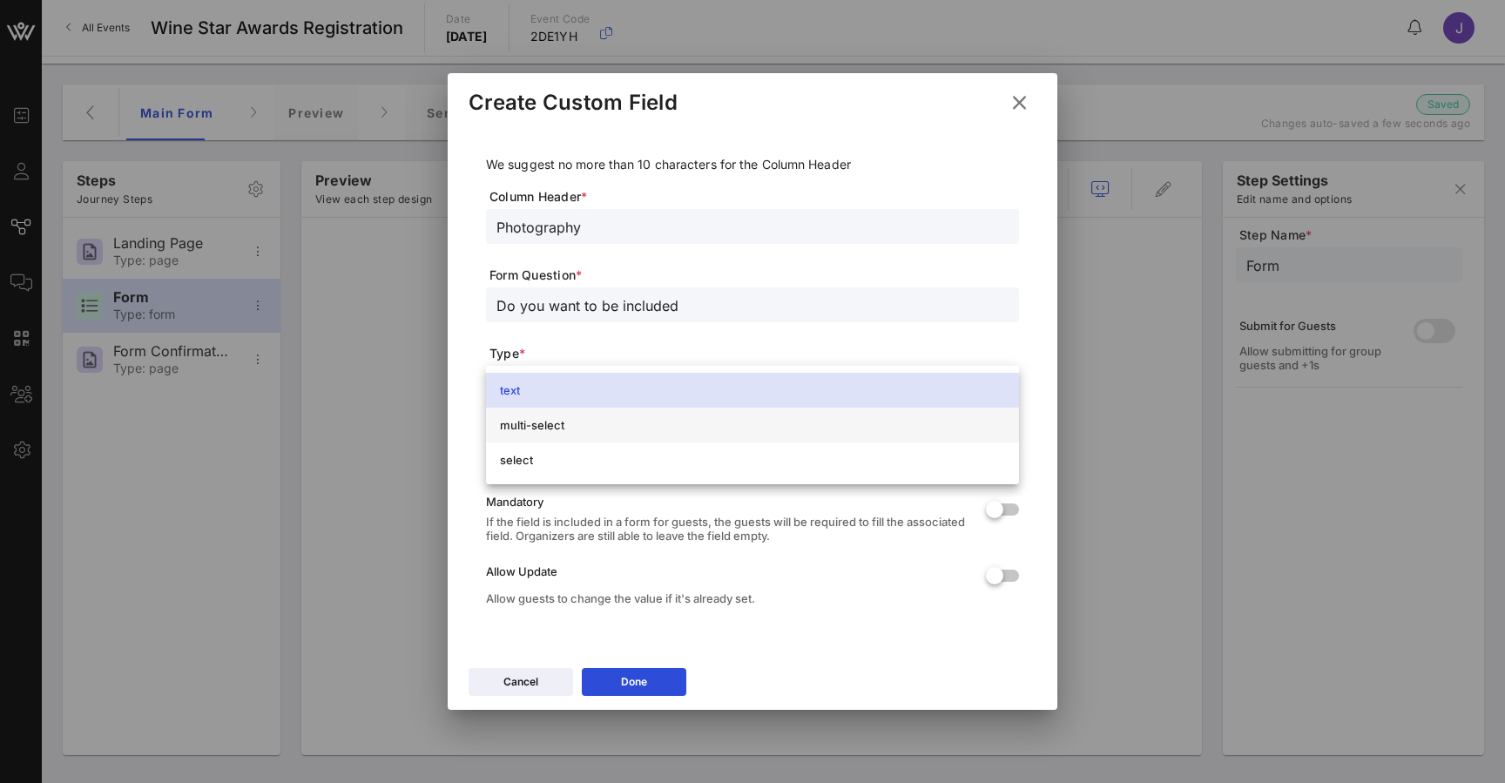
click at [562, 418] on div "multi-select" at bounding box center [752, 425] width 505 height 14
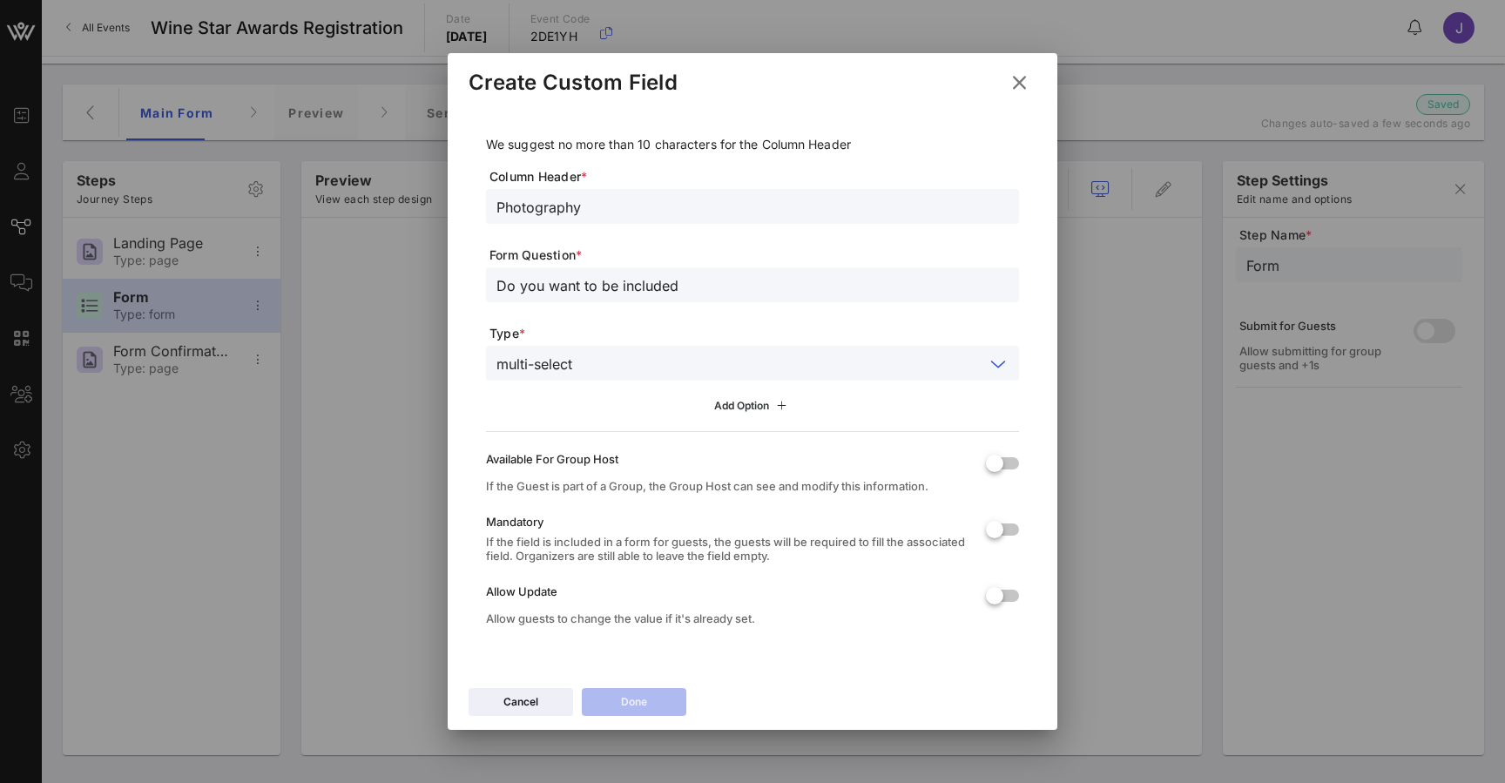
click at [734, 402] on div "Add Option" at bounding box center [753, 405] width 78 height 19
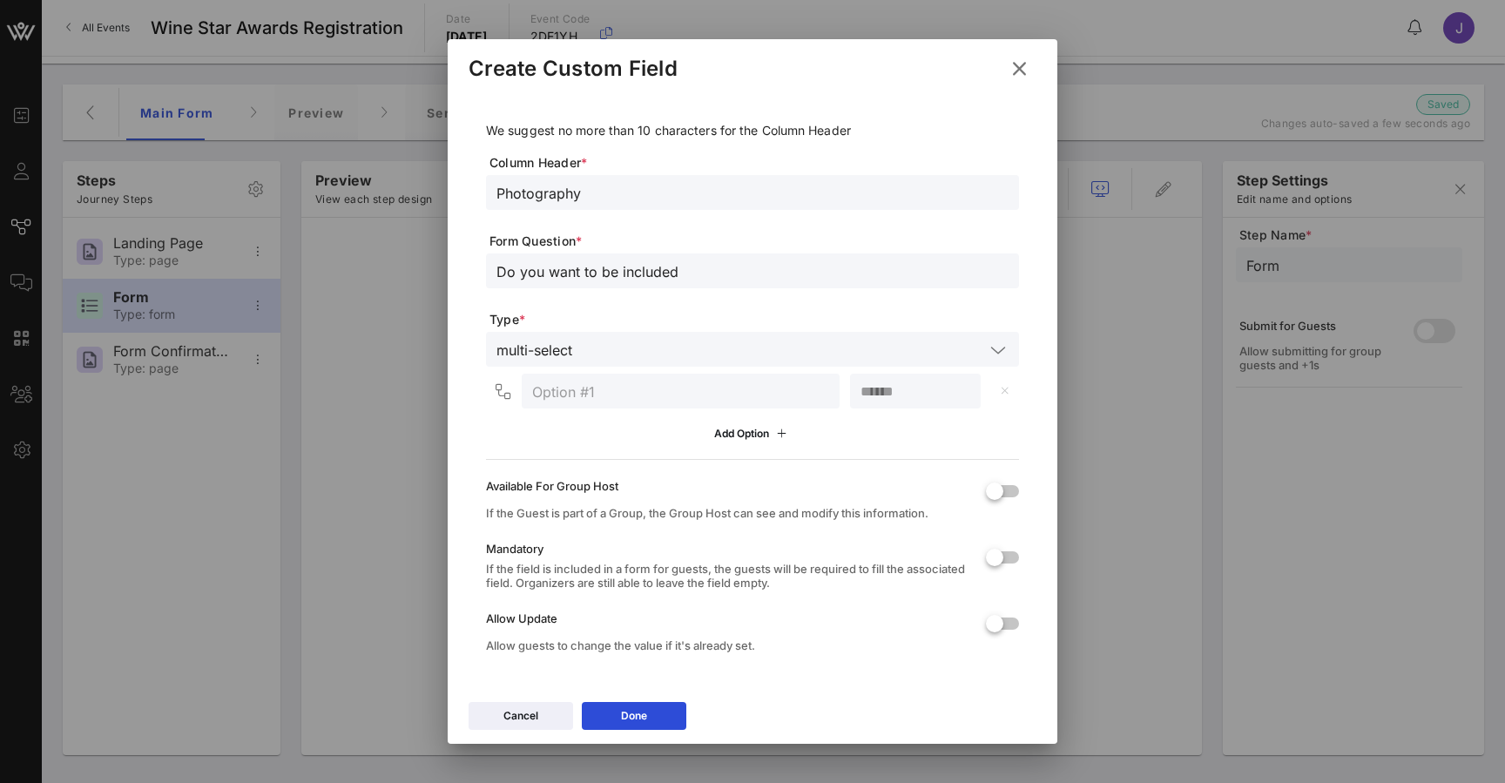
drag, startPoint x: 695, startPoint y: 277, endPoint x: 389, endPoint y: 257, distance: 306.4
click at [389, 257] on div "Event Builder Guests Journeys Comms QR Scanner Team Settings Wine Star Awards R…" at bounding box center [752, 391] width 1505 height 783
type input "Please select below that I am aware and consenting to photography for event pur…"
click at [675, 396] on input "text" at bounding box center [680, 391] width 297 height 23
type input "Yes"
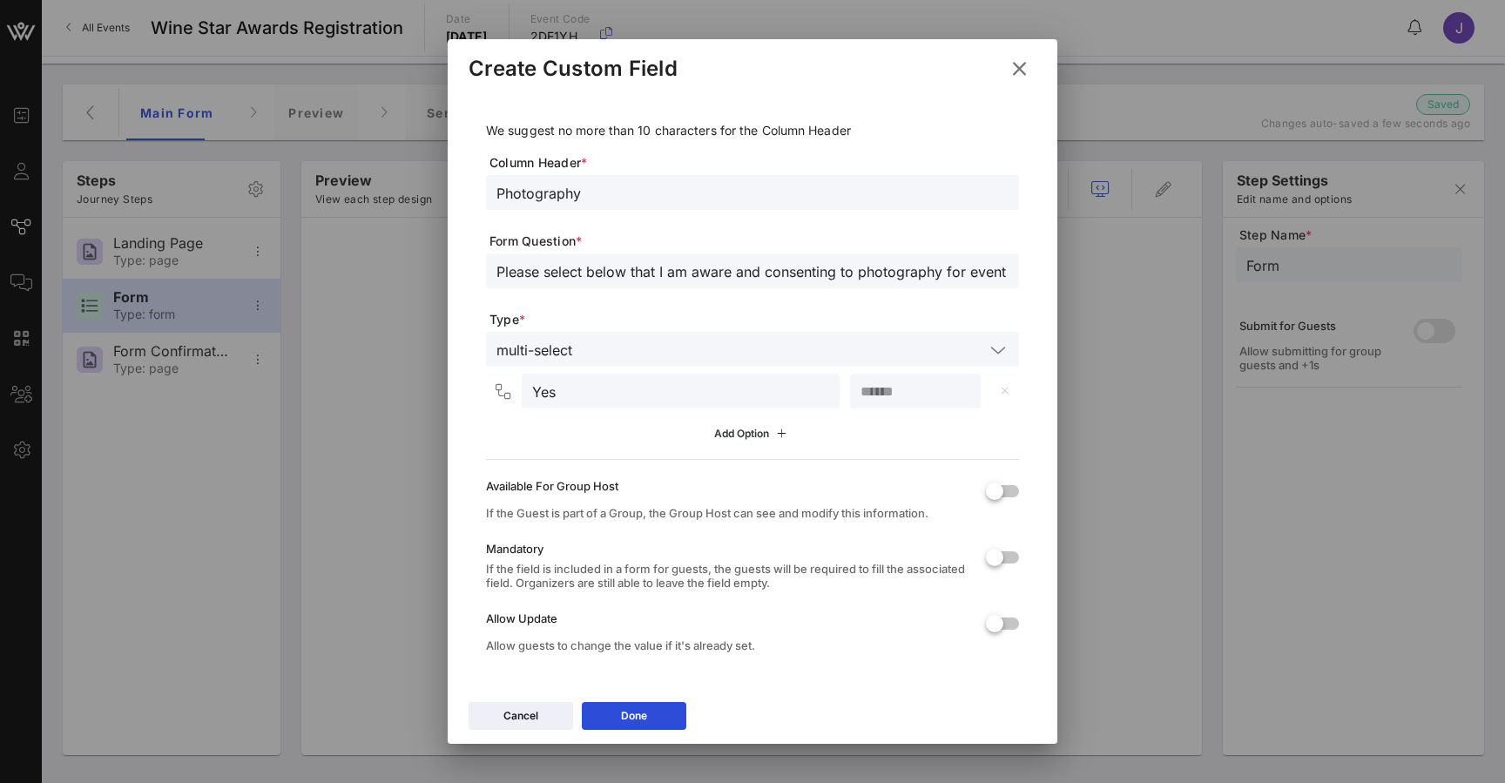
click at [747, 437] on div "Add Option" at bounding box center [753, 433] width 78 height 19
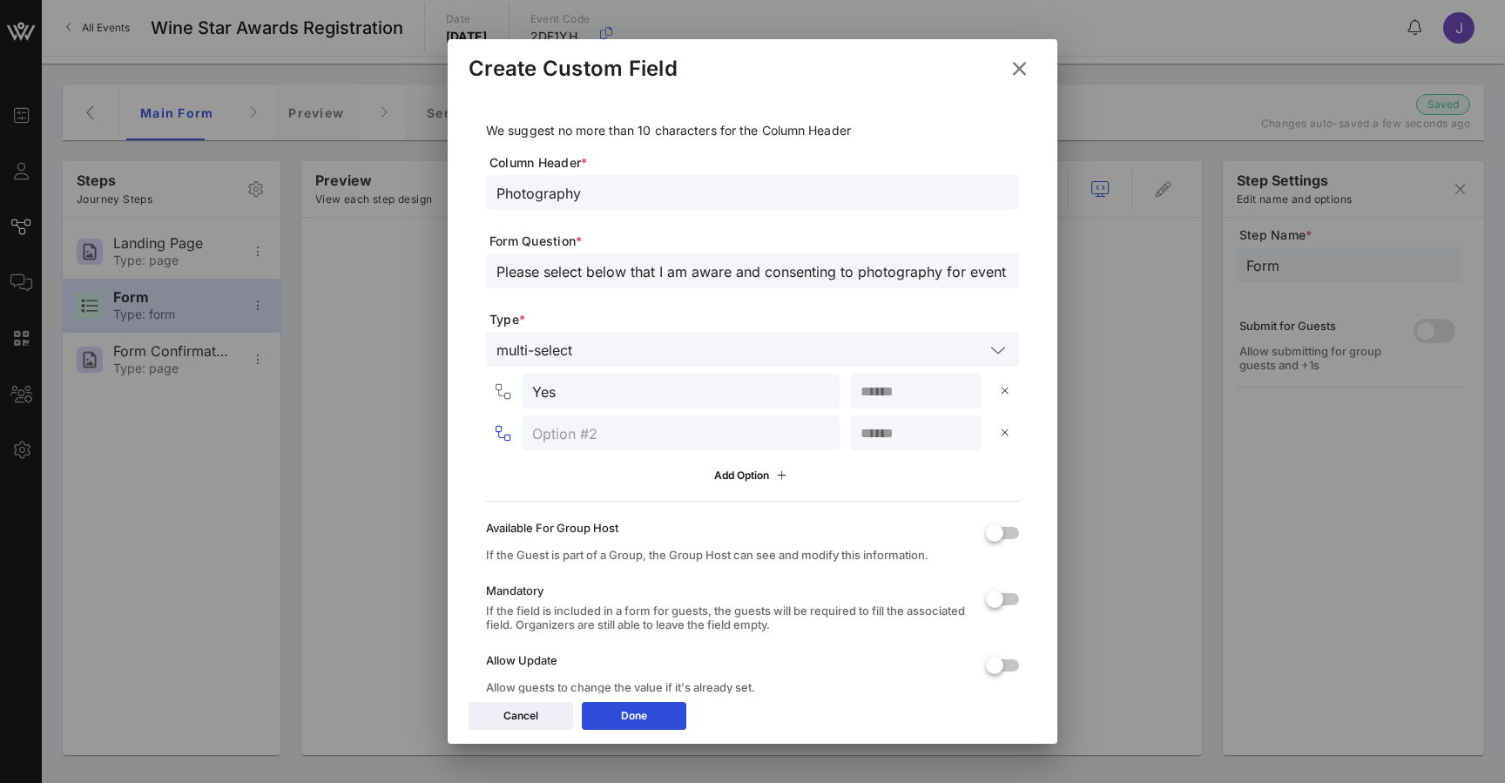
click at [700, 436] on input "text" at bounding box center [680, 433] width 297 height 23
type input "No"
click at [635, 723] on div "Done" at bounding box center [634, 715] width 26 height 17
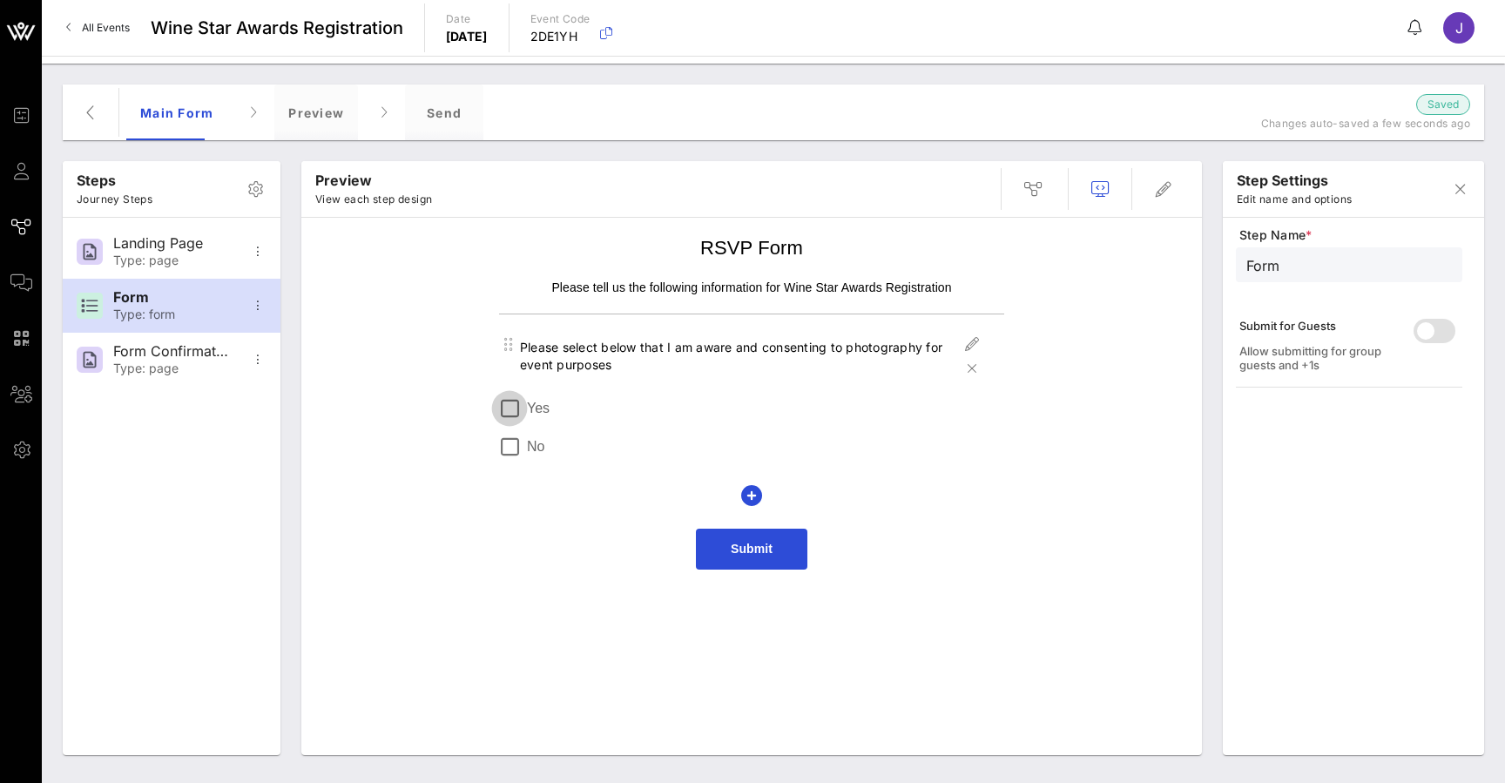
click at [513, 412] on div at bounding box center [510, 409] width 30 height 30
click at [182, 355] on div "Form Confirmation" at bounding box center [170, 351] width 115 height 17
type input "Form Confirmation"
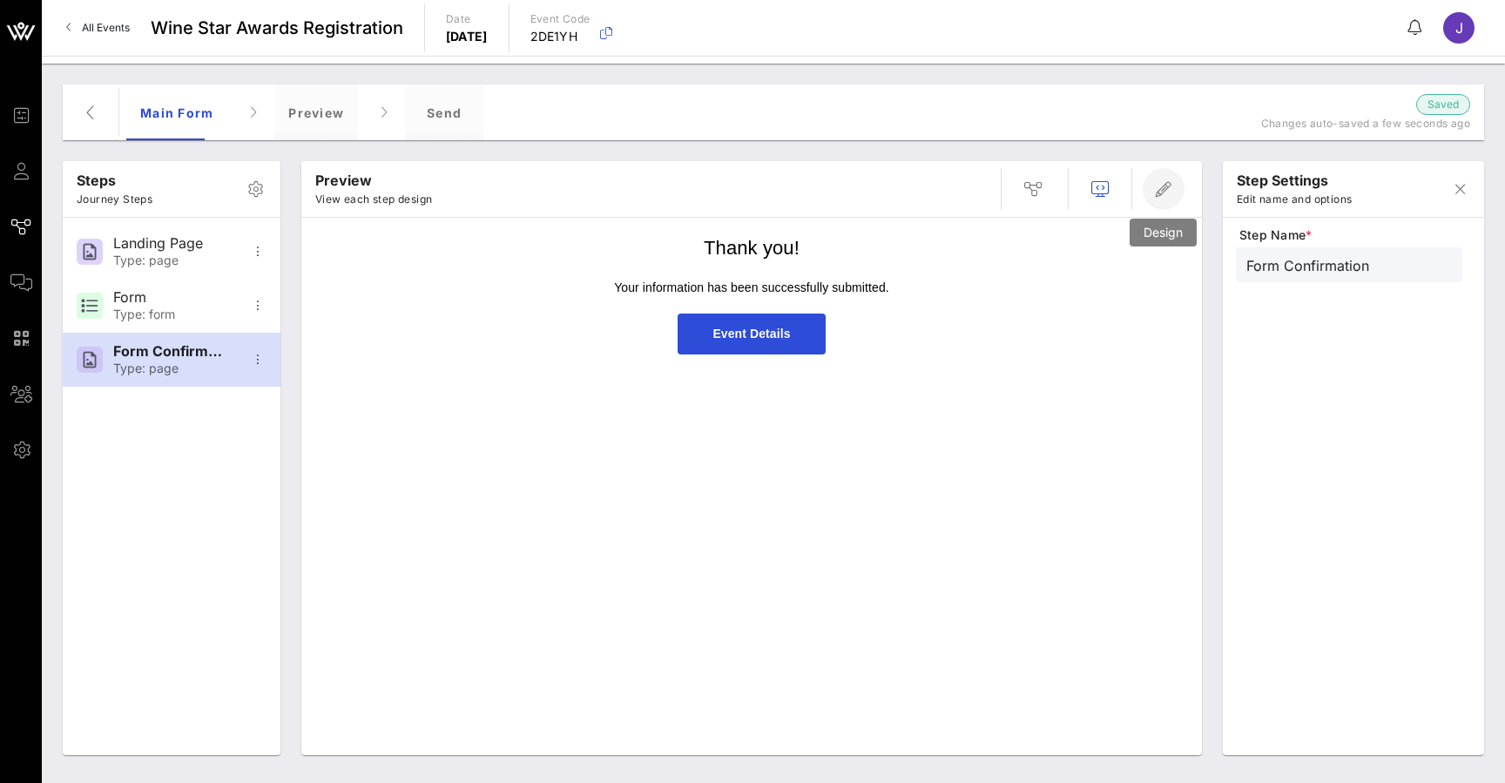
click at [1159, 198] on icon "button" at bounding box center [1163, 189] width 21 height 21
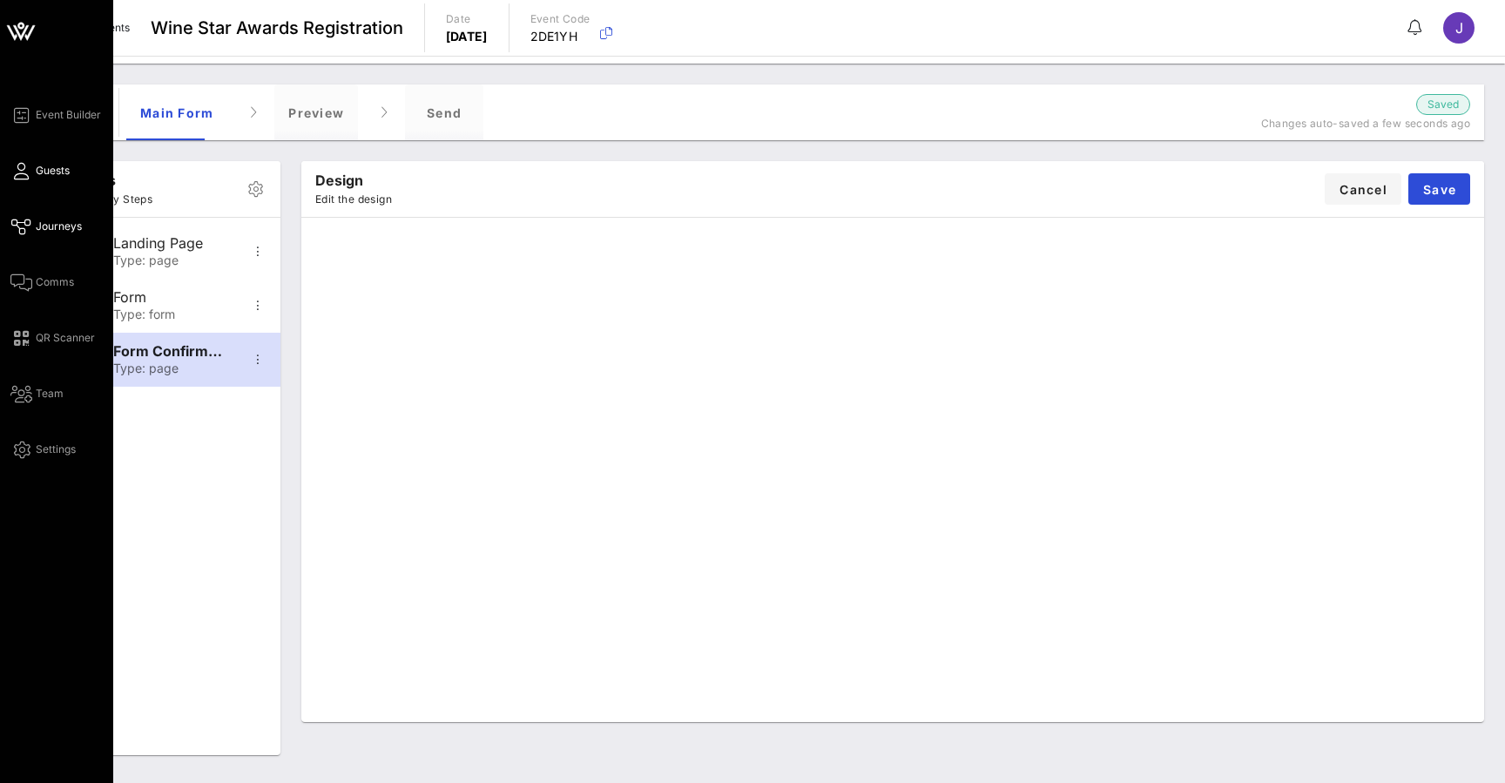
click at [27, 172] on icon at bounding box center [21, 171] width 22 height 3
